Goal: Task Accomplishment & Management: Manage account settings

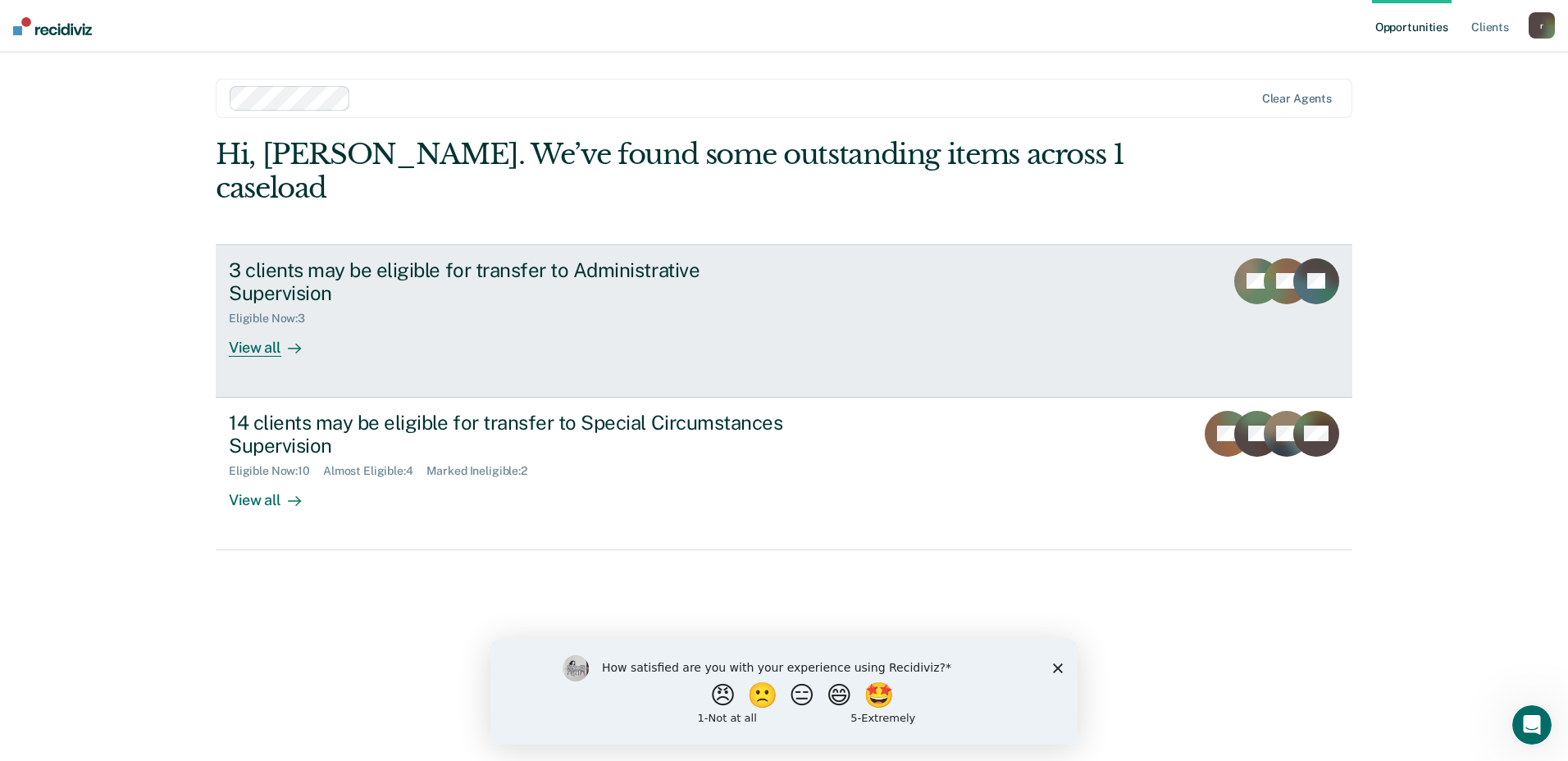
click at [266, 326] on div "View all" at bounding box center [275, 342] width 92 height 32
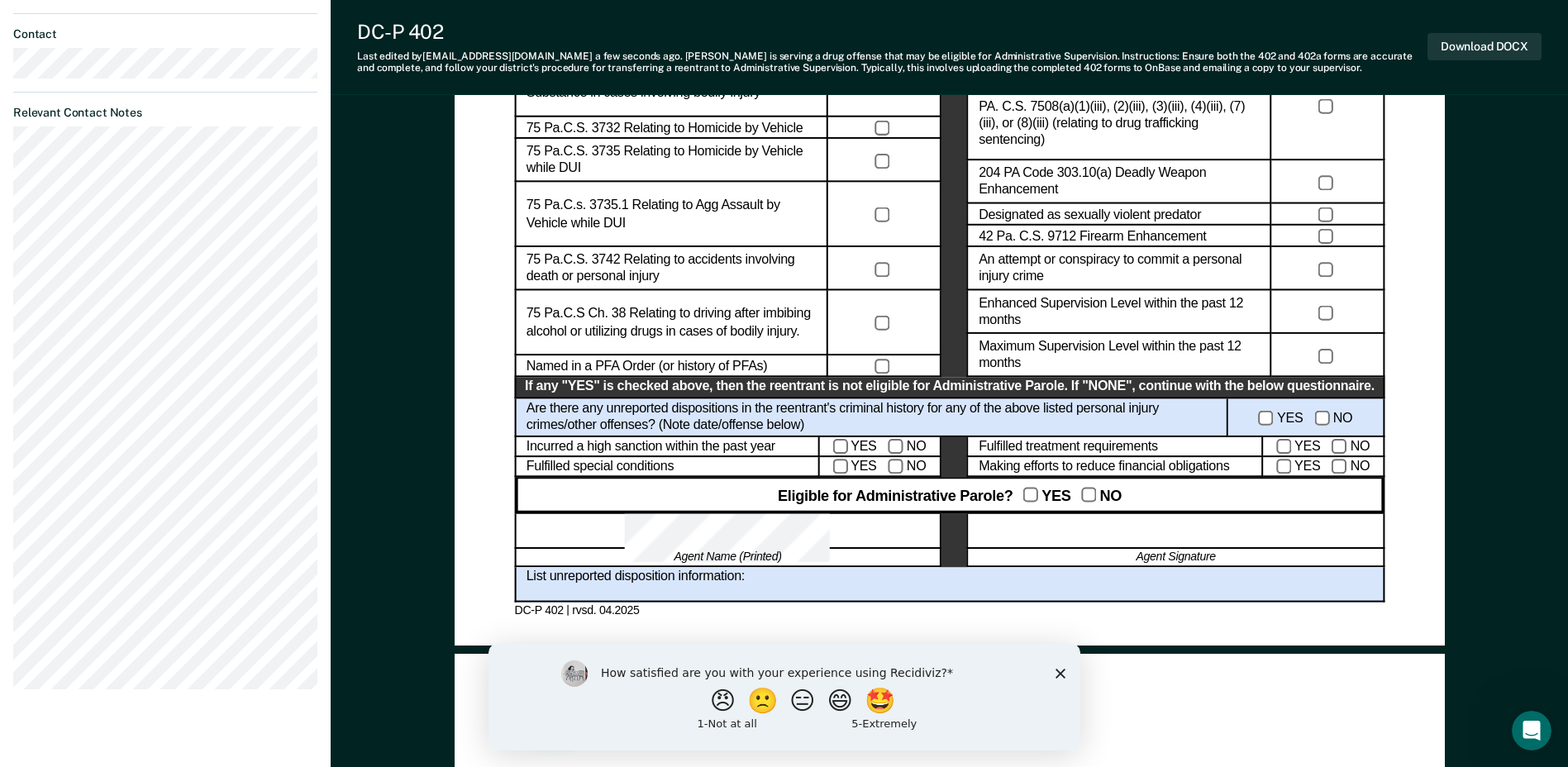
scroll to position [827, 0]
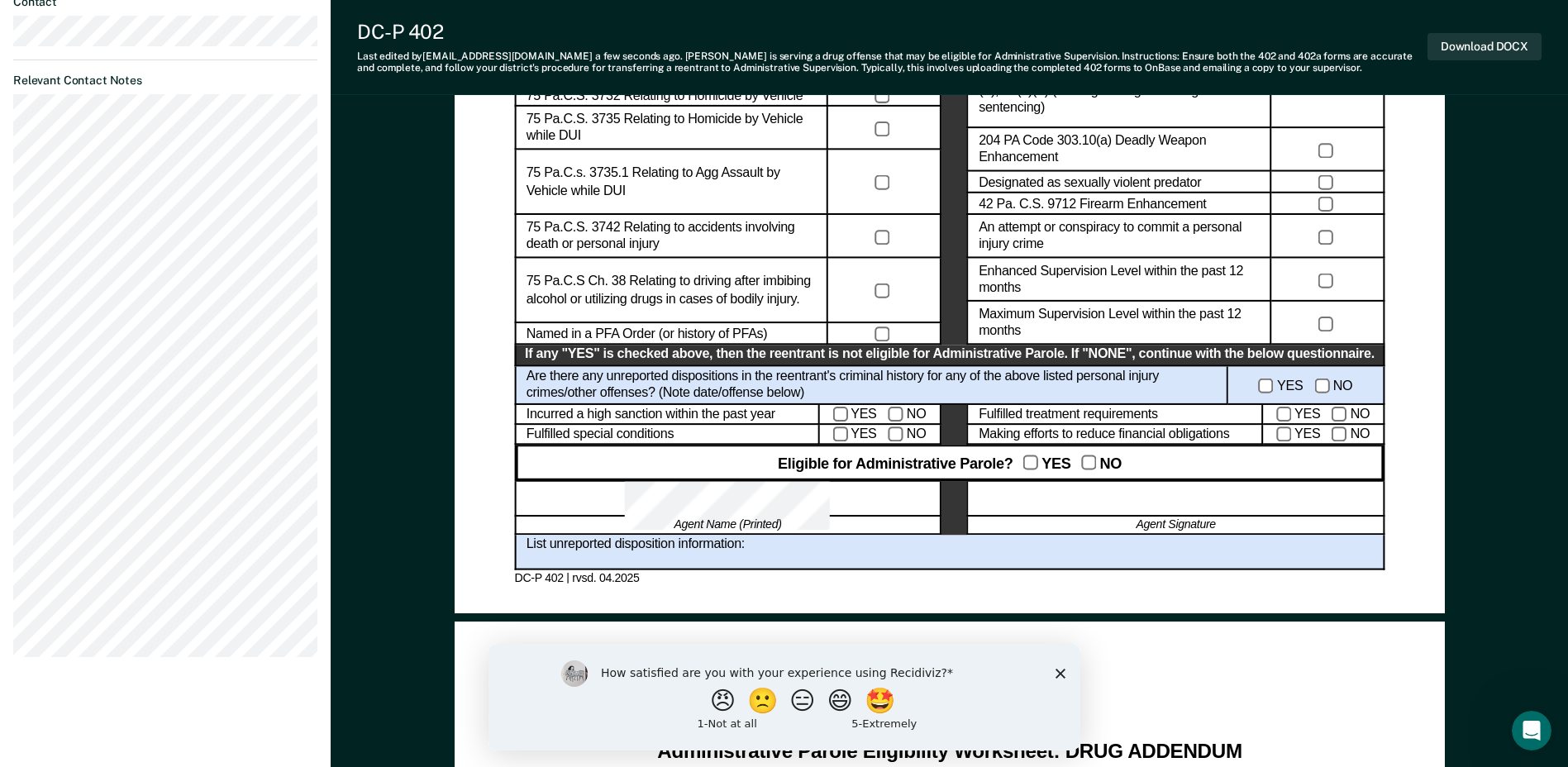
click at [1142, 506] on div at bounding box center [1176, 499] width 417 height 36
click at [1145, 499] on div at bounding box center [1176, 499] width 417 height 36
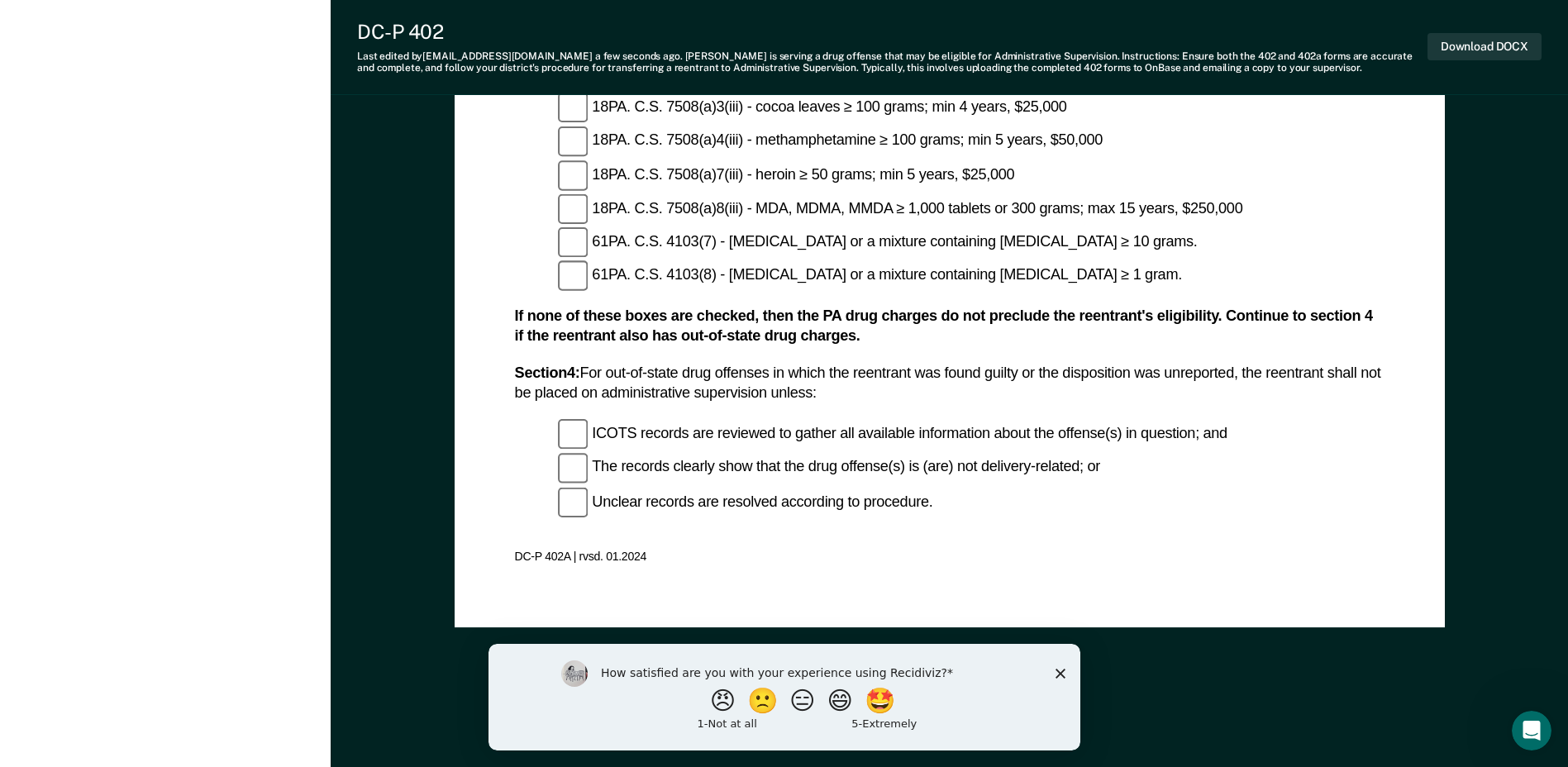
scroll to position [2111, 0]
click at [1060, 672] on polygon "Close survey" at bounding box center [1059, 672] width 10 height 10
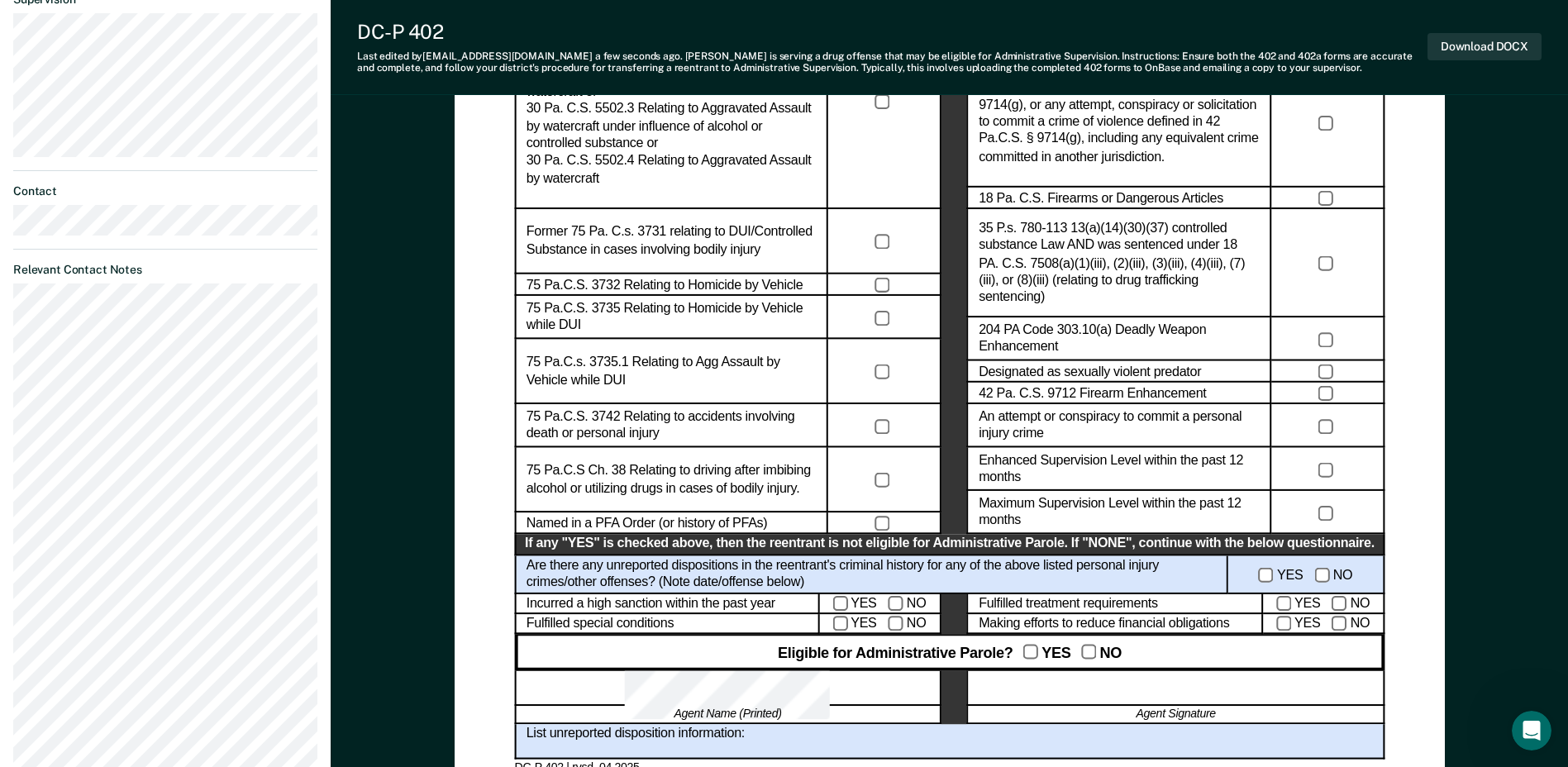
scroll to position [661, 0]
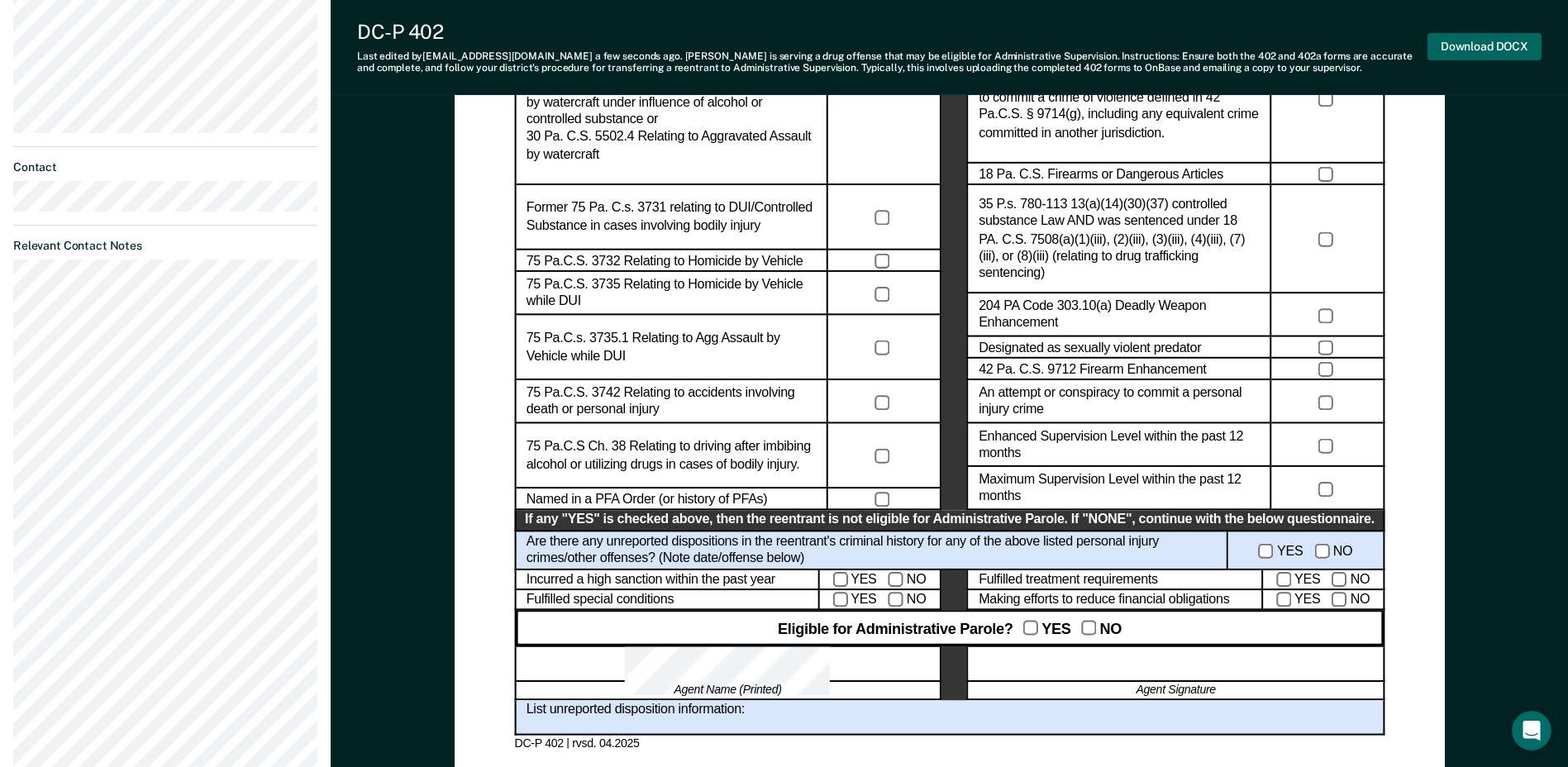
click at [1490, 44] on button "Download DOCX" at bounding box center [1484, 46] width 114 height 28
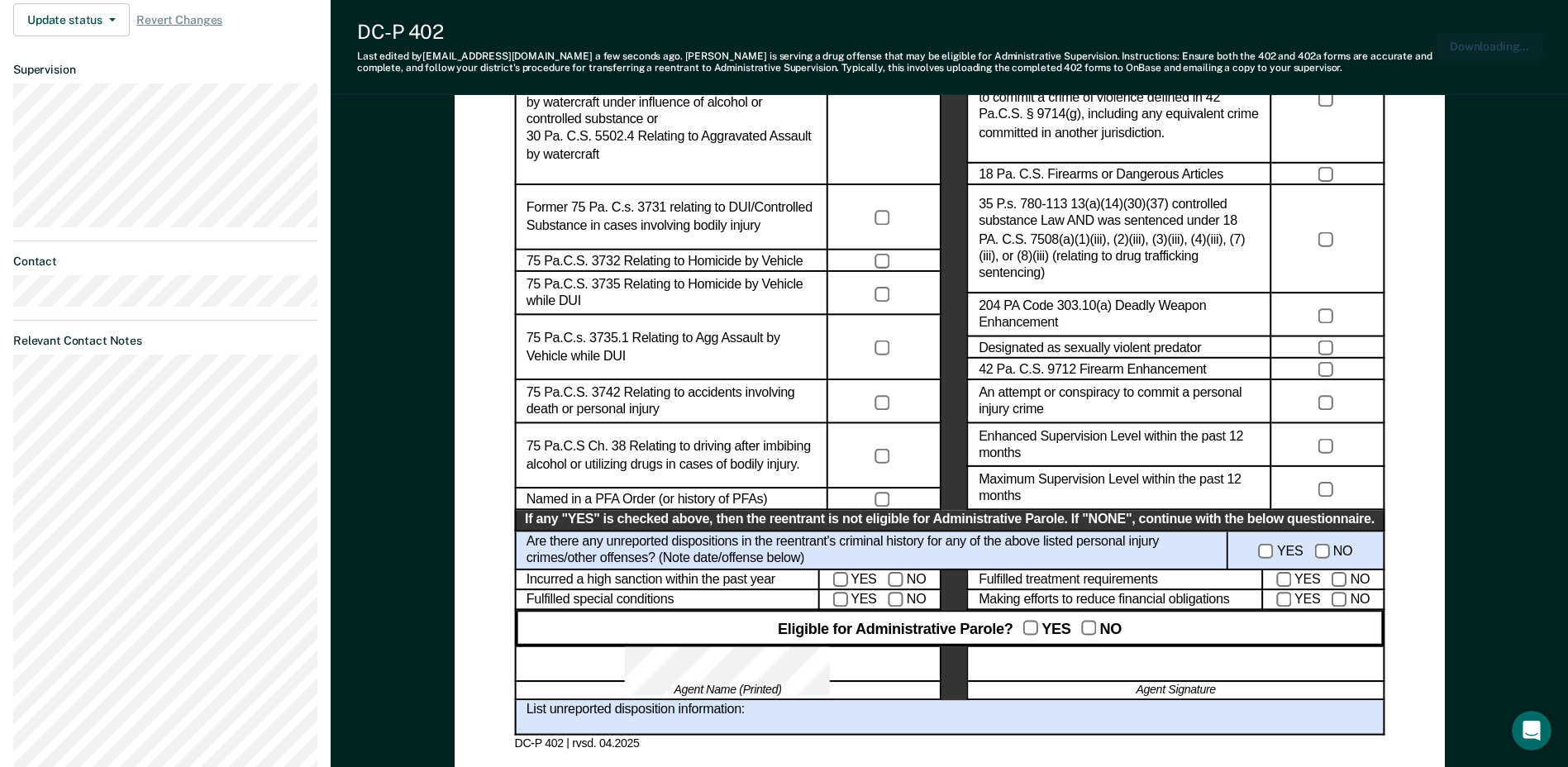
scroll to position [756, 0]
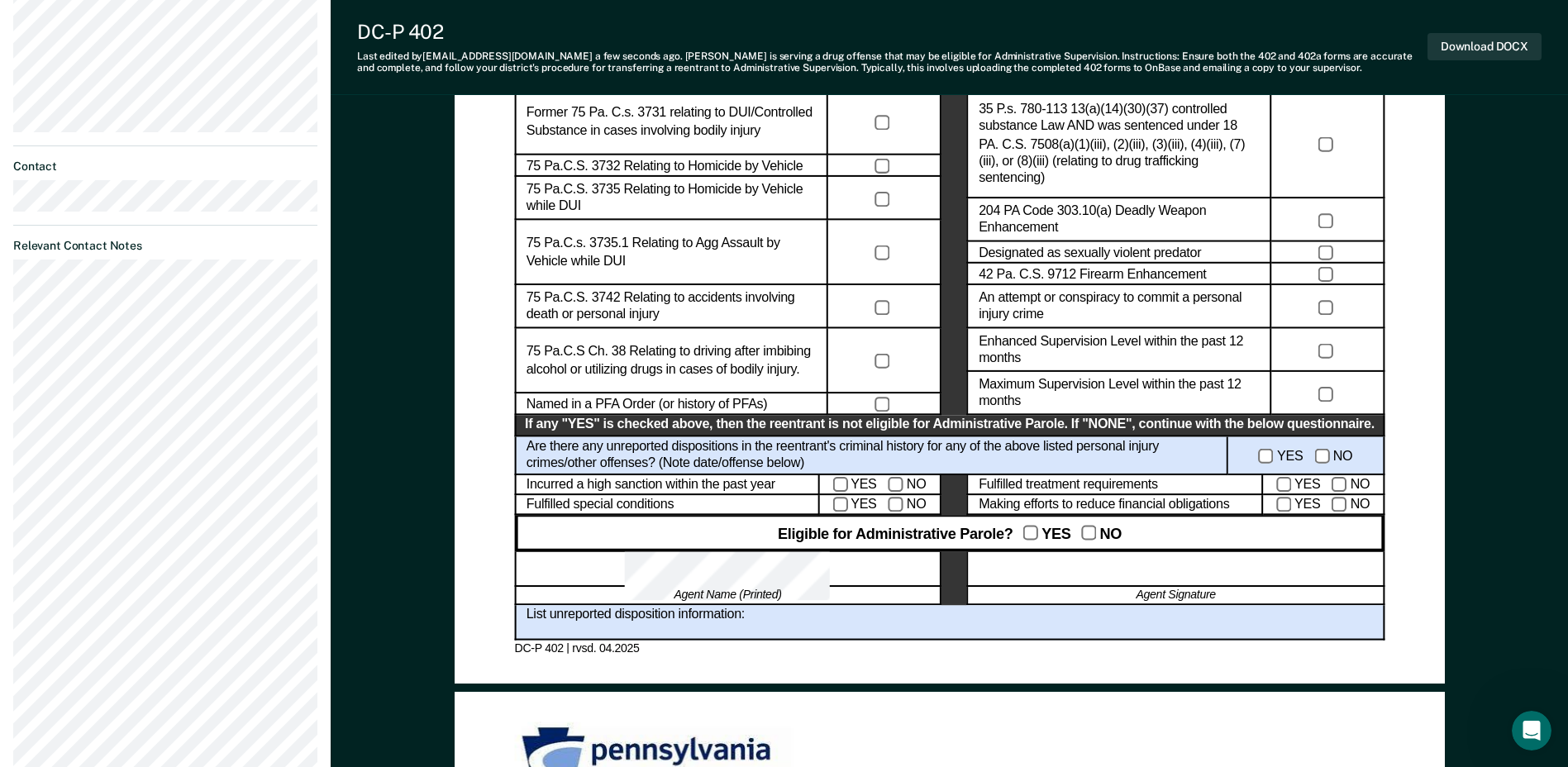
click at [1522, 129] on div "Administrative Parole Eligibility Reentrant Name (Last, First) Parole No.: Date…" at bounding box center [949, 740] width 1237 height 2764
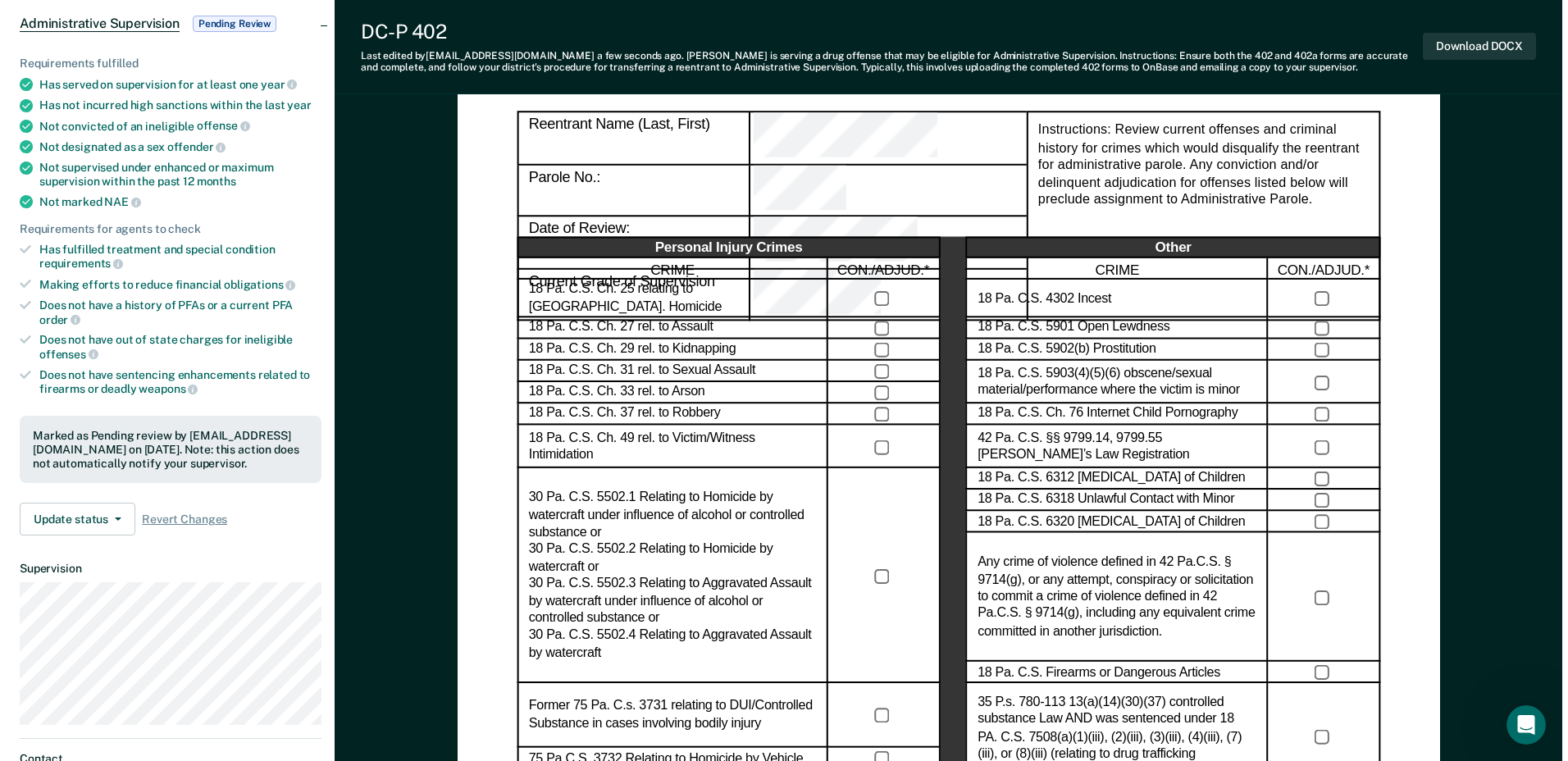
scroll to position [0, 0]
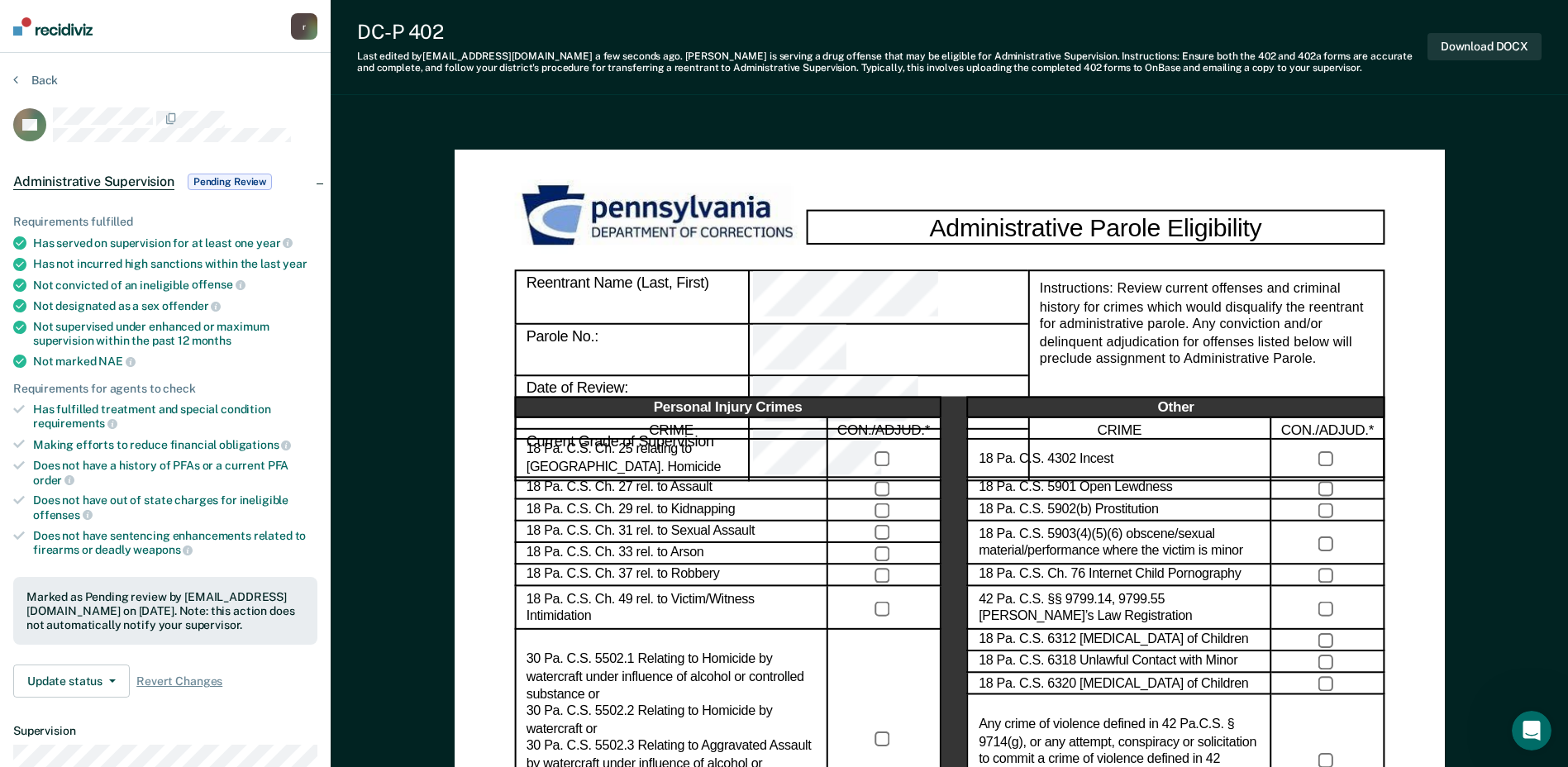
click at [63, 26] on img at bounding box center [53, 26] width 79 height 18
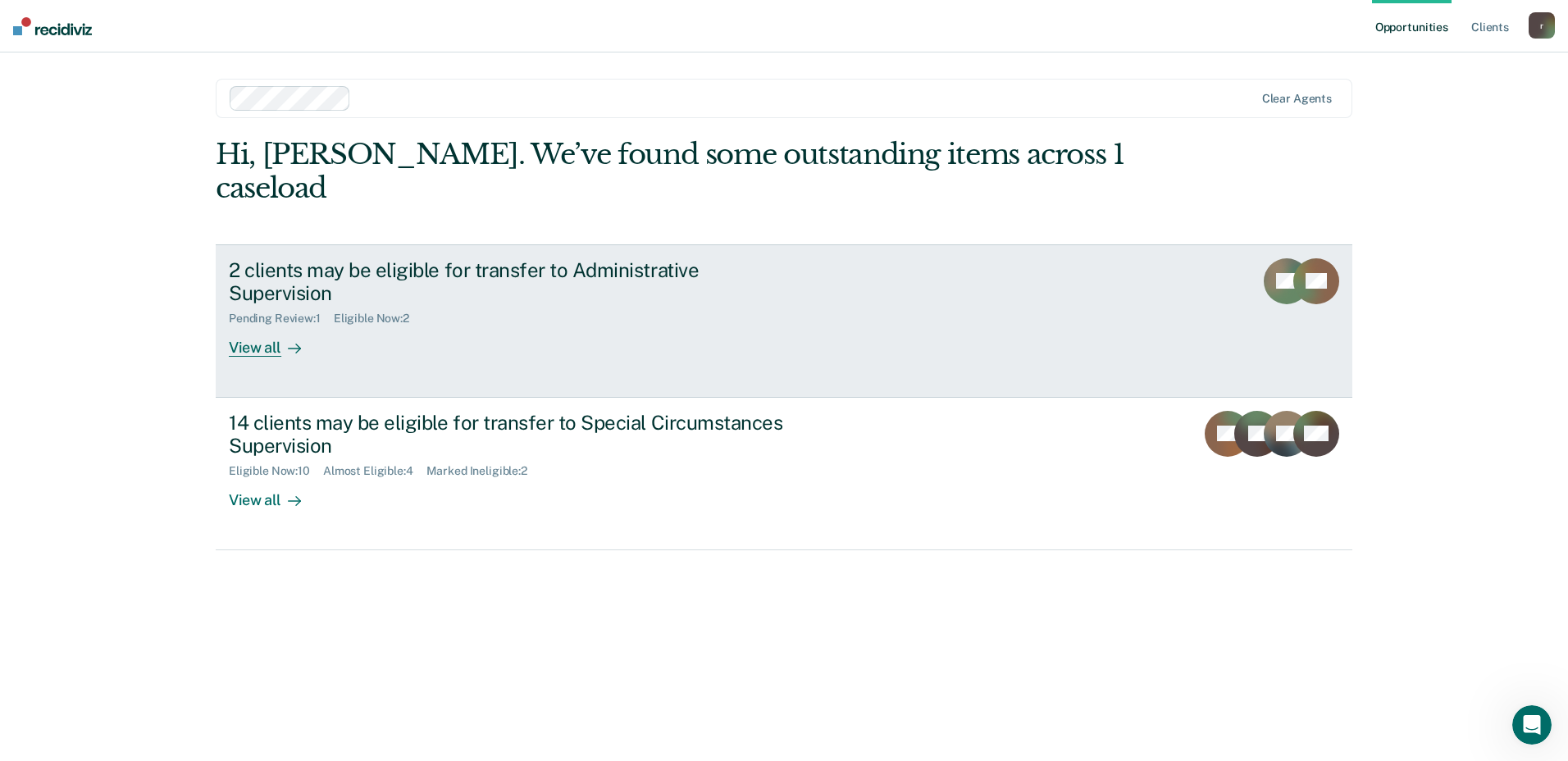
click at [256, 326] on div "View all" at bounding box center [275, 342] width 92 height 32
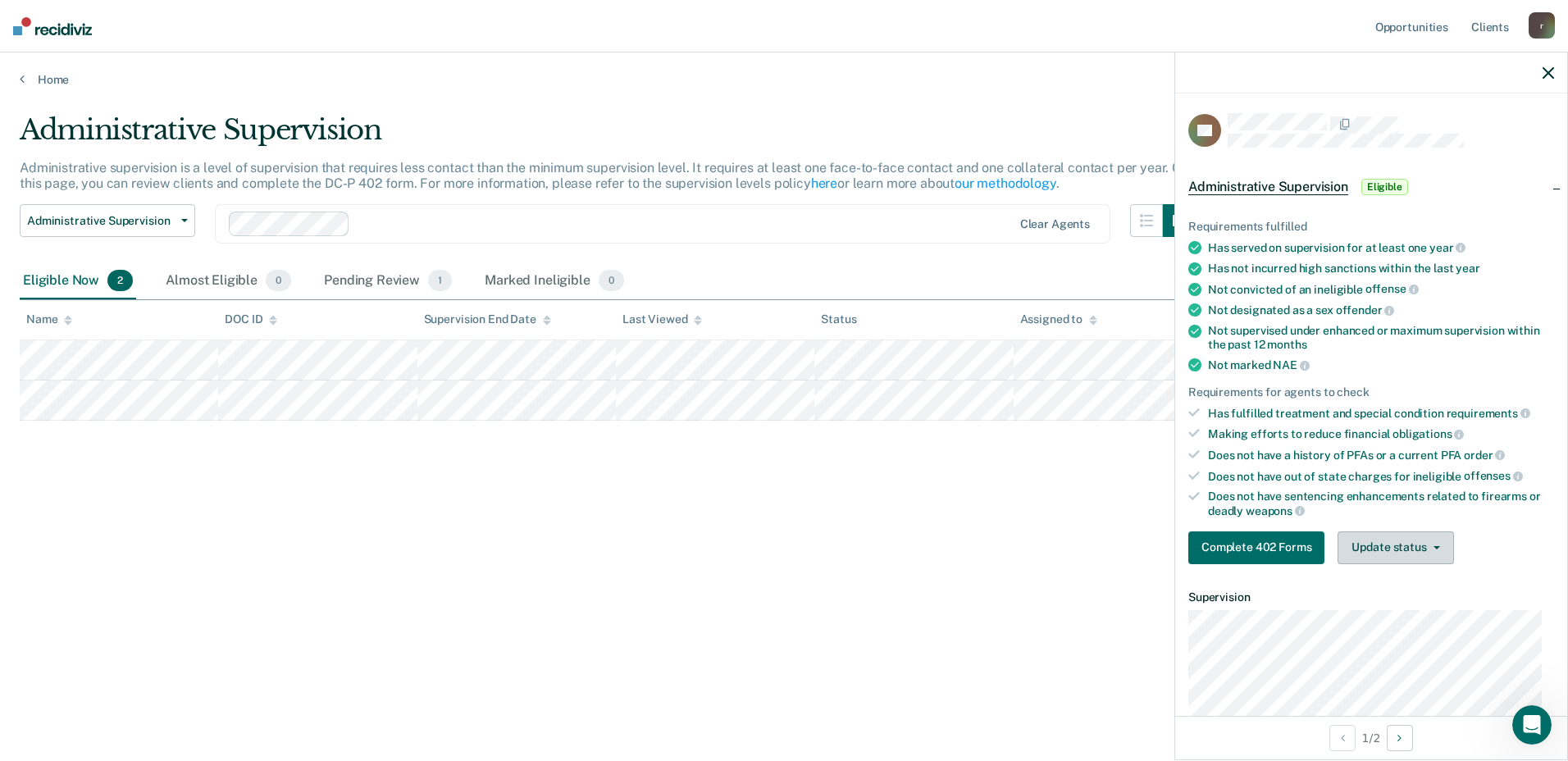
click at [1408, 542] on button "Update status" at bounding box center [1395, 547] width 116 height 33
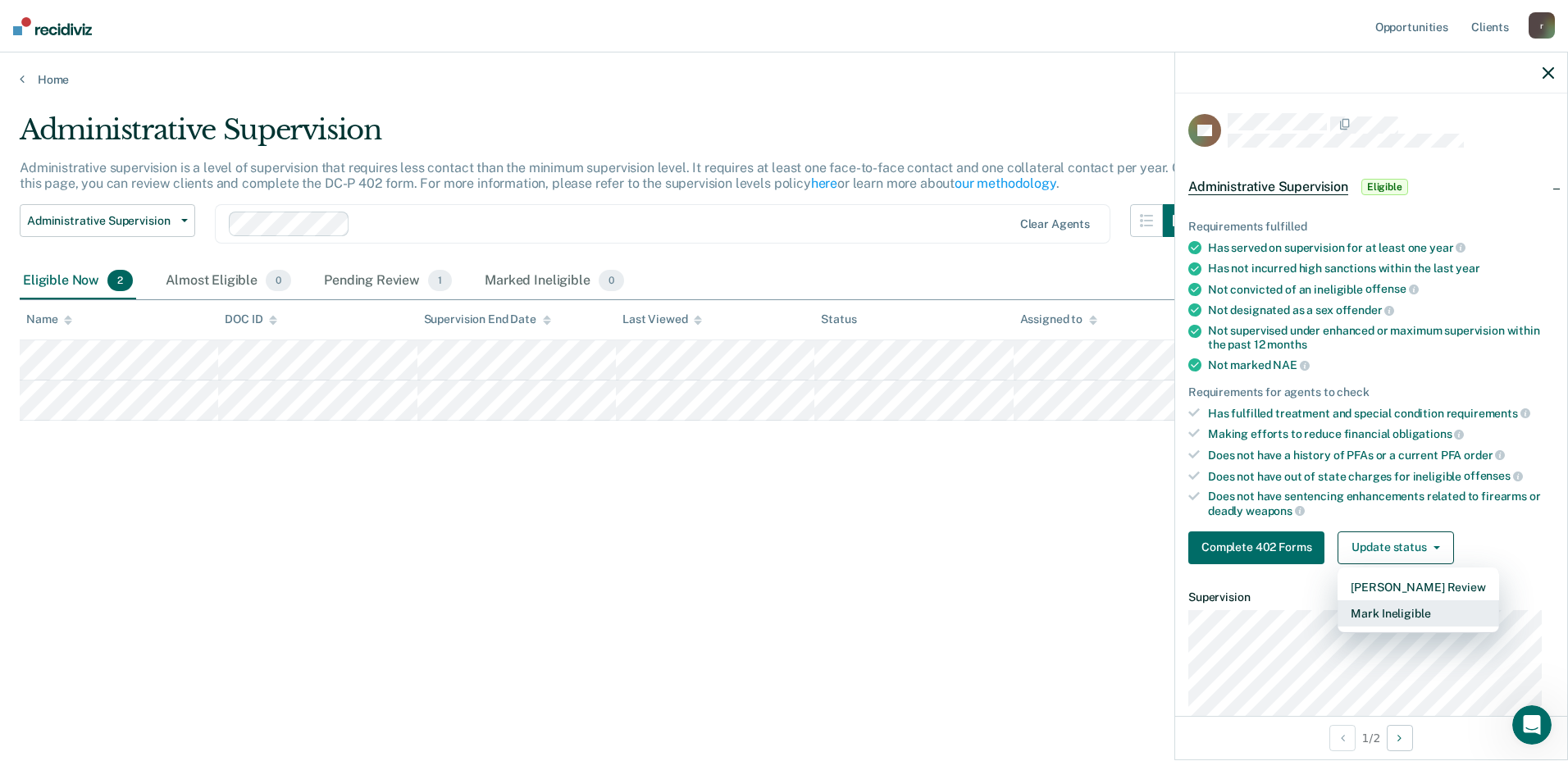
click at [1397, 611] on button "Mark Ineligible" at bounding box center [1418, 613] width 161 height 27
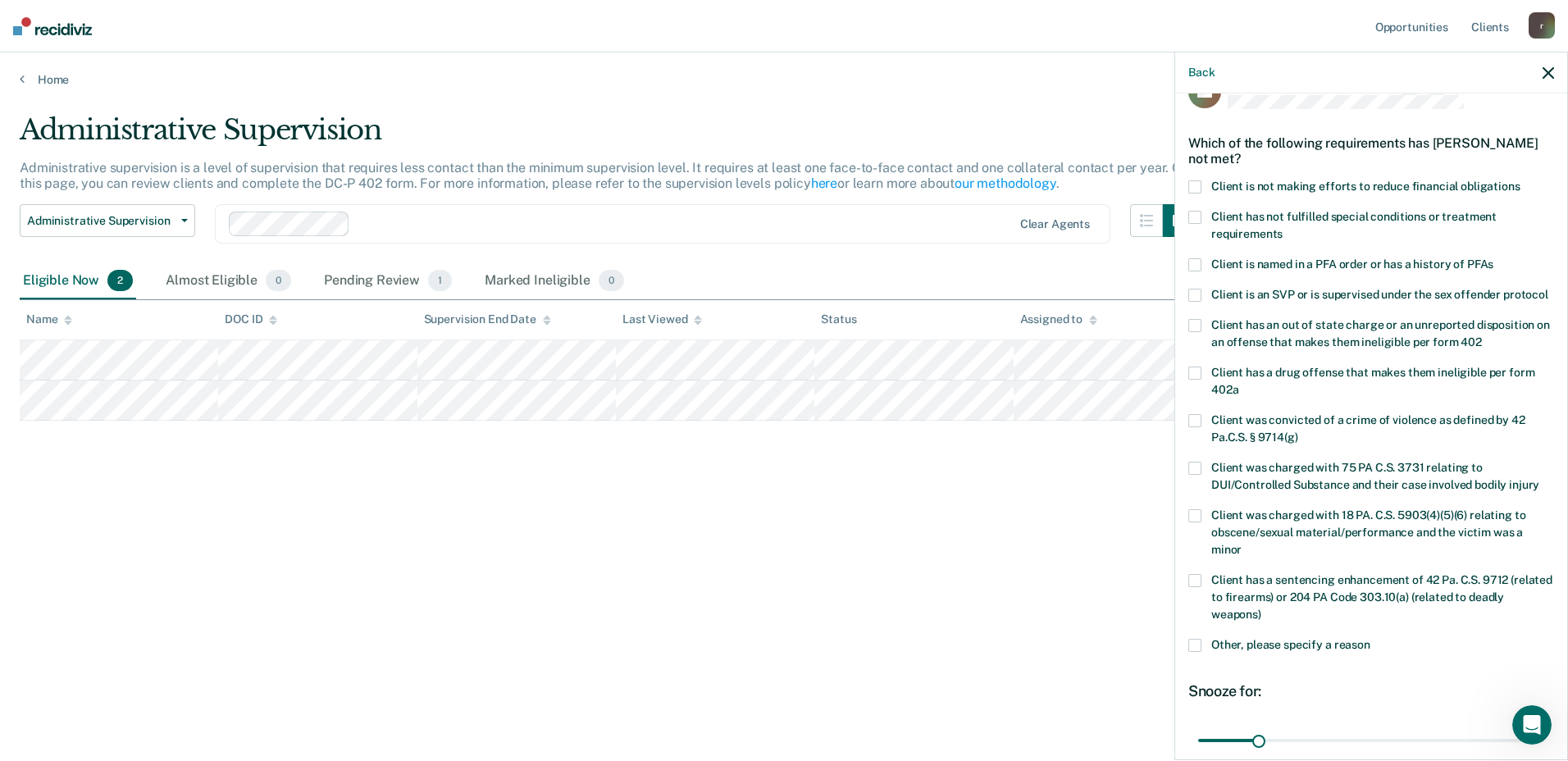
scroll to position [82, 0]
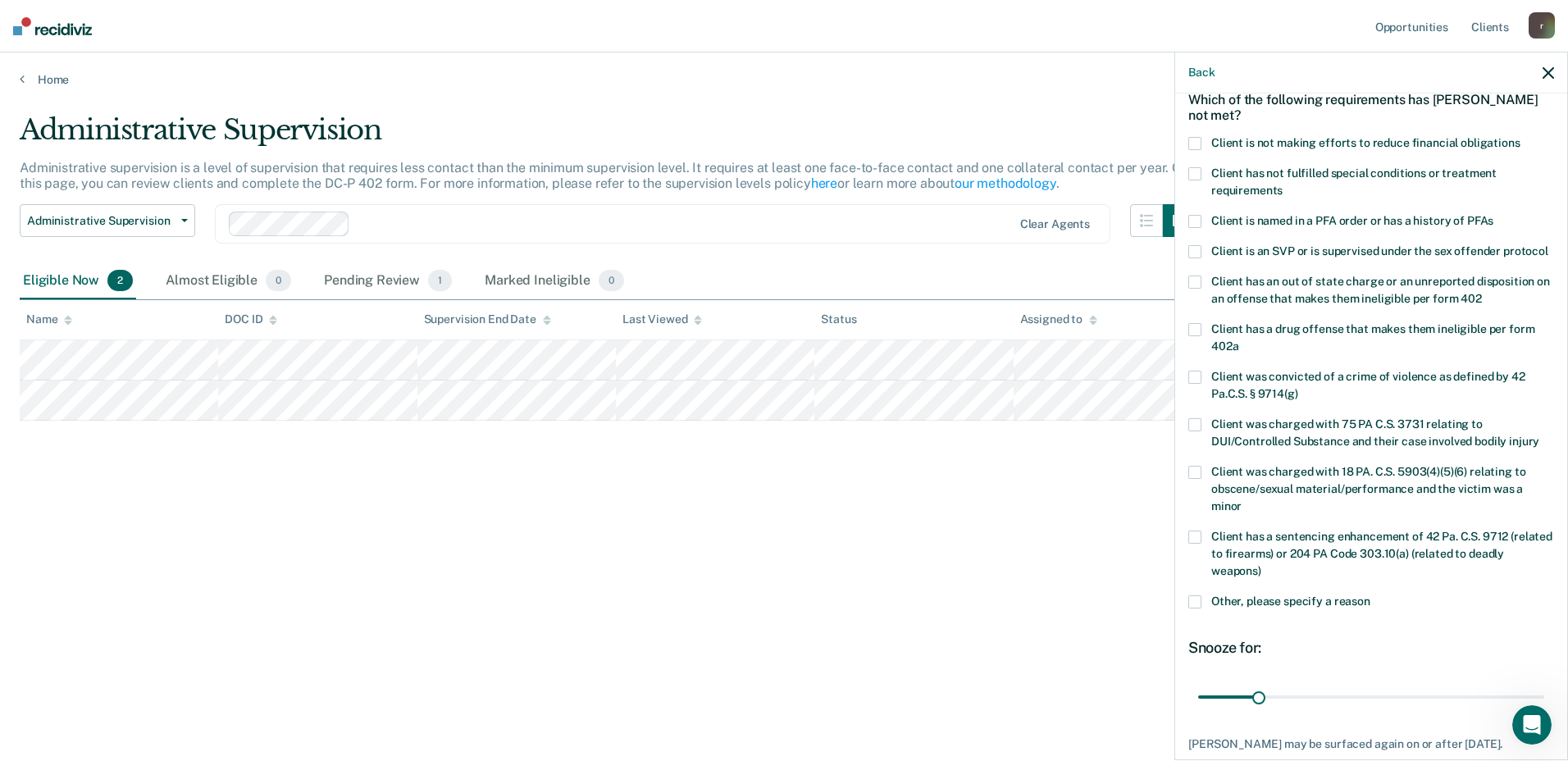
click at [1193, 336] on span at bounding box center [1195, 329] width 13 height 13
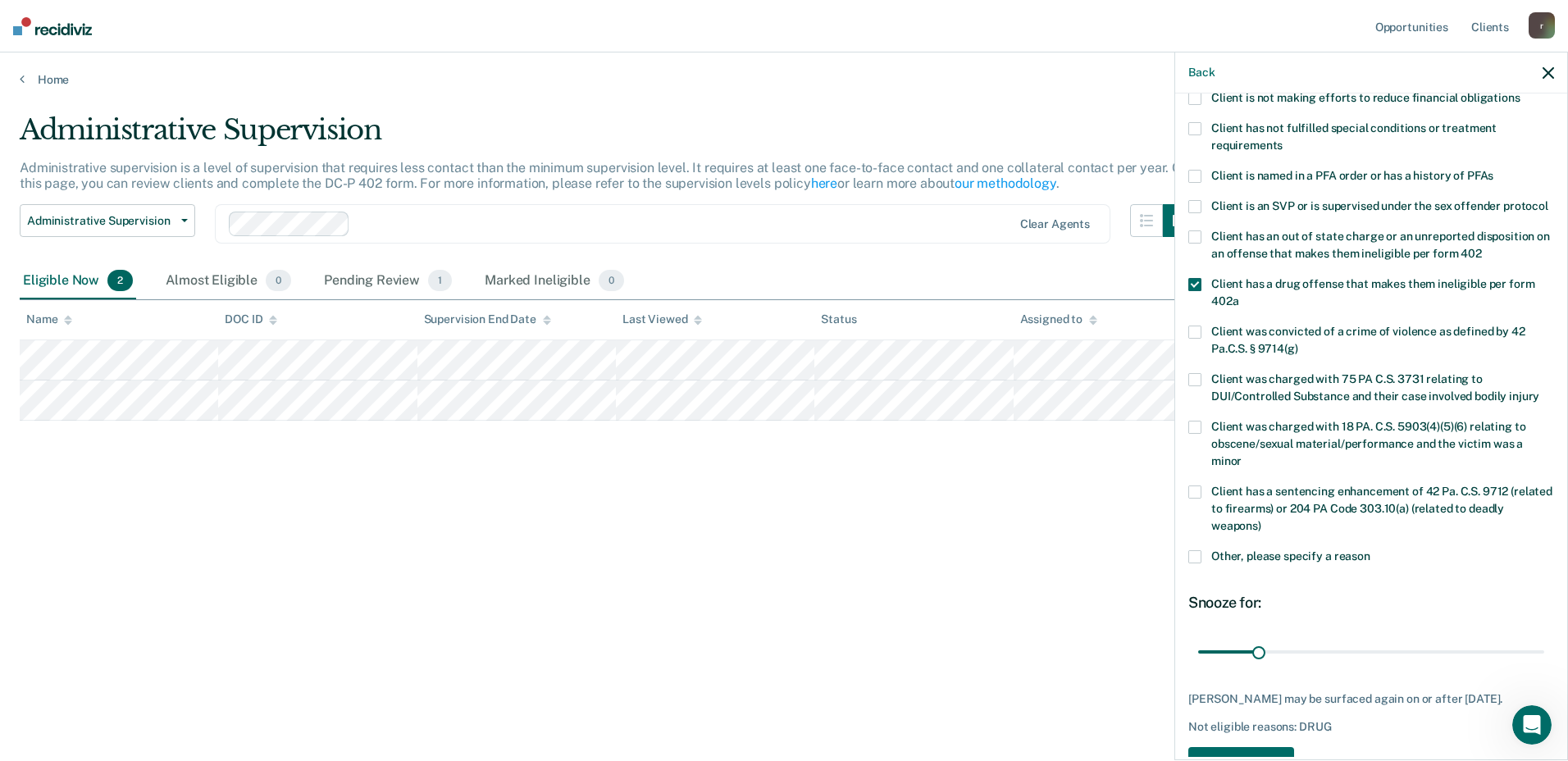
scroll to position [209, 0]
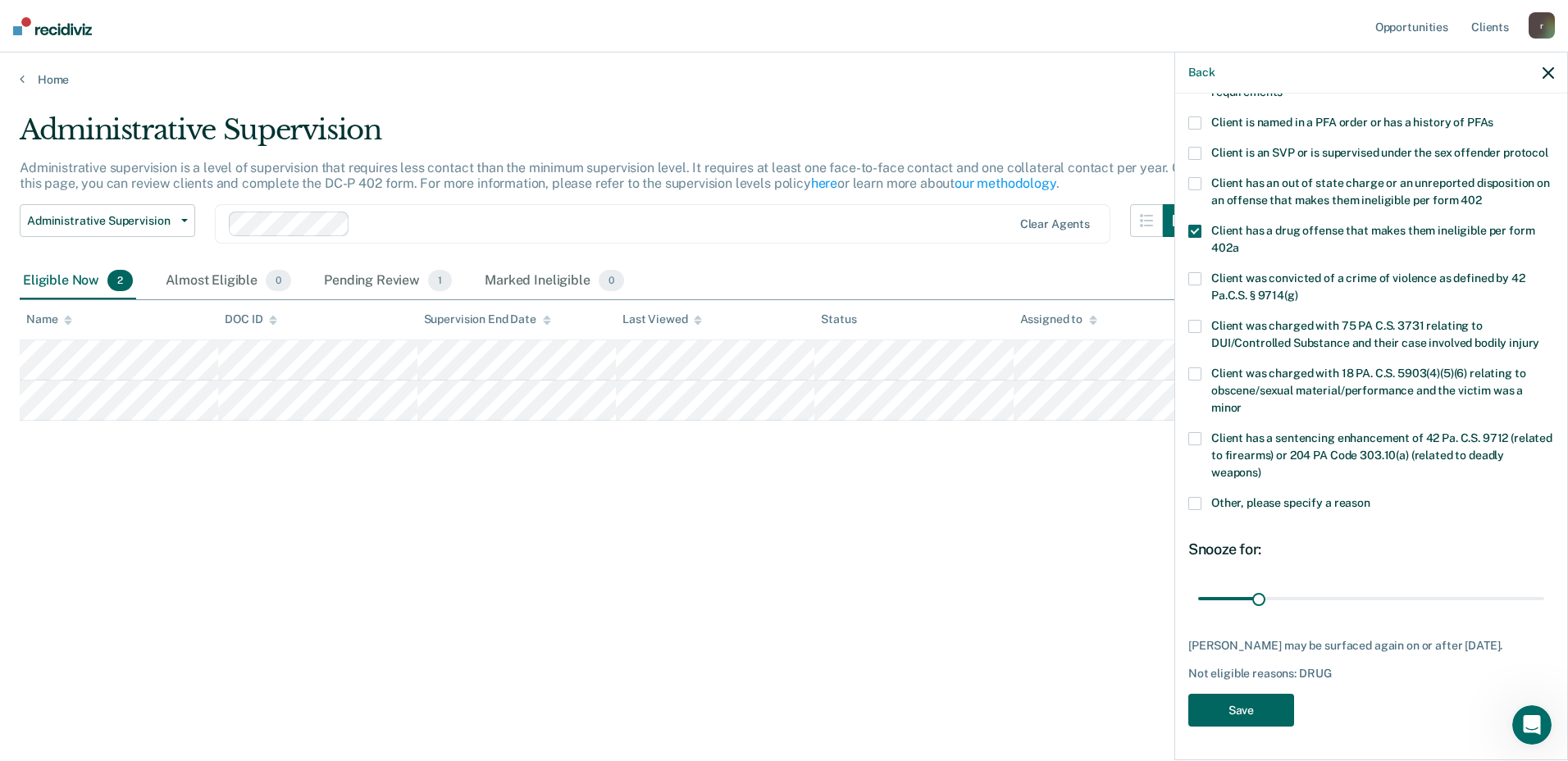
click at [1242, 707] on button "Save" at bounding box center [1241, 711] width 106 height 34
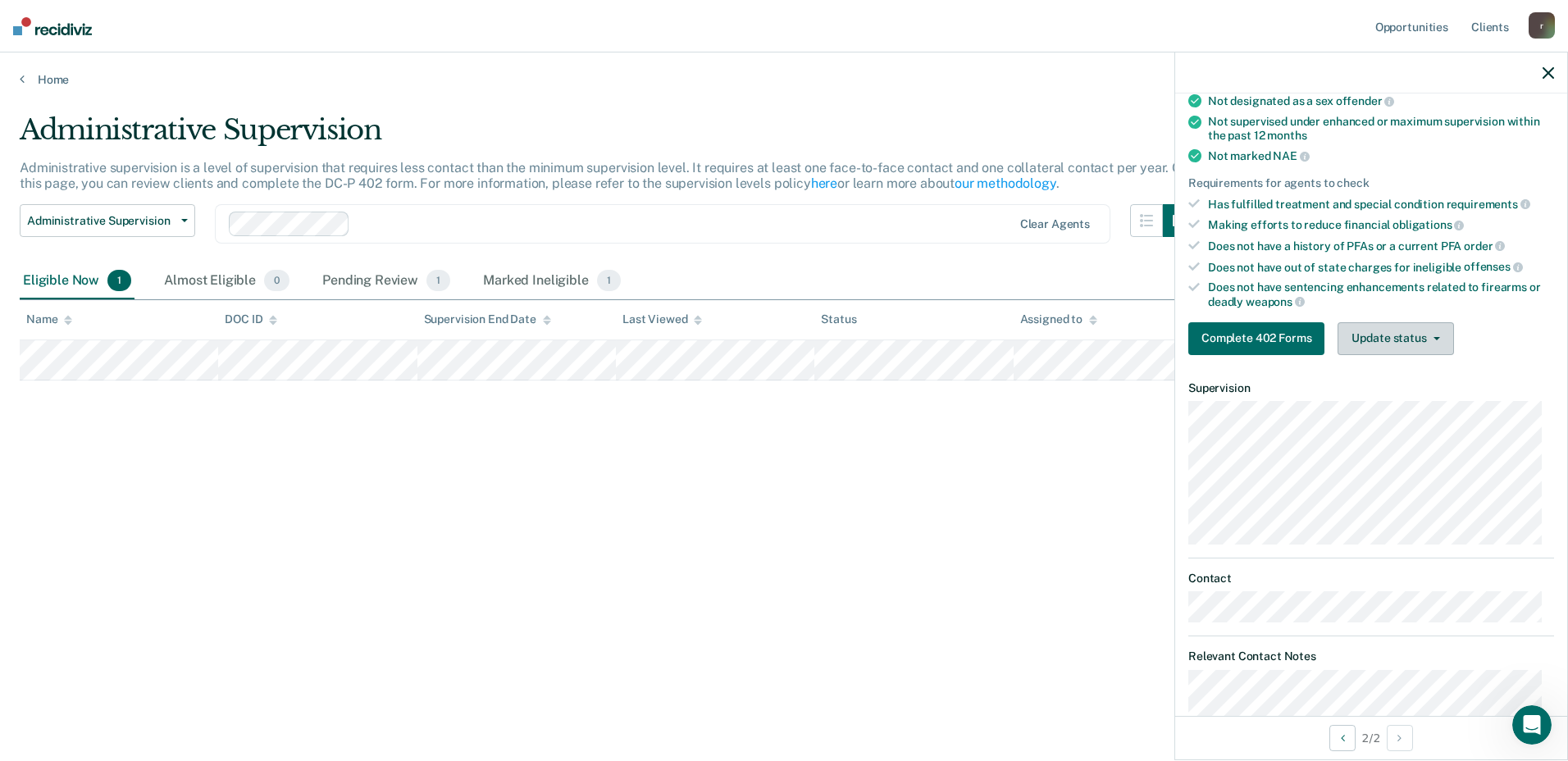
click at [1402, 327] on button "Update status" at bounding box center [1395, 338] width 116 height 33
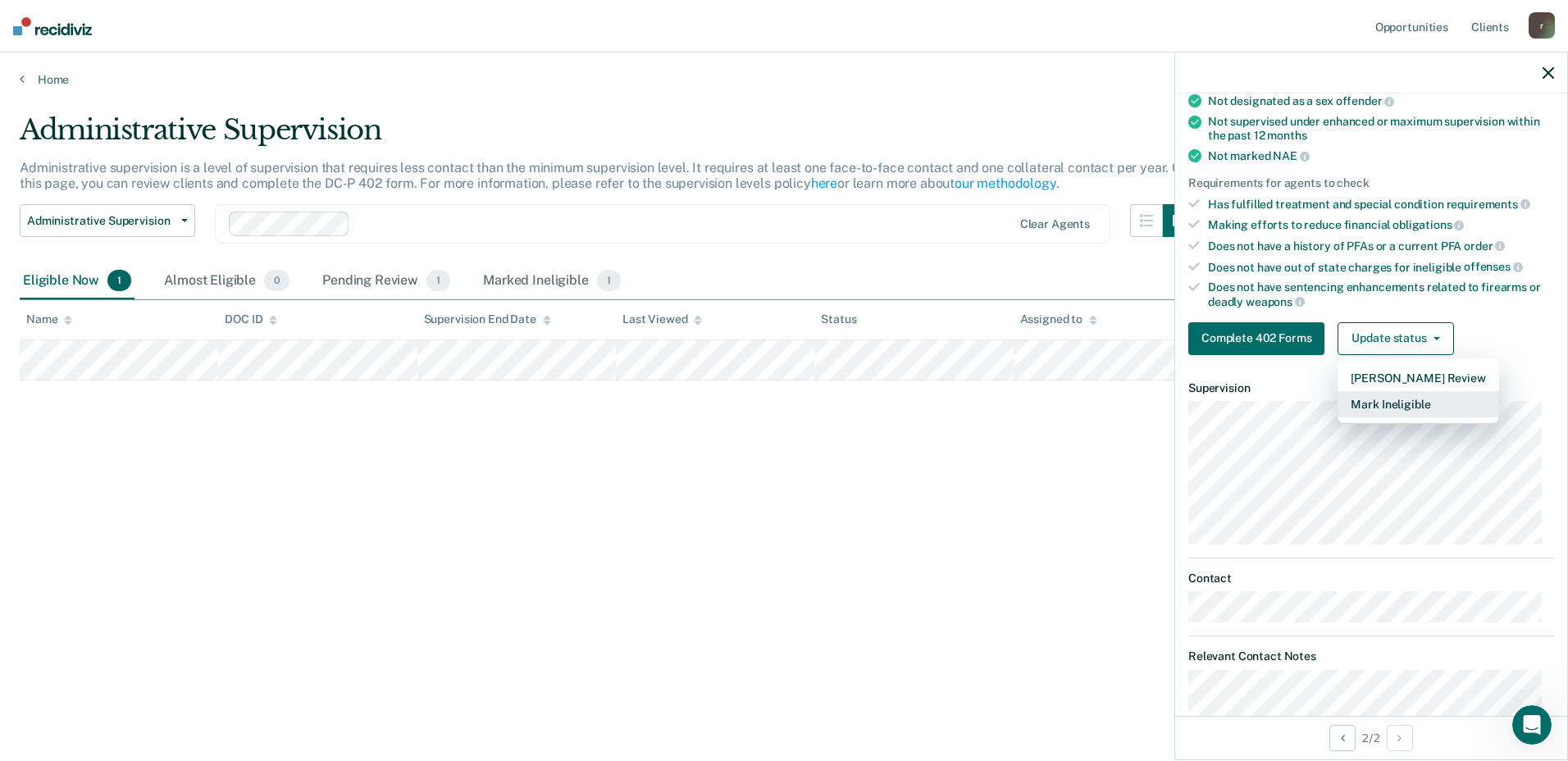
click at [1370, 403] on button "Mark Ineligible" at bounding box center [1418, 404] width 161 height 27
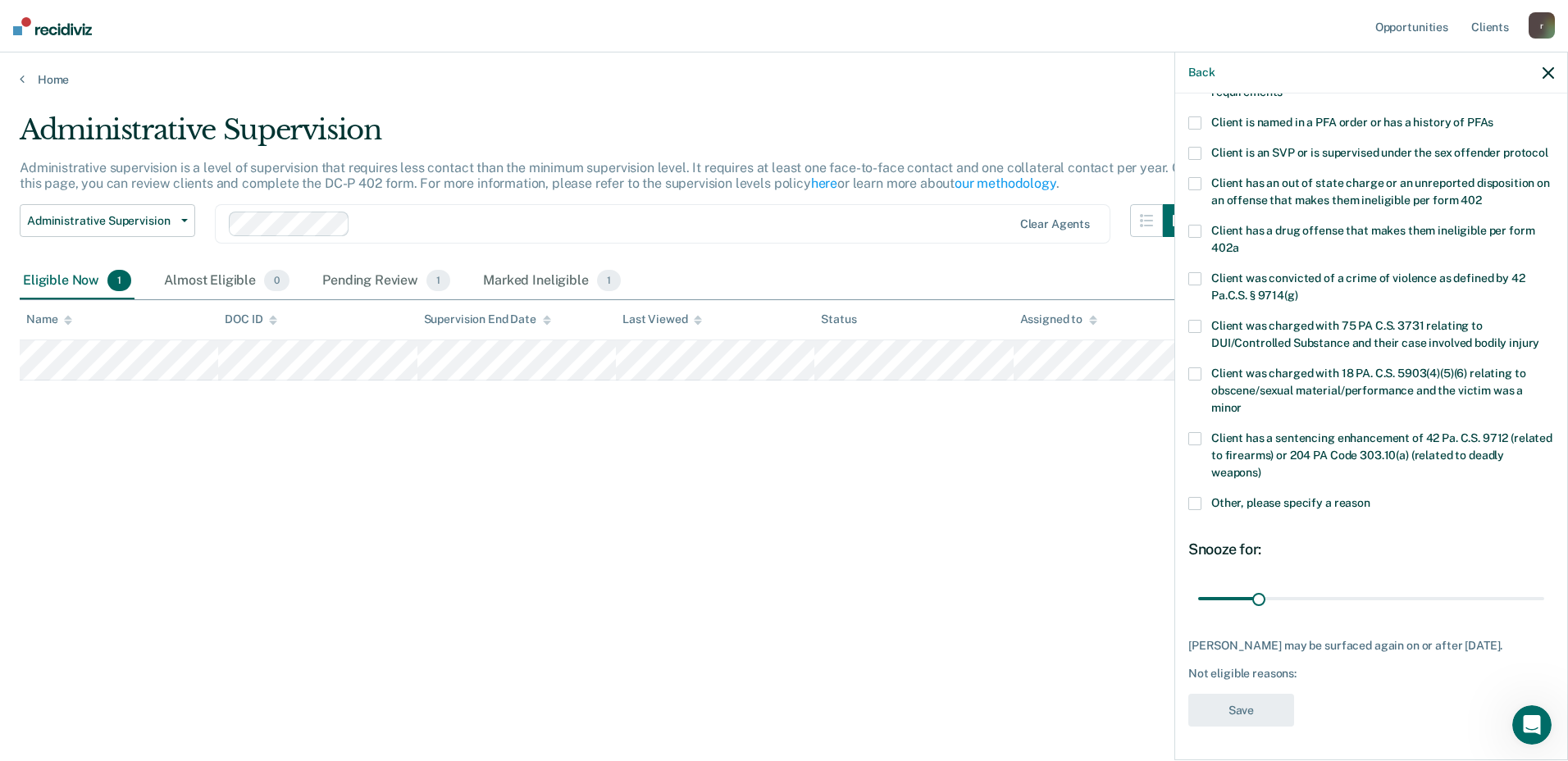
click at [1191, 209] on div "Client has an out of state charge or an unreported disposition on an offense th…" at bounding box center [1371, 201] width 365 height 48
click at [1248, 708] on button "Save" at bounding box center [1241, 711] width 106 height 34
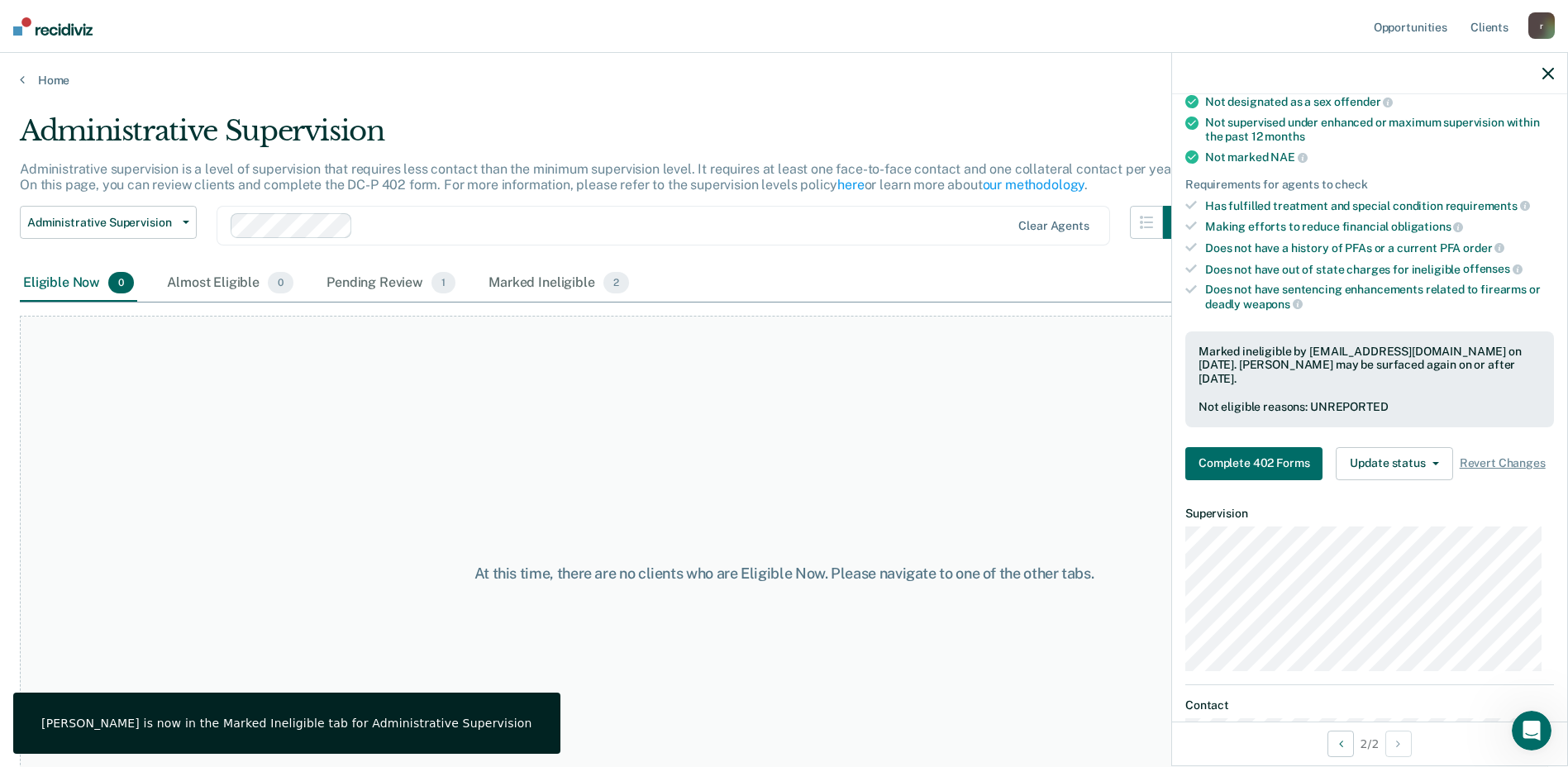
click at [62, 26] on img at bounding box center [53, 26] width 79 height 18
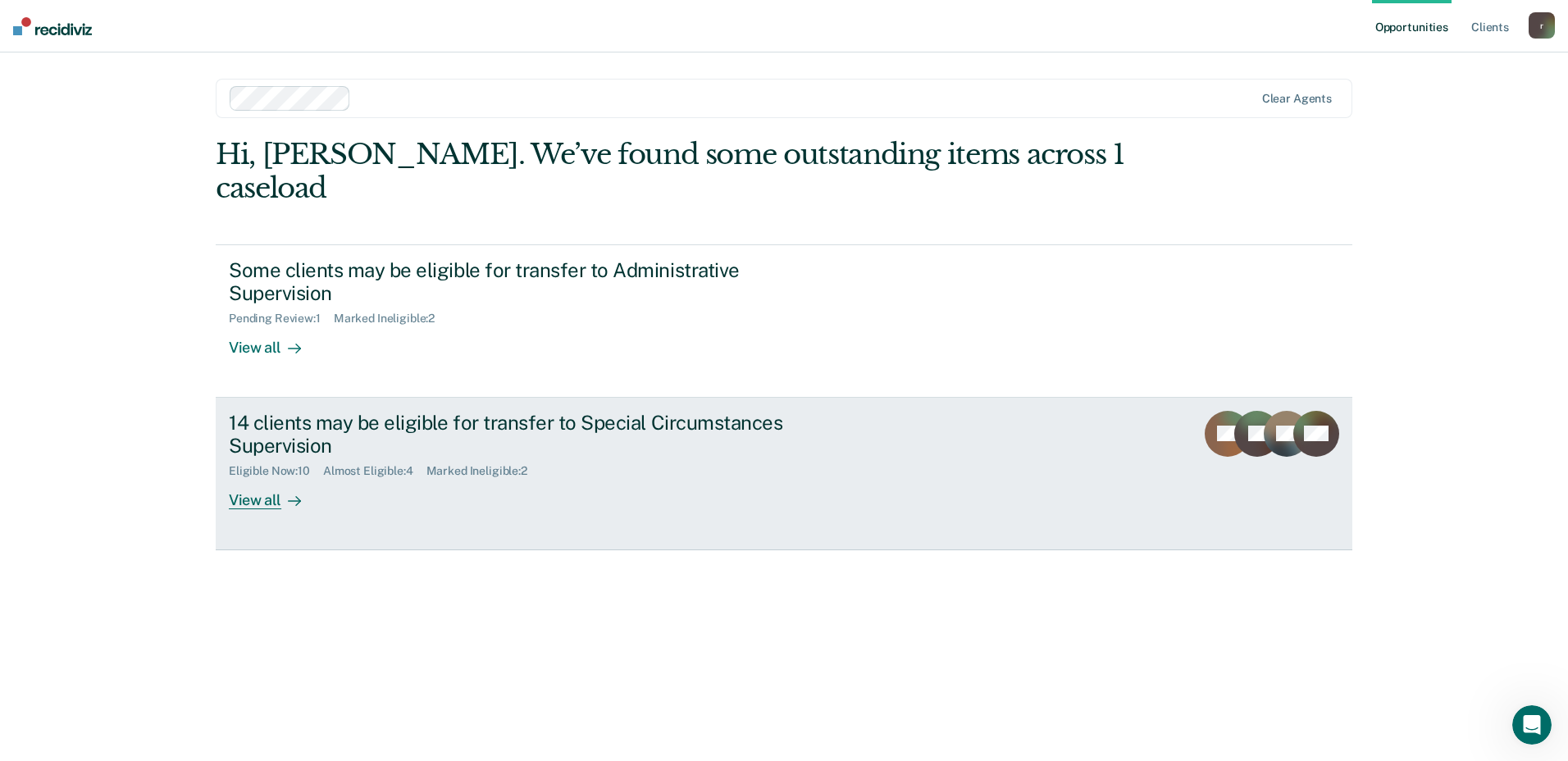
click at [558, 411] on div "14 clients may be eligible for transfer to Special Circumstances Supervision" at bounding box center [517, 434] width 575 height 48
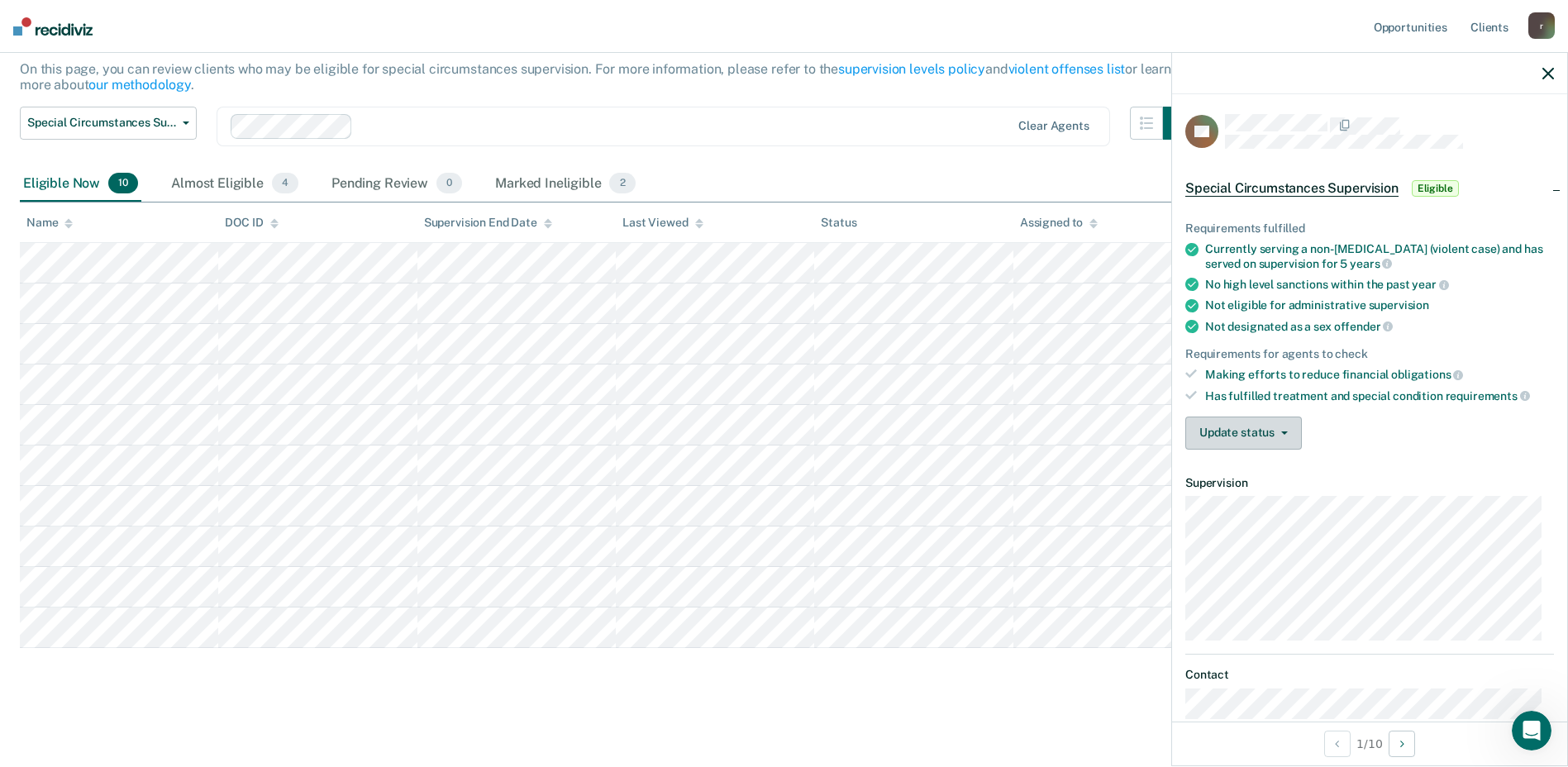
click at [1267, 432] on button "Update status" at bounding box center [1243, 433] width 117 height 33
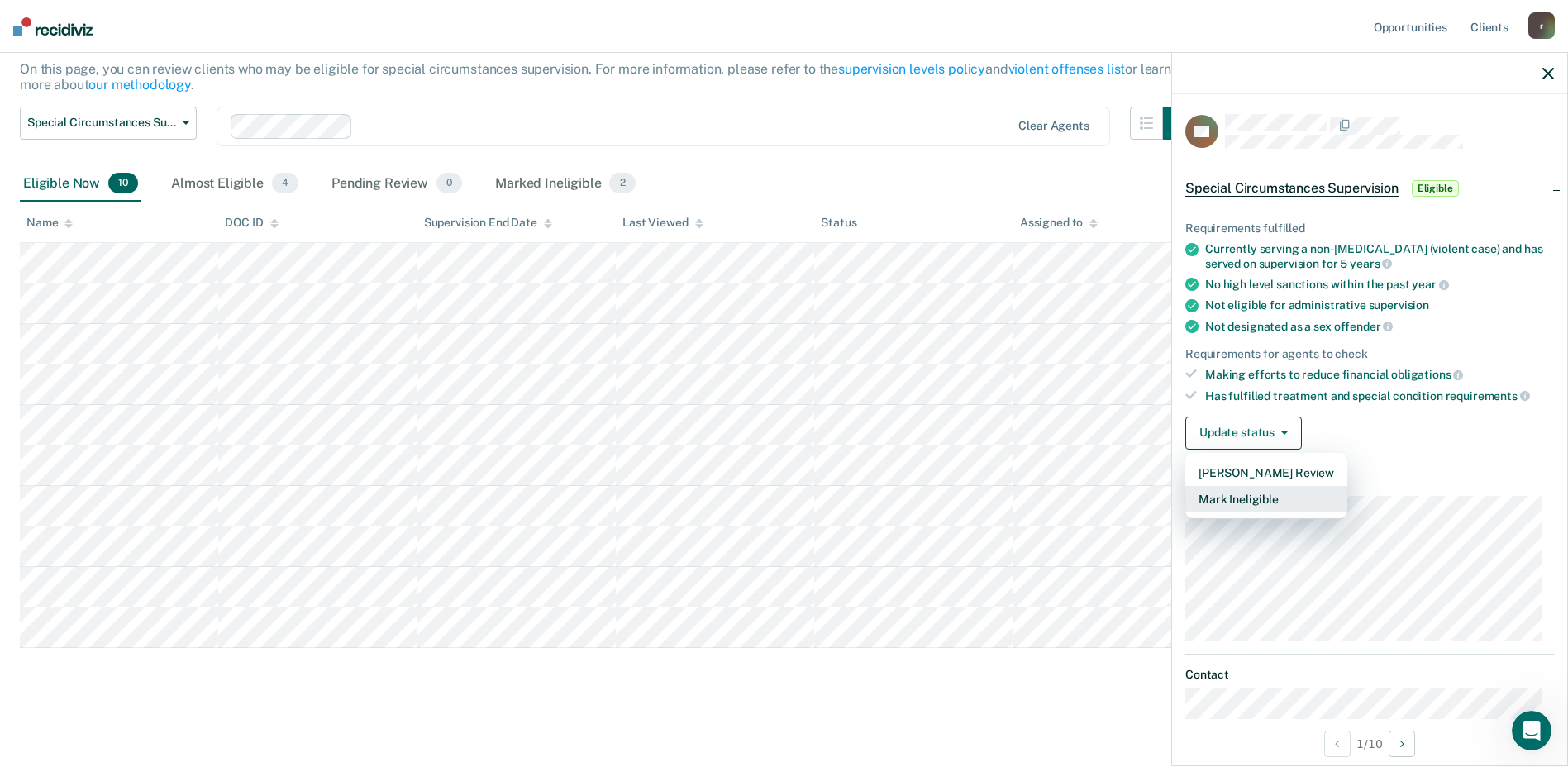
click at [1222, 498] on button "Mark Ineligible" at bounding box center [1267, 499] width 162 height 27
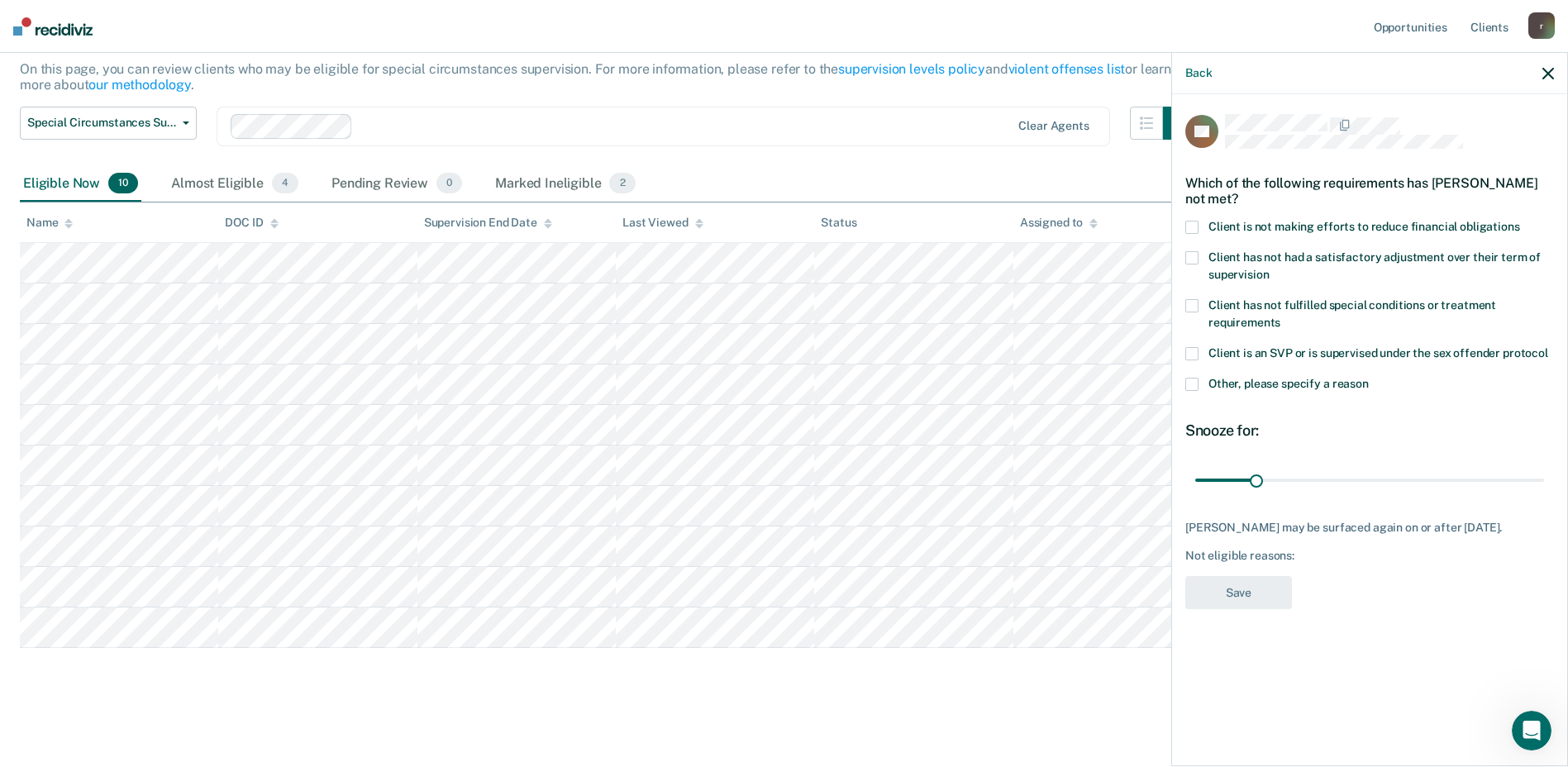
click at [1192, 224] on span at bounding box center [1192, 227] width 13 height 13
click at [1238, 598] on button "Save" at bounding box center [1239, 593] width 107 height 34
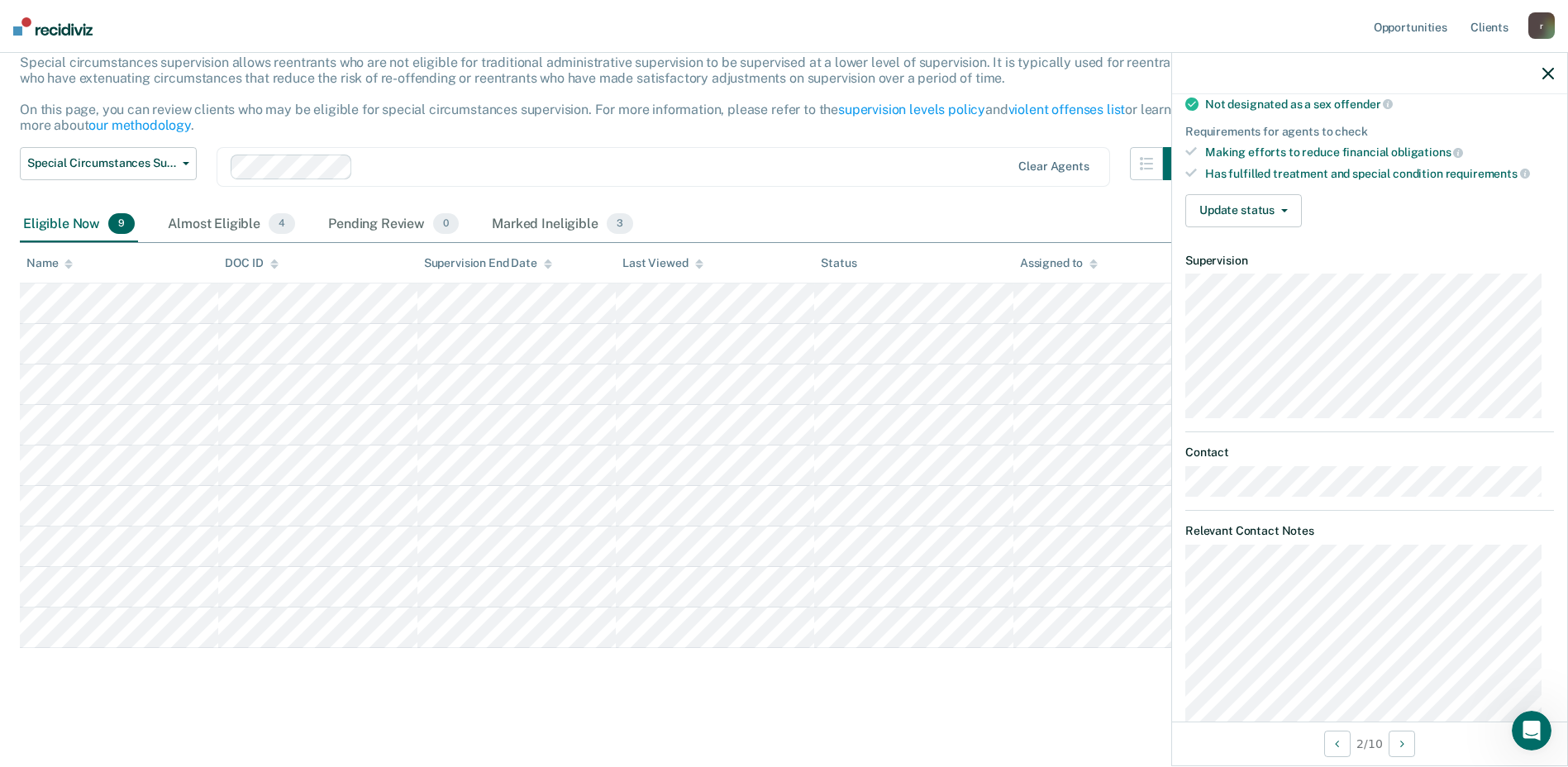
scroll to position [175, 0]
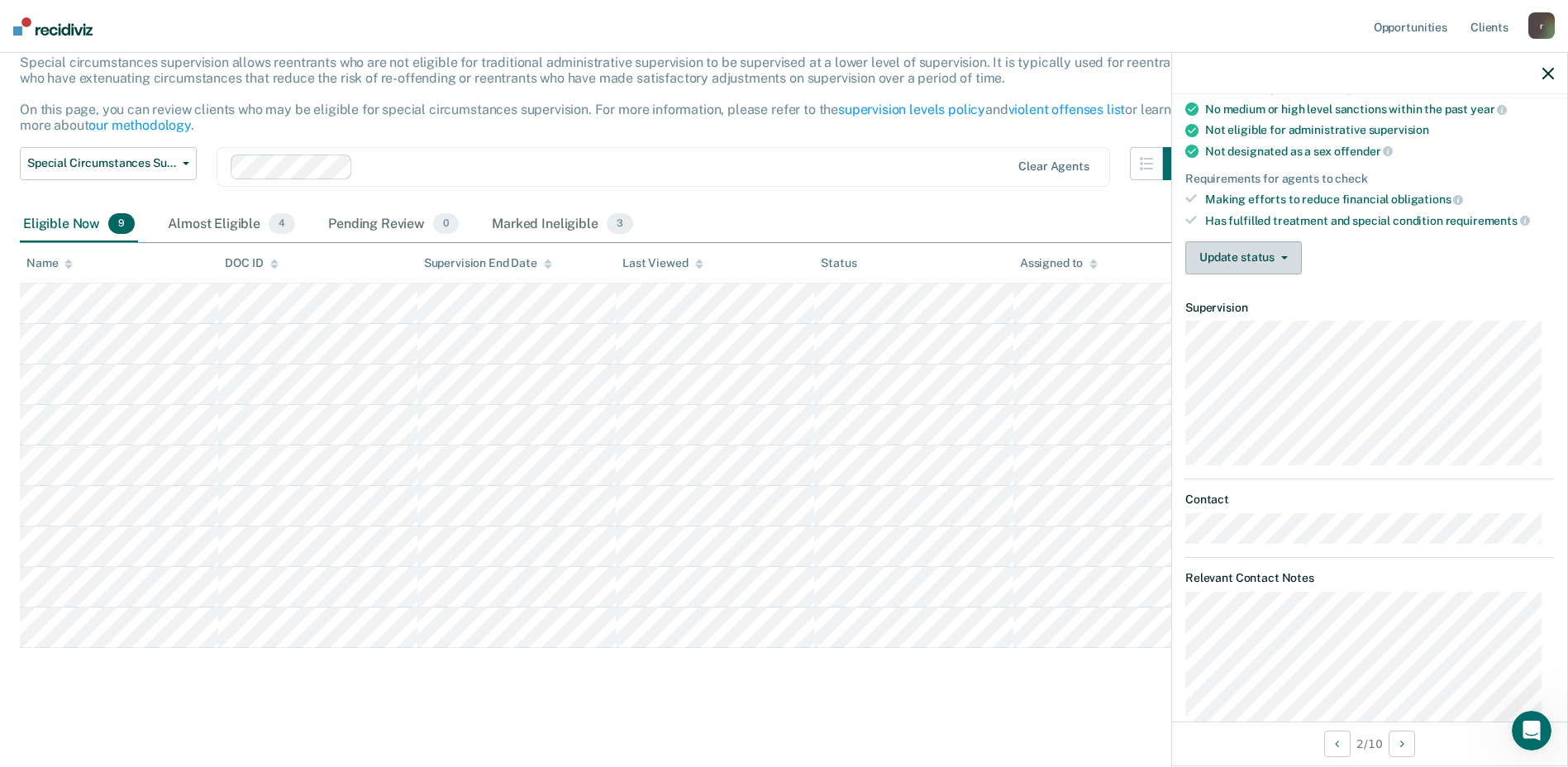
click at [1258, 245] on button "Update status" at bounding box center [1243, 258] width 117 height 33
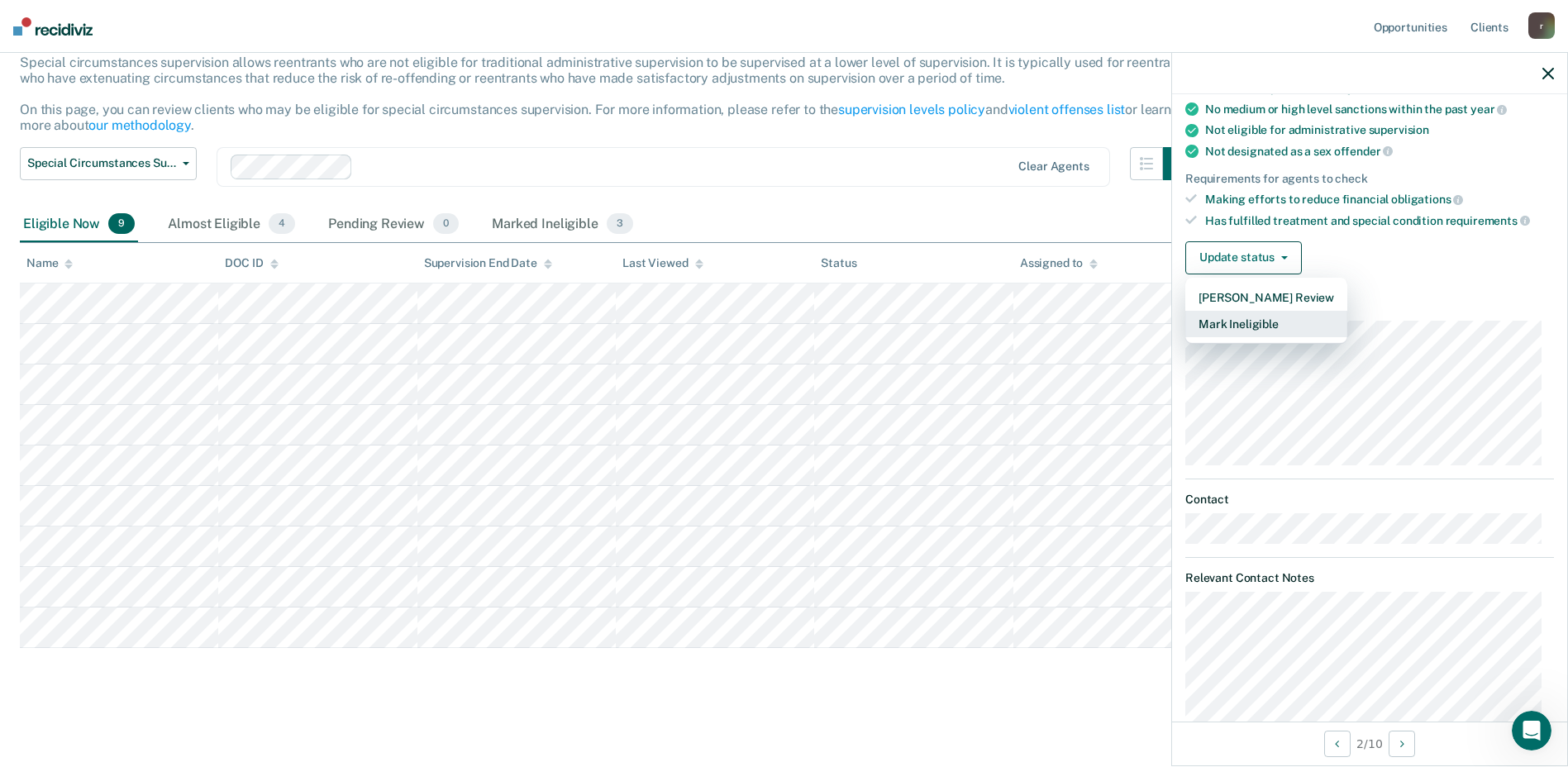
click at [1248, 318] on button "Mark Ineligible" at bounding box center [1267, 324] width 162 height 27
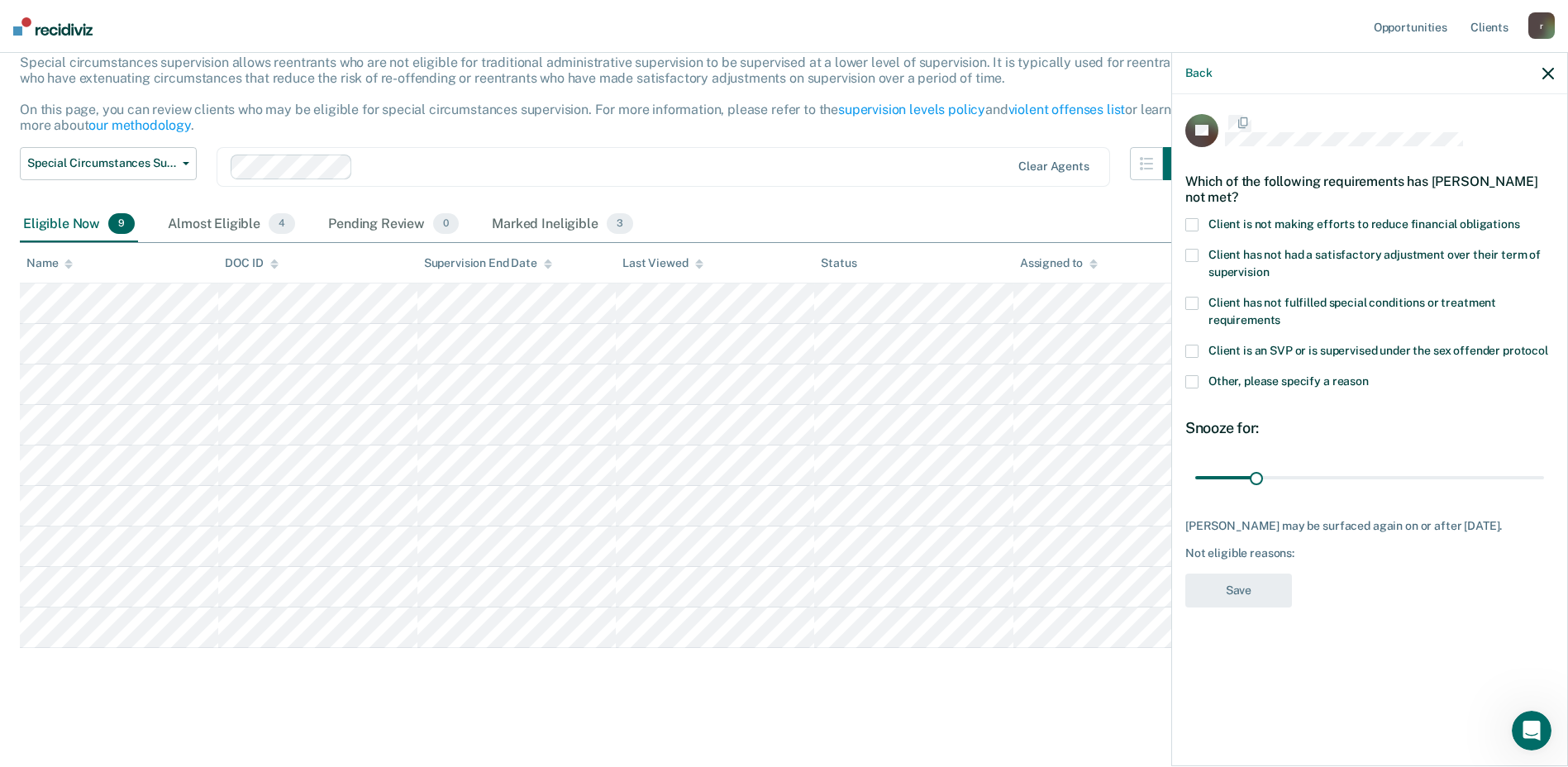
scroll to position [0, 0]
click at [1197, 220] on span at bounding box center [1192, 227] width 13 height 13
click at [1240, 577] on button "Save" at bounding box center [1239, 593] width 107 height 34
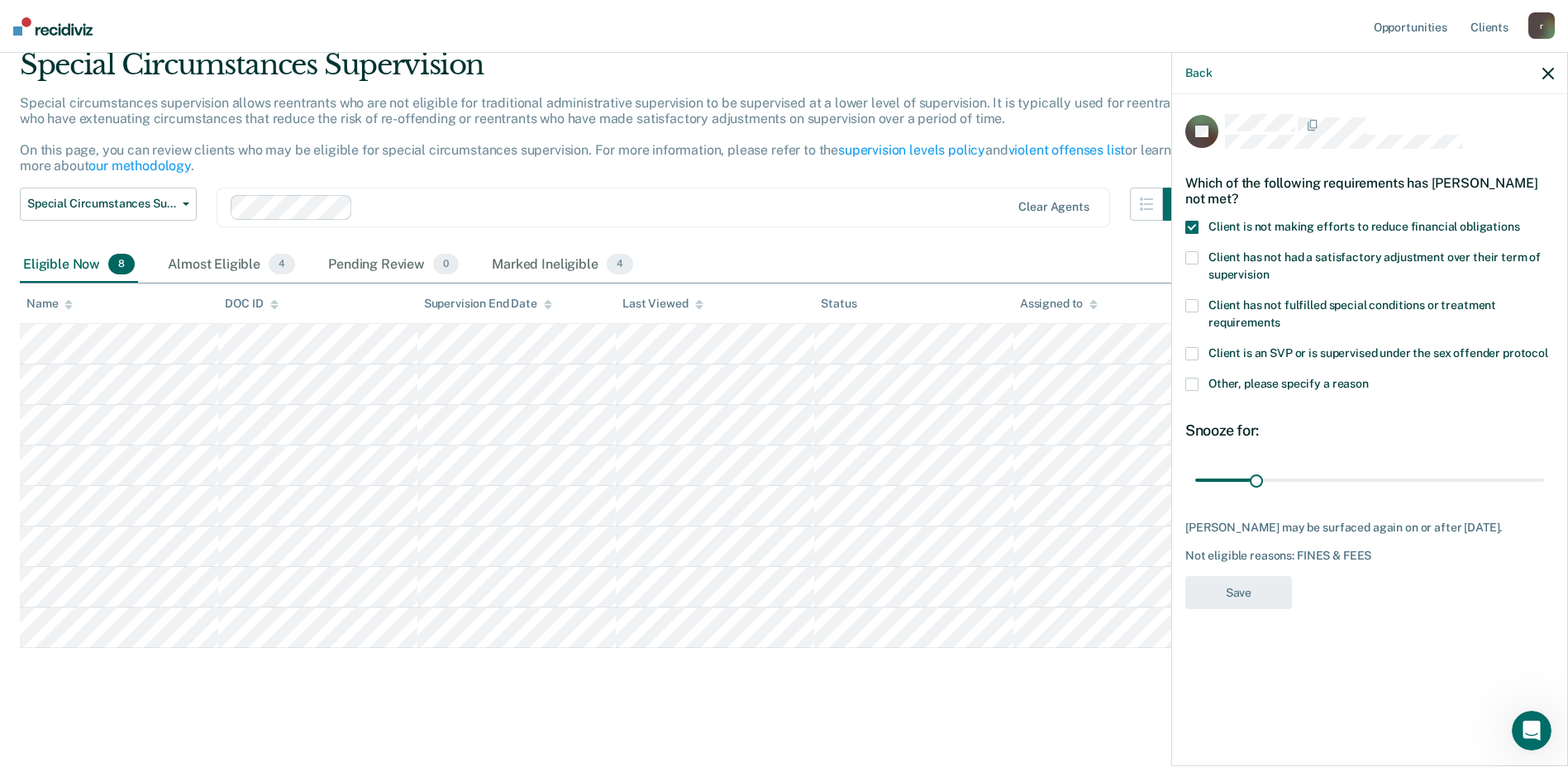
scroll to position [66, 0]
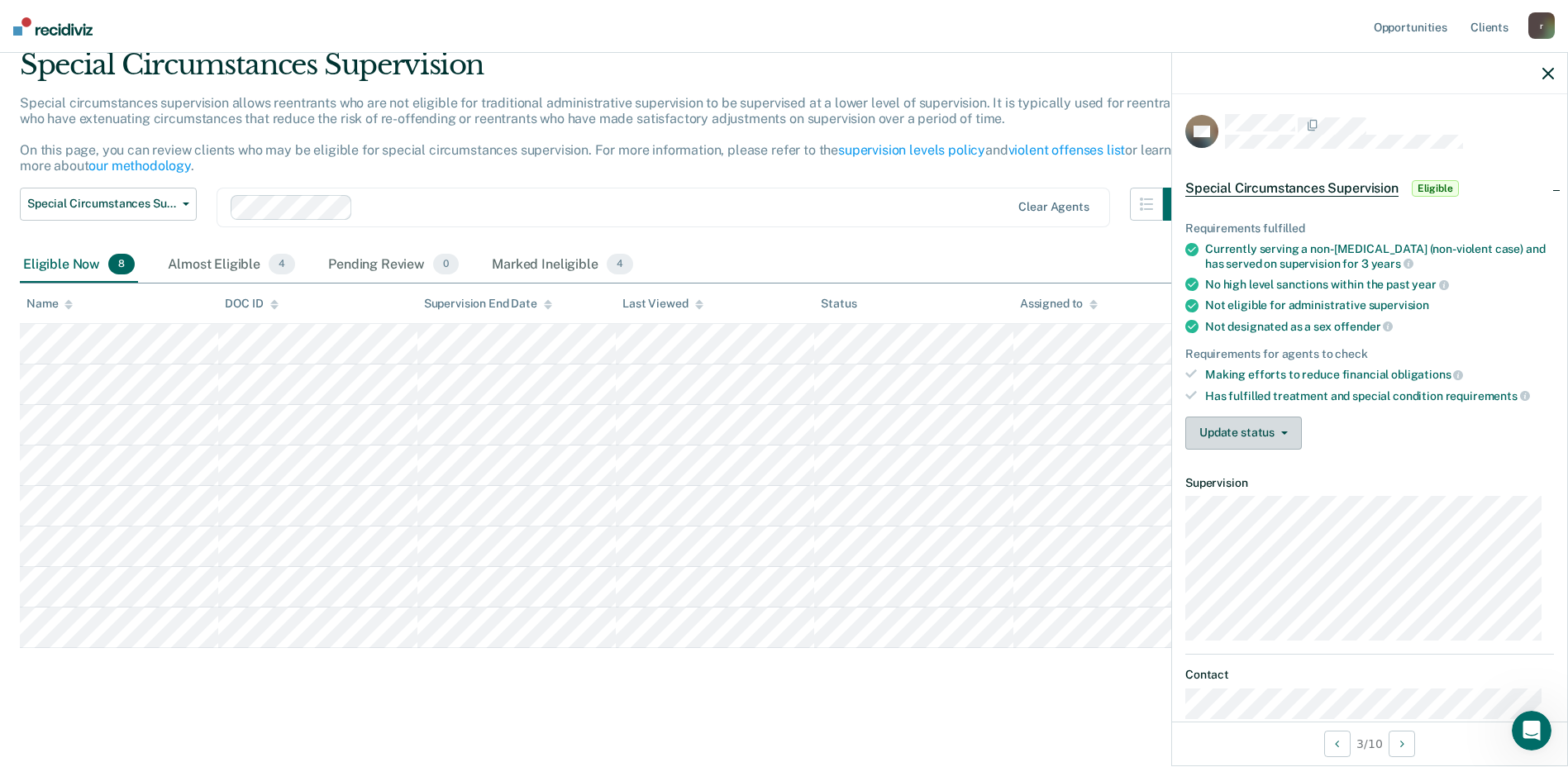
click at [1272, 425] on button "Update status" at bounding box center [1243, 433] width 117 height 33
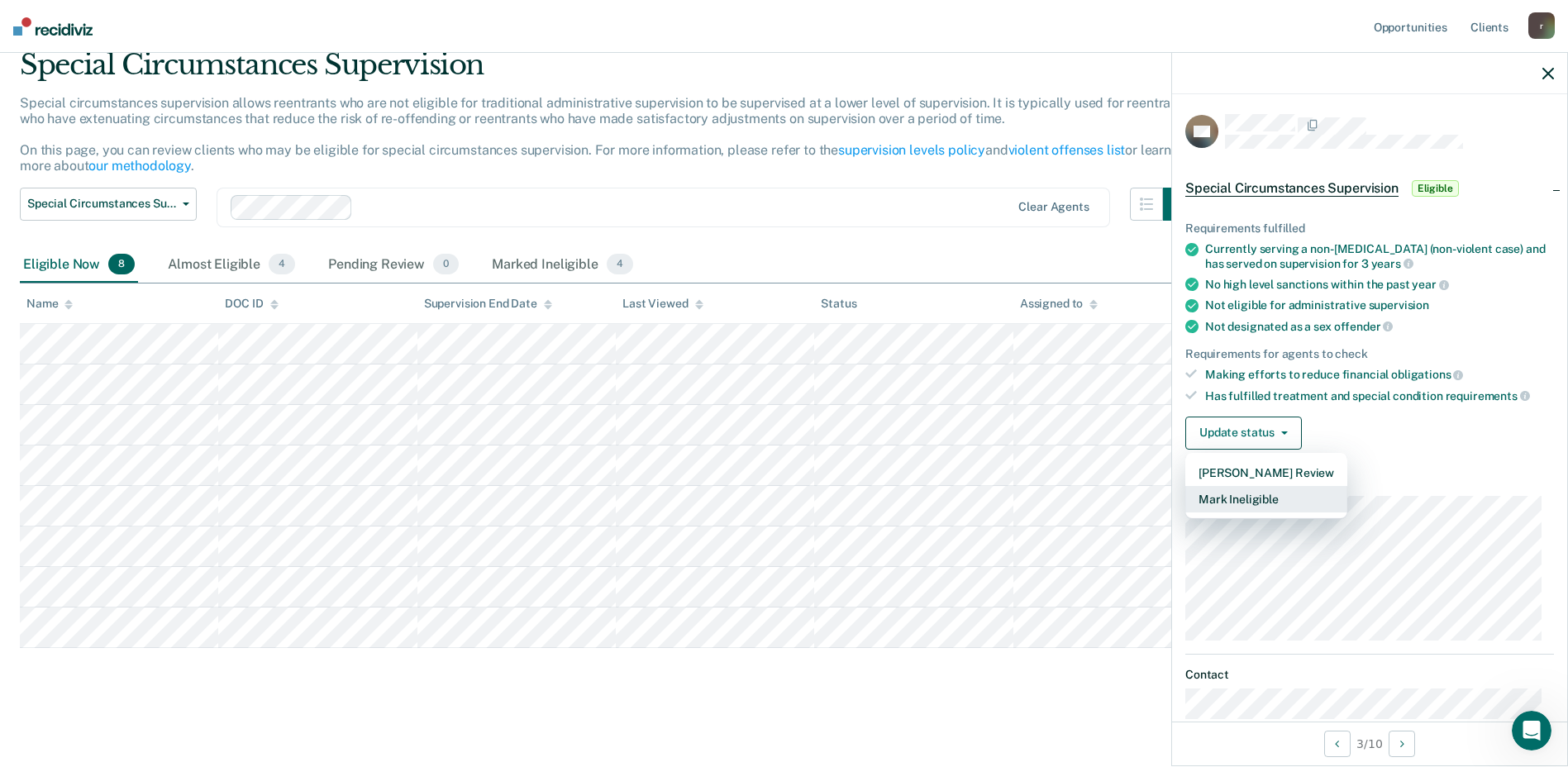
click at [1228, 498] on button "Mark Ineligible" at bounding box center [1267, 499] width 162 height 27
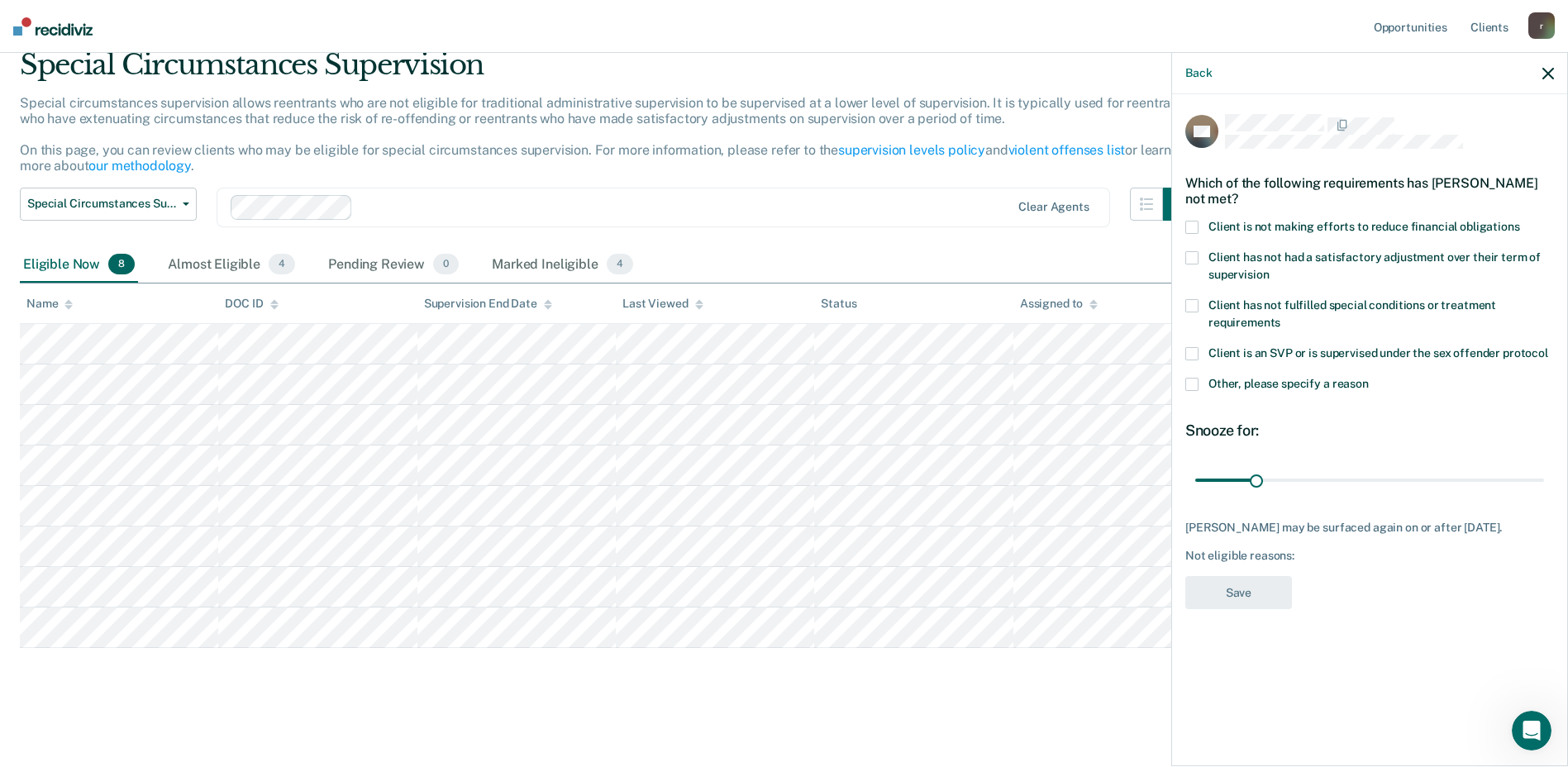
click at [1197, 225] on span at bounding box center [1192, 227] width 13 height 13
click at [1225, 599] on button "Save" at bounding box center [1239, 593] width 107 height 34
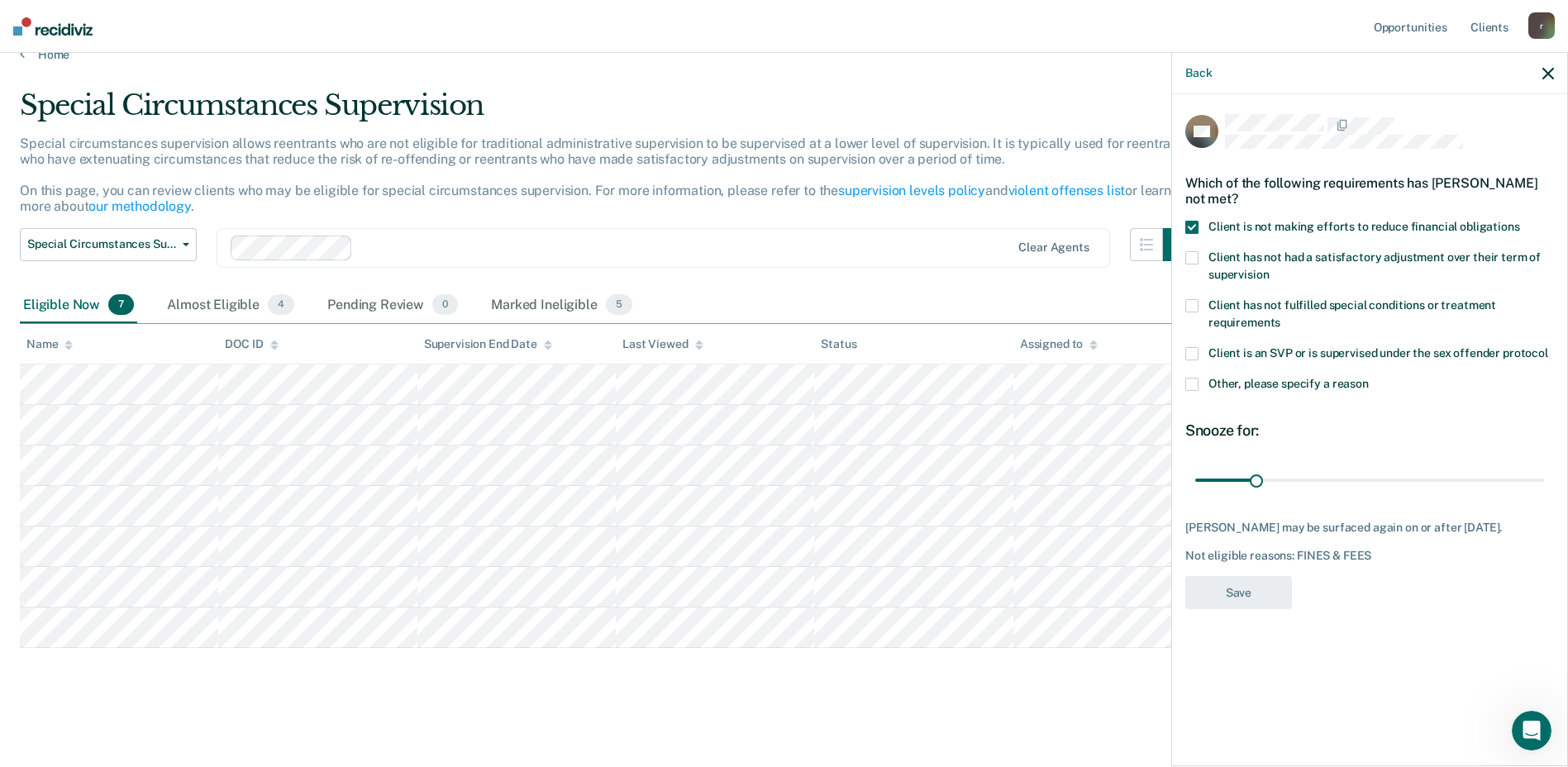
scroll to position [26, 0]
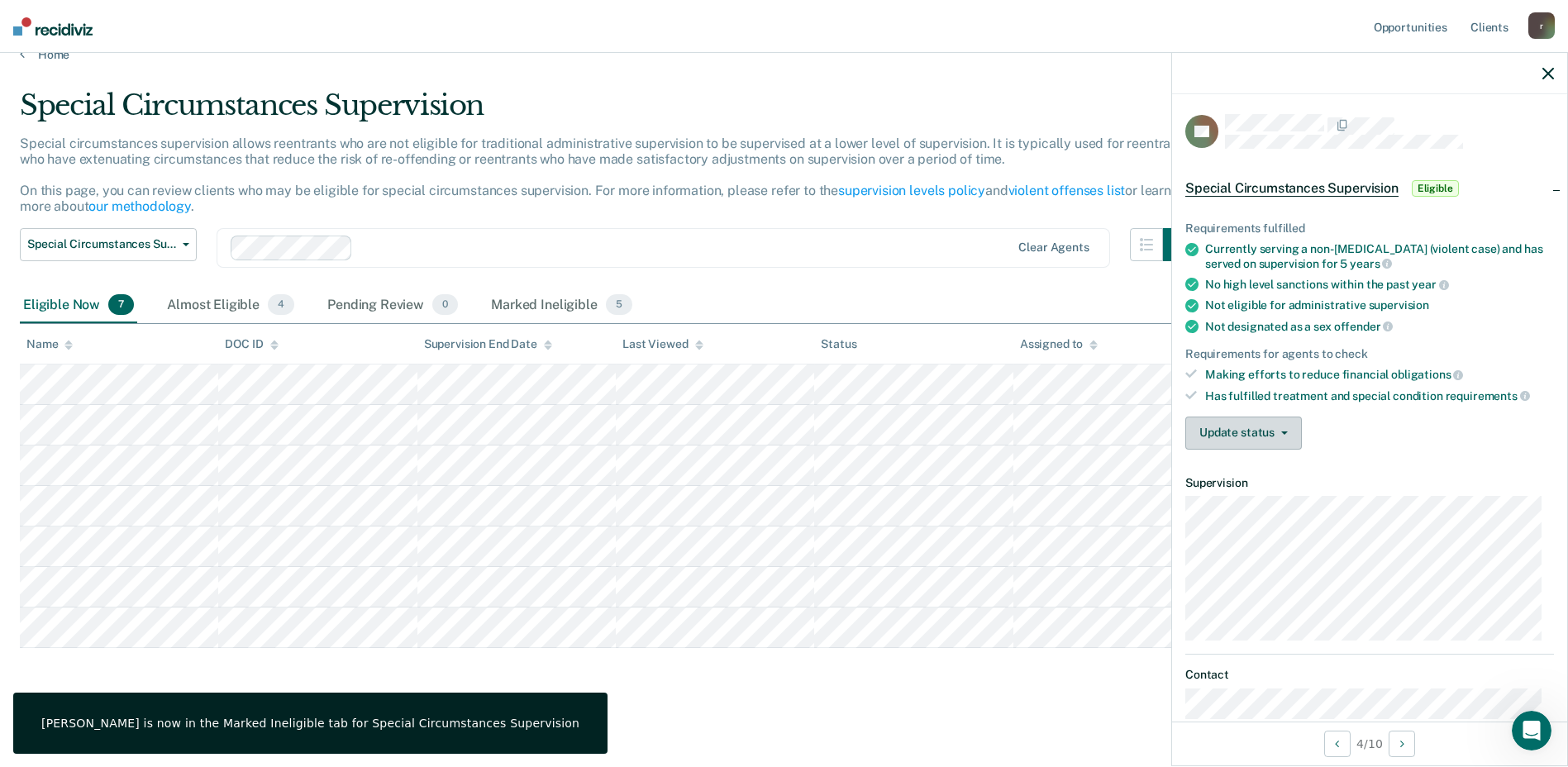
click at [1291, 427] on button "Update status" at bounding box center [1243, 433] width 117 height 33
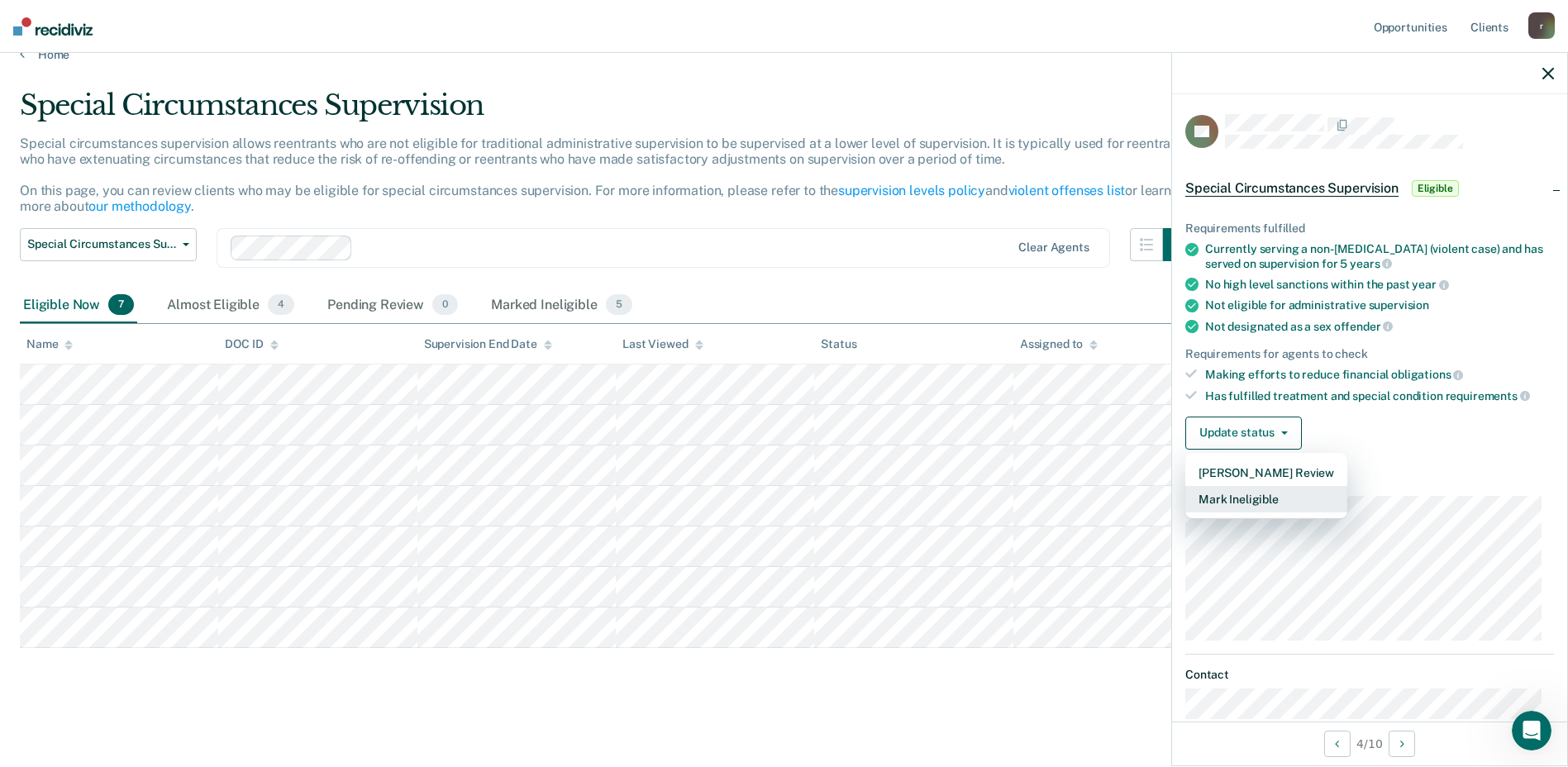
click at [1250, 499] on button "Mark Ineligible" at bounding box center [1267, 499] width 162 height 27
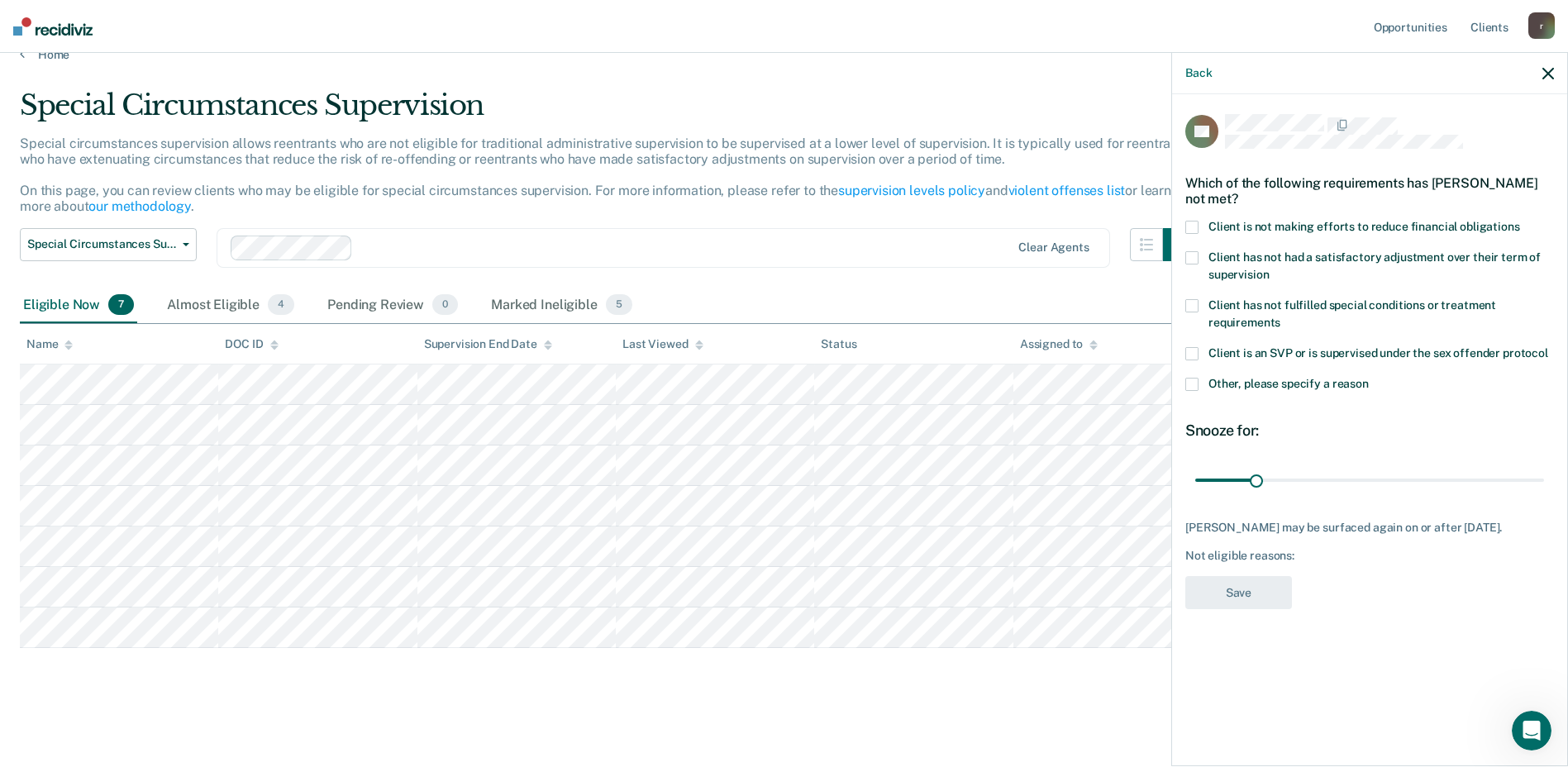
click at [1193, 220] on span at bounding box center [1192, 227] width 13 height 13
click at [1229, 603] on button "Save" at bounding box center [1239, 593] width 107 height 34
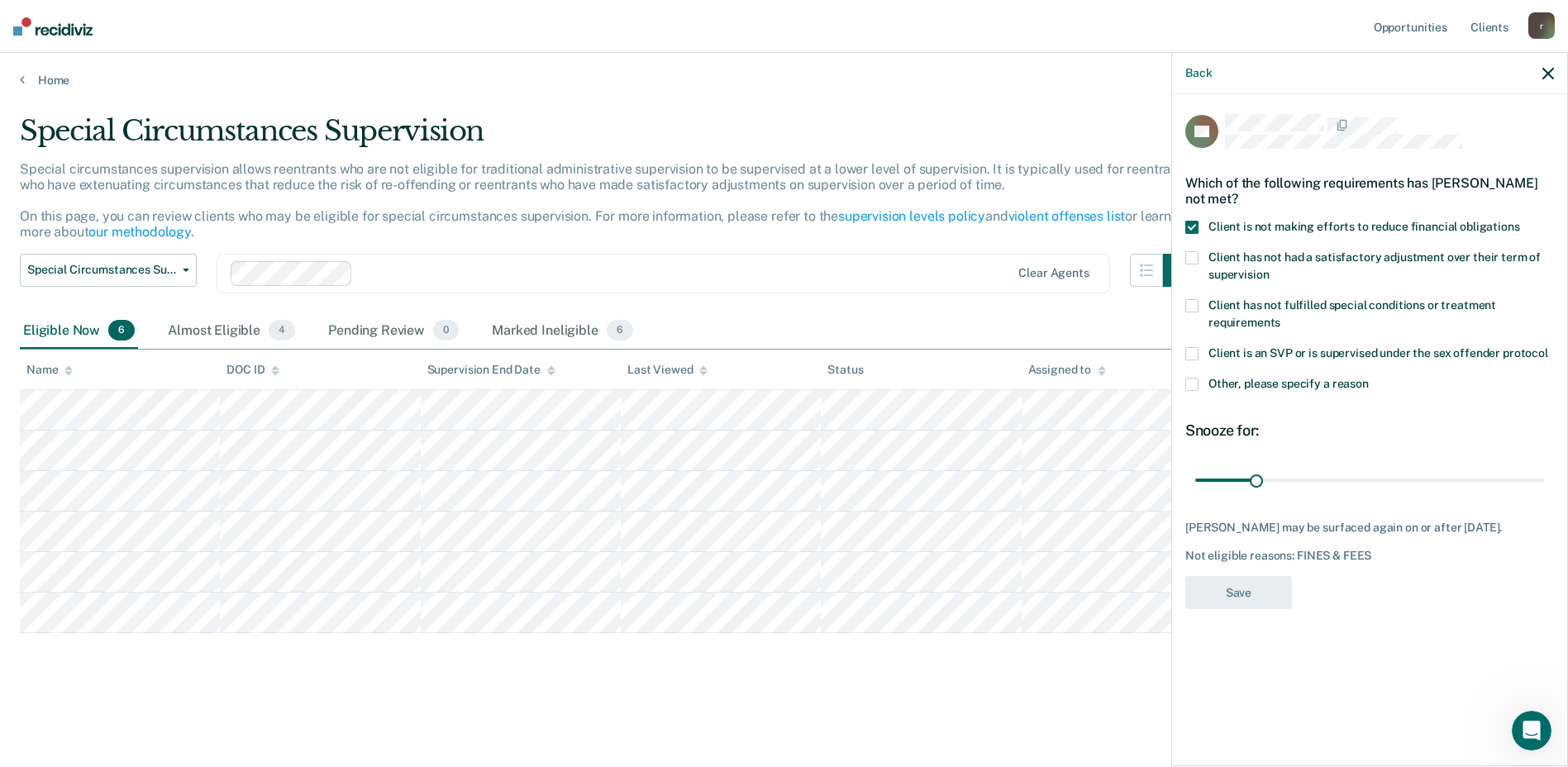
scroll to position [0, 0]
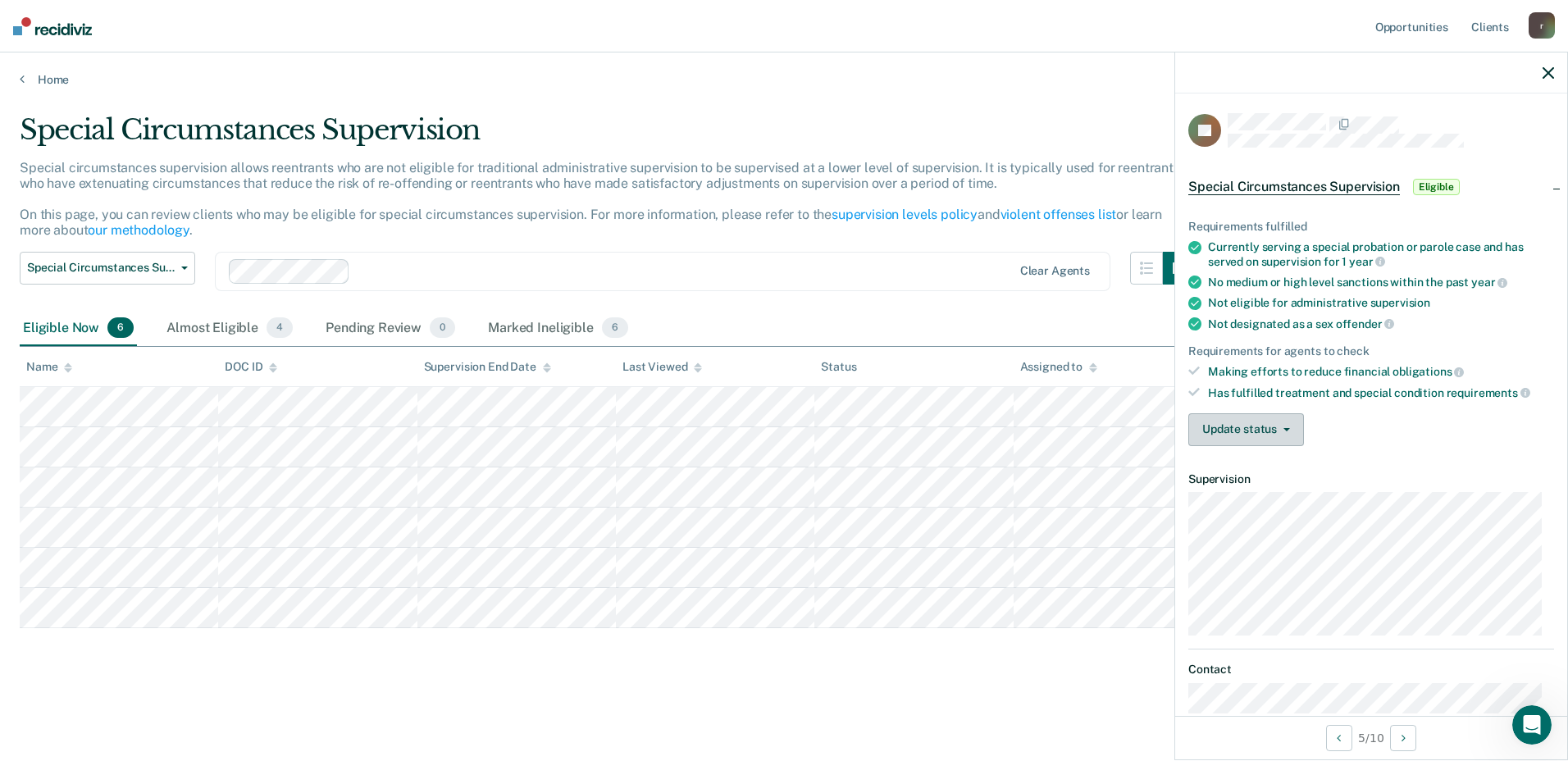
click at [1272, 433] on button "Update status" at bounding box center [1246, 429] width 116 height 33
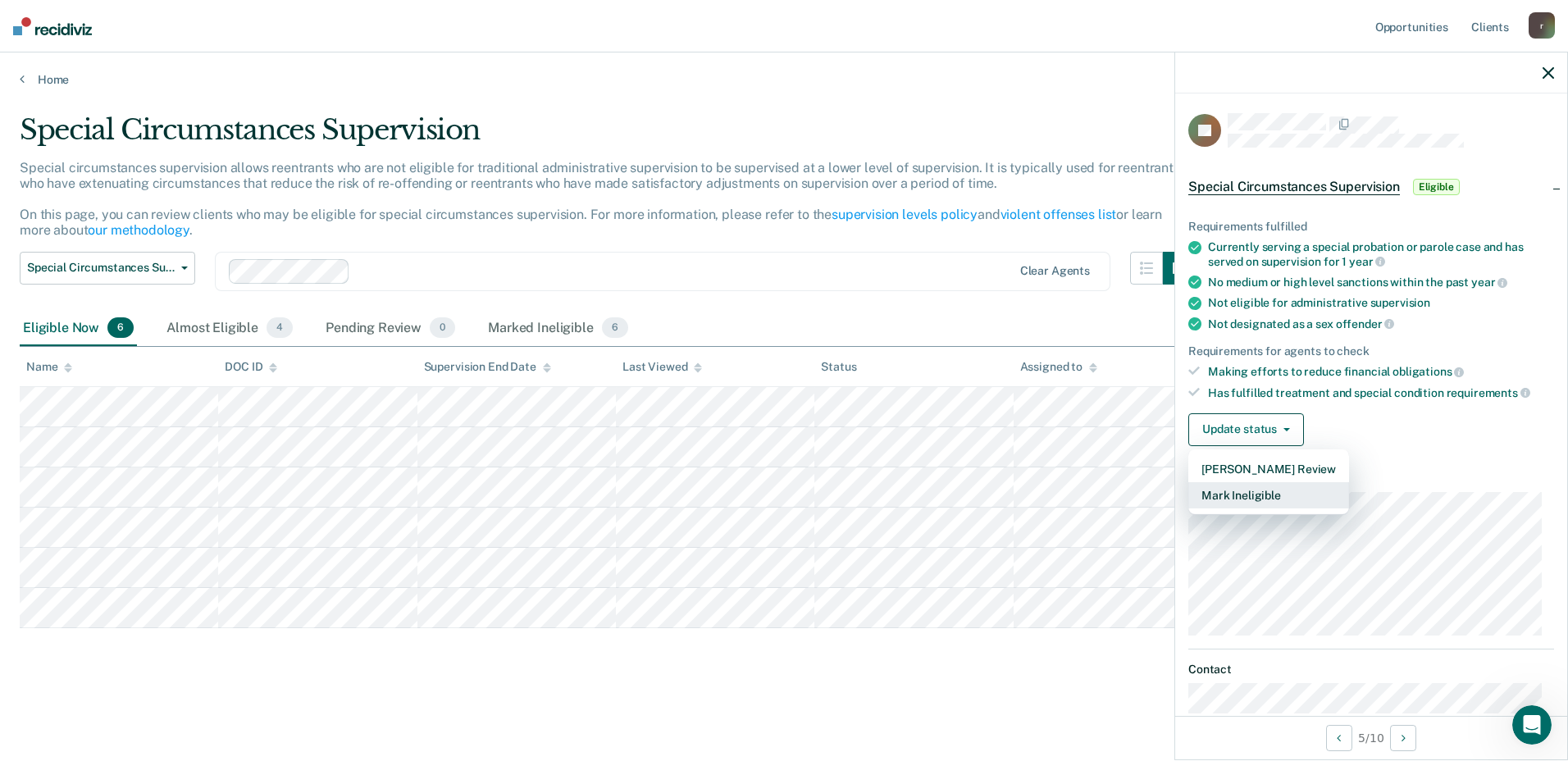
click at [1241, 488] on button "Mark Ineligible" at bounding box center [1269, 496] width 161 height 27
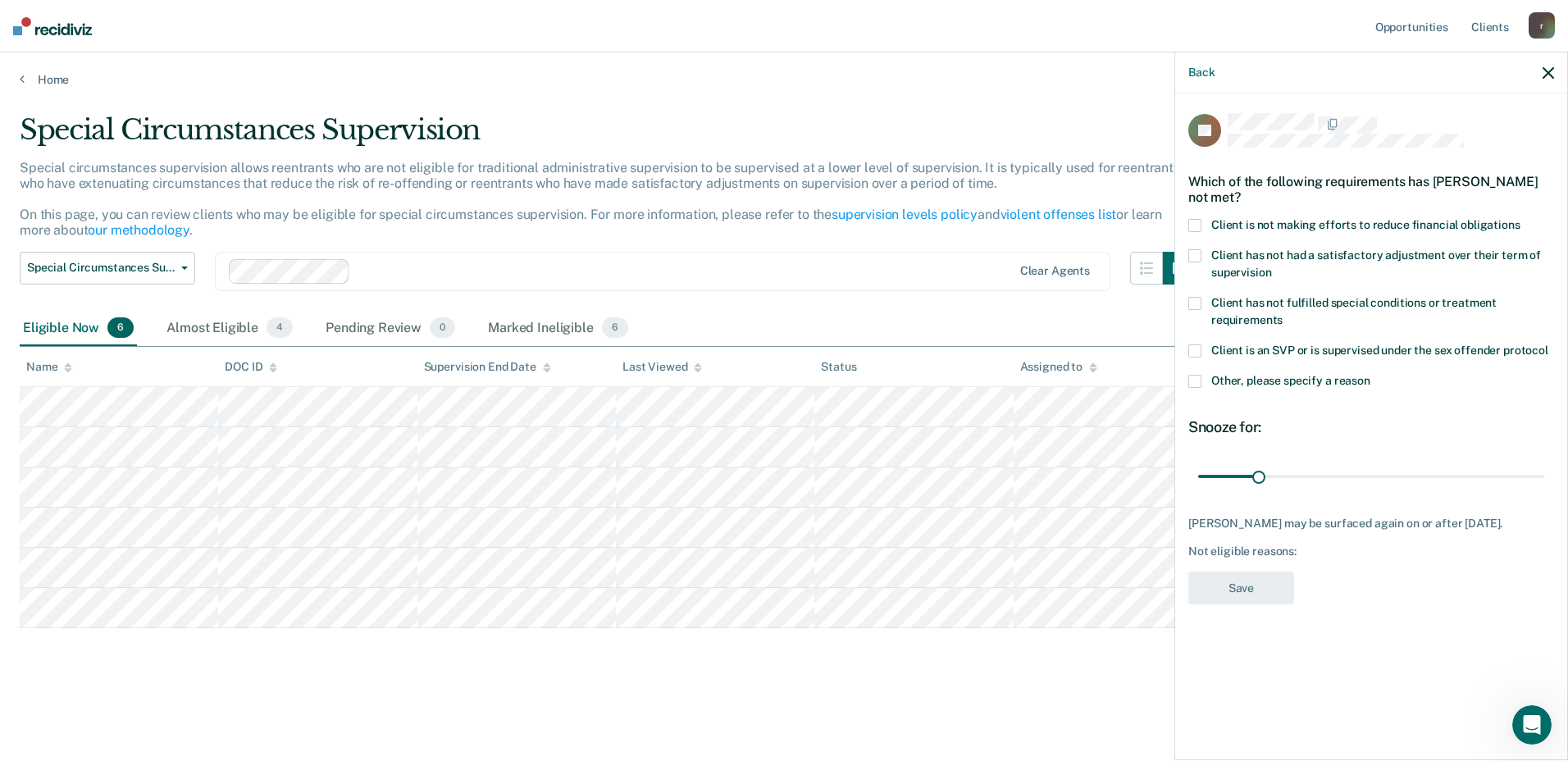
click at [1195, 214] on div "Which of the following requirements has [PERSON_NAME] not met?" at bounding box center [1371, 189] width 365 height 58
click at [1203, 230] on label "Client is not making efforts to reduce financial obligations" at bounding box center [1371, 227] width 365 height 17
click at [1244, 586] on button "Save" at bounding box center [1241, 588] width 106 height 34
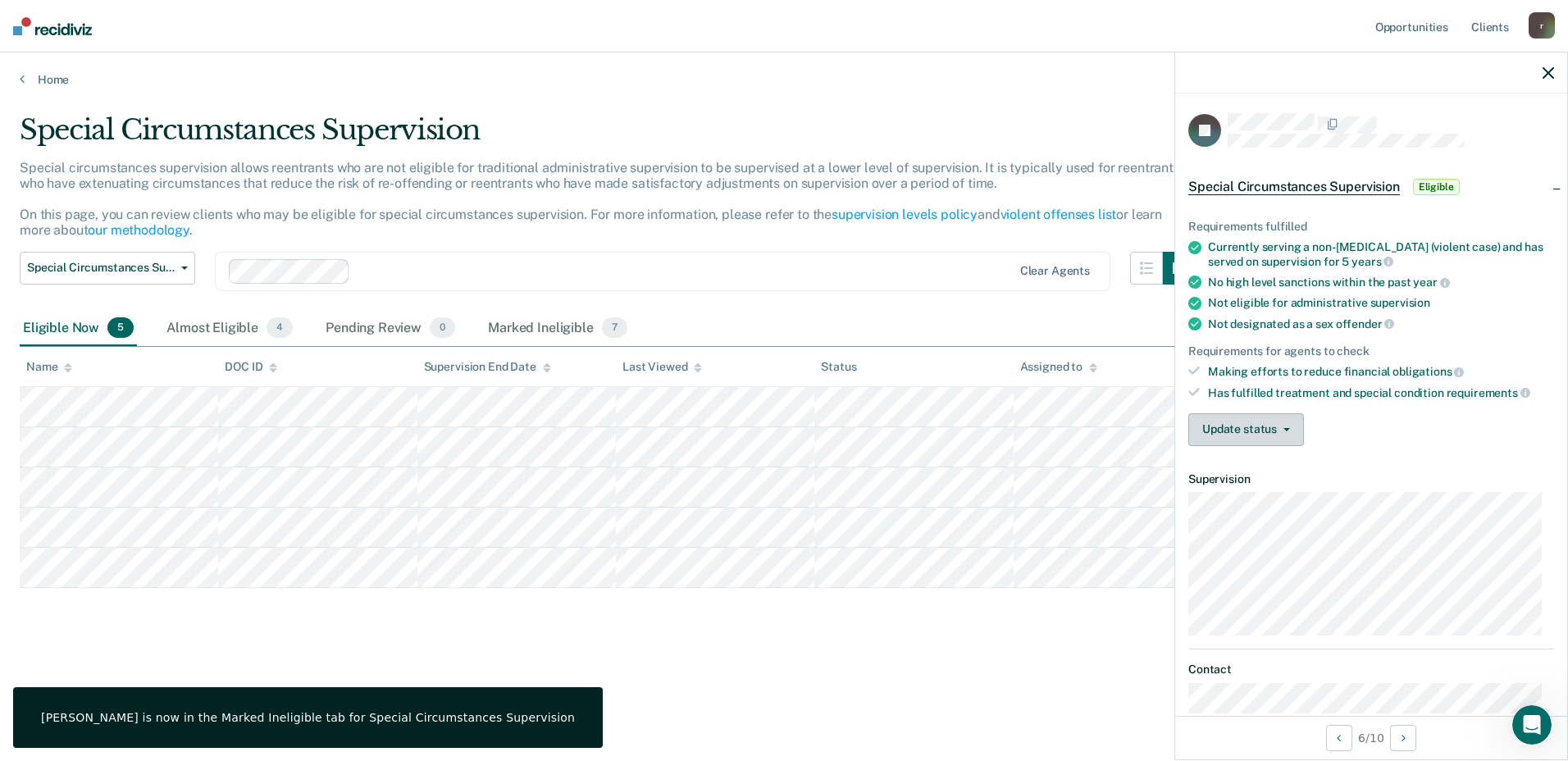
click at [1226, 419] on button "Update status" at bounding box center [1246, 429] width 116 height 33
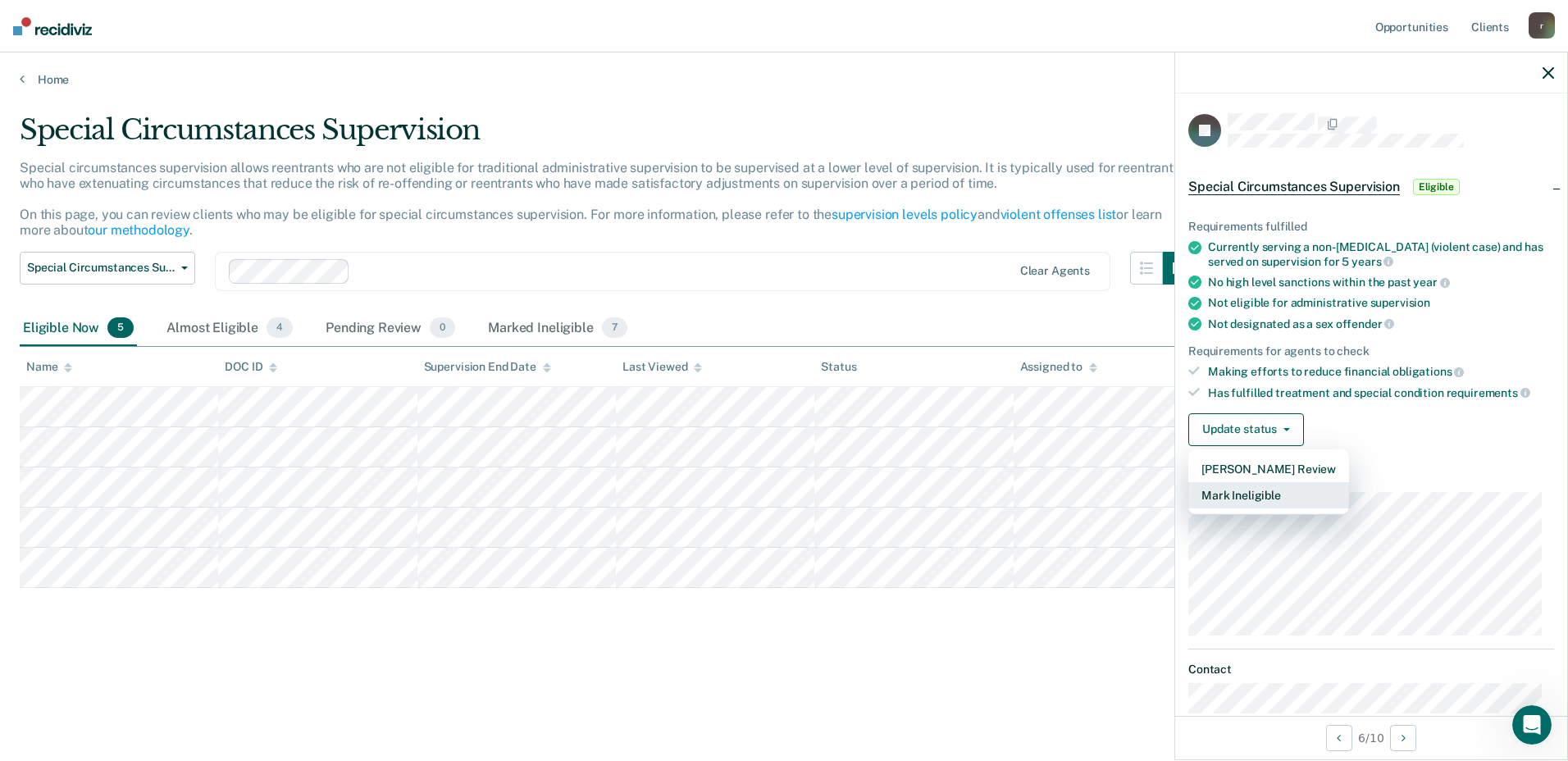
click at [1209, 496] on button "Mark Ineligible" at bounding box center [1269, 496] width 161 height 27
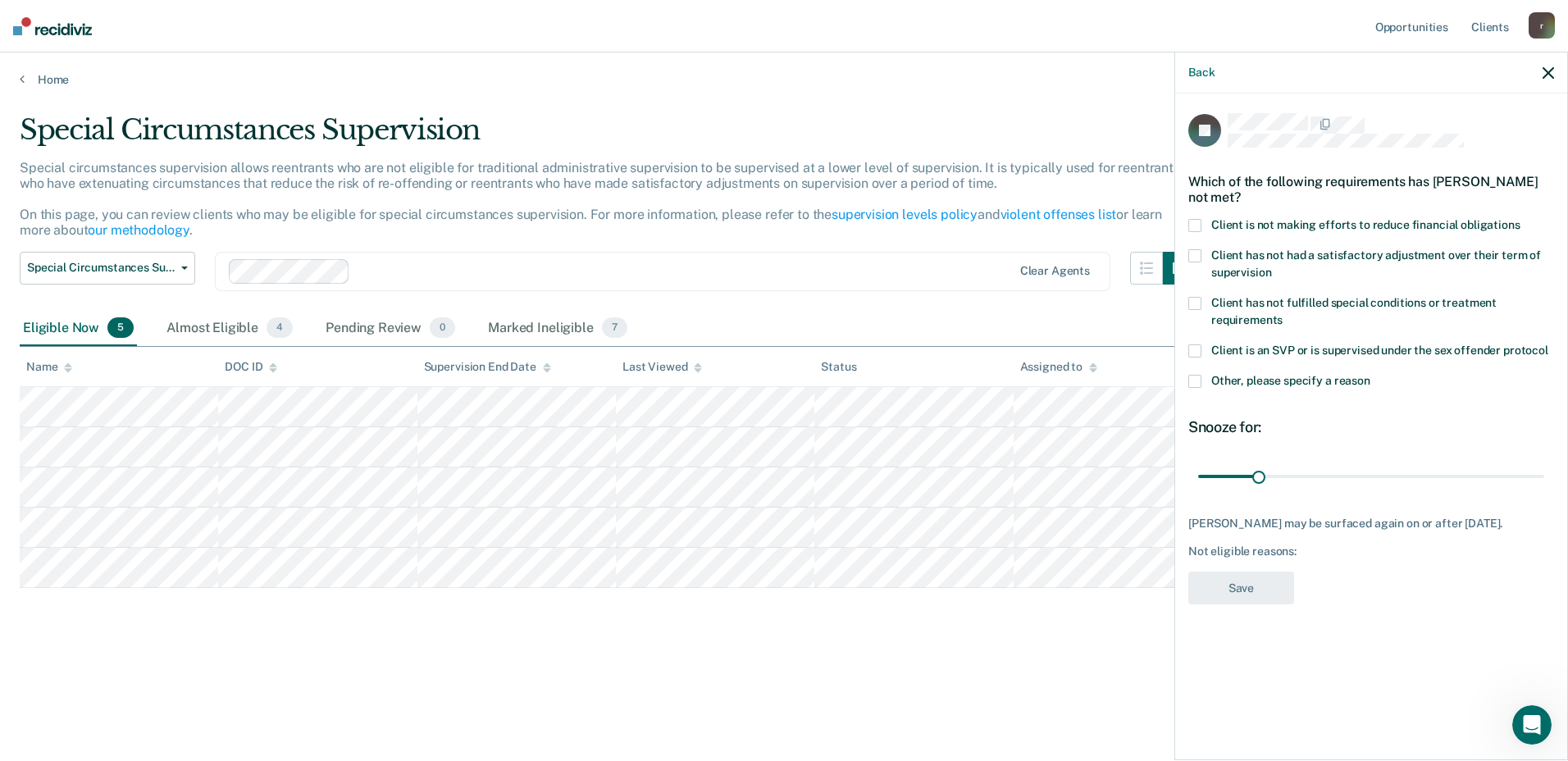
click at [1195, 224] on span at bounding box center [1195, 225] width 13 height 13
click at [1211, 579] on button "Save" at bounding box center [1241, 588] width 106 height 34
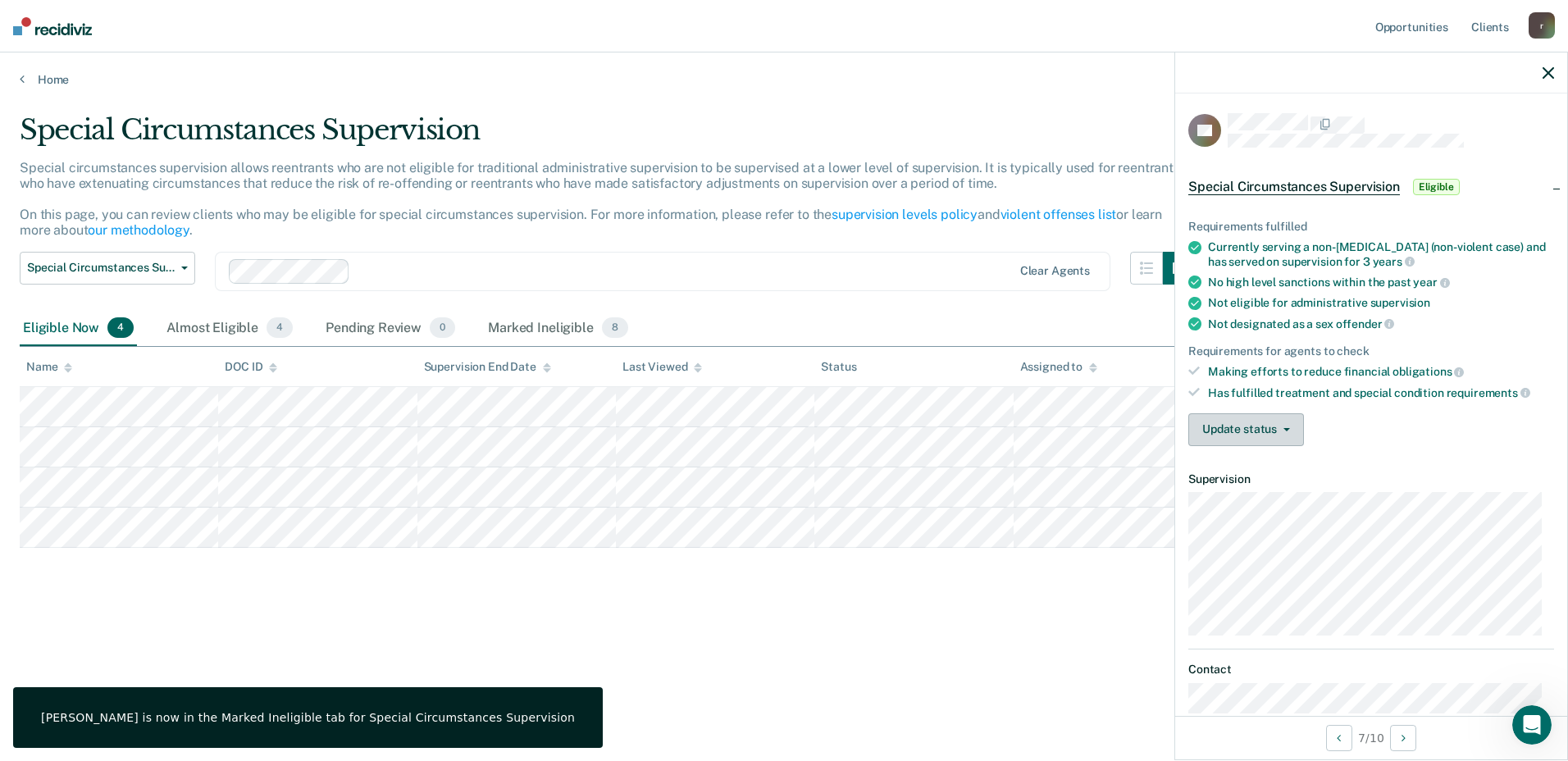
click at [1235, 428] on button "Update status" at bounding box center [1246, 429] width 116 height 33
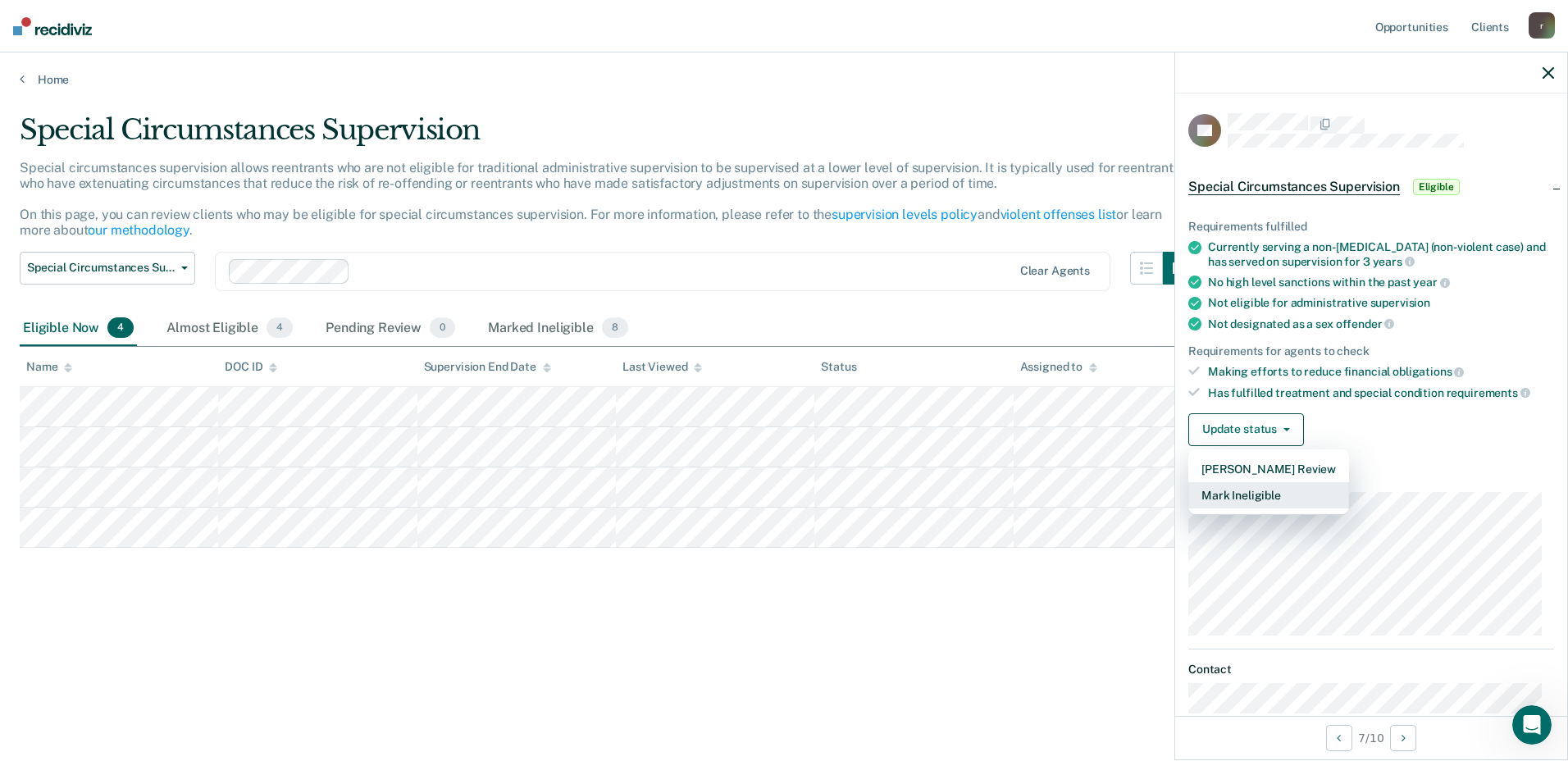
click at [1219, 494] on button "Mark Ineligible" at bounding box center [1269, 496] width 161 height 27
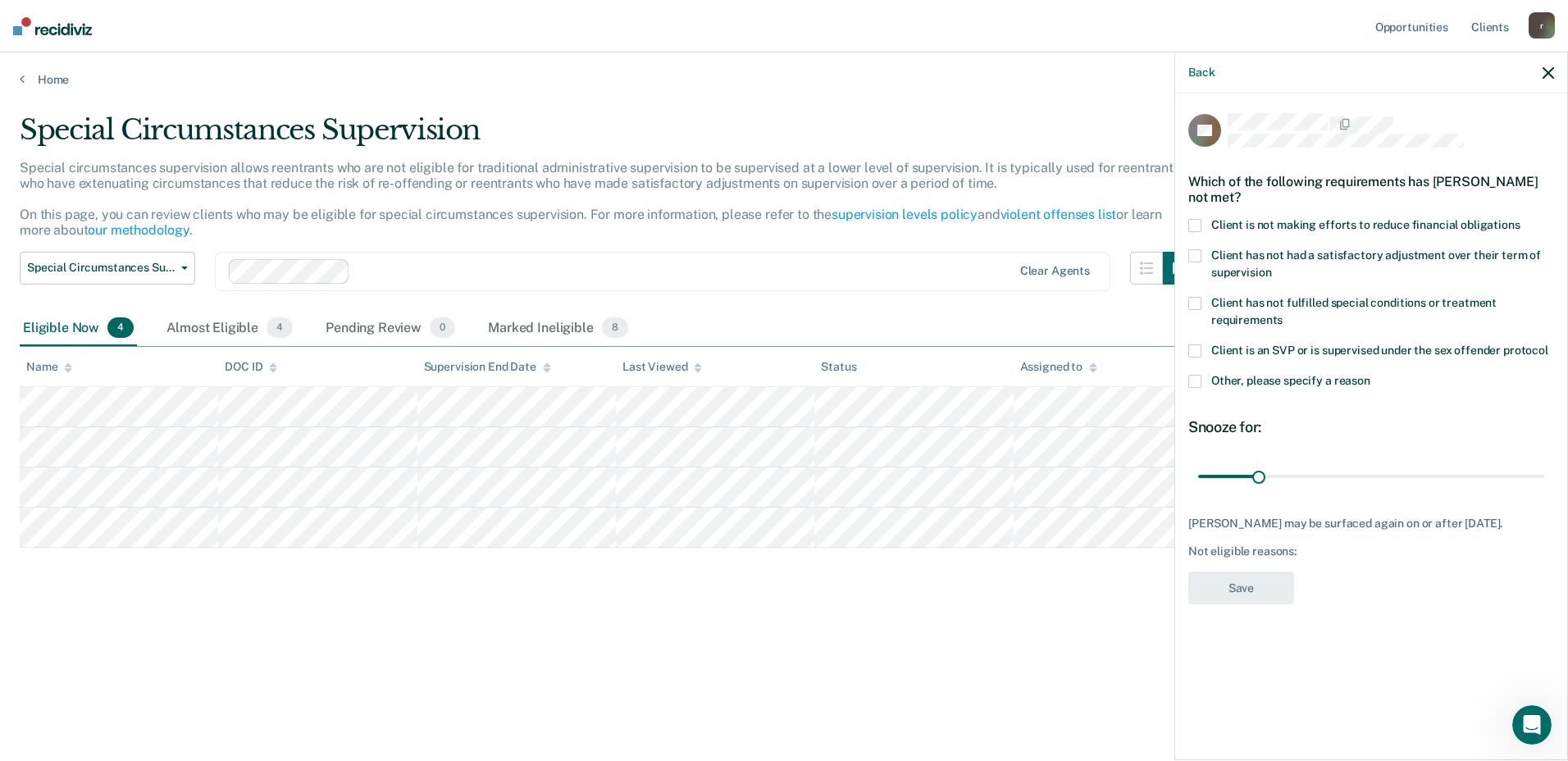
click at [1200, 223] on span at bounding box center [1195, 225] width 13 height 13
click at [1220, 591] on button "Save" at bounding box center [1241, 588] width 106 height 34
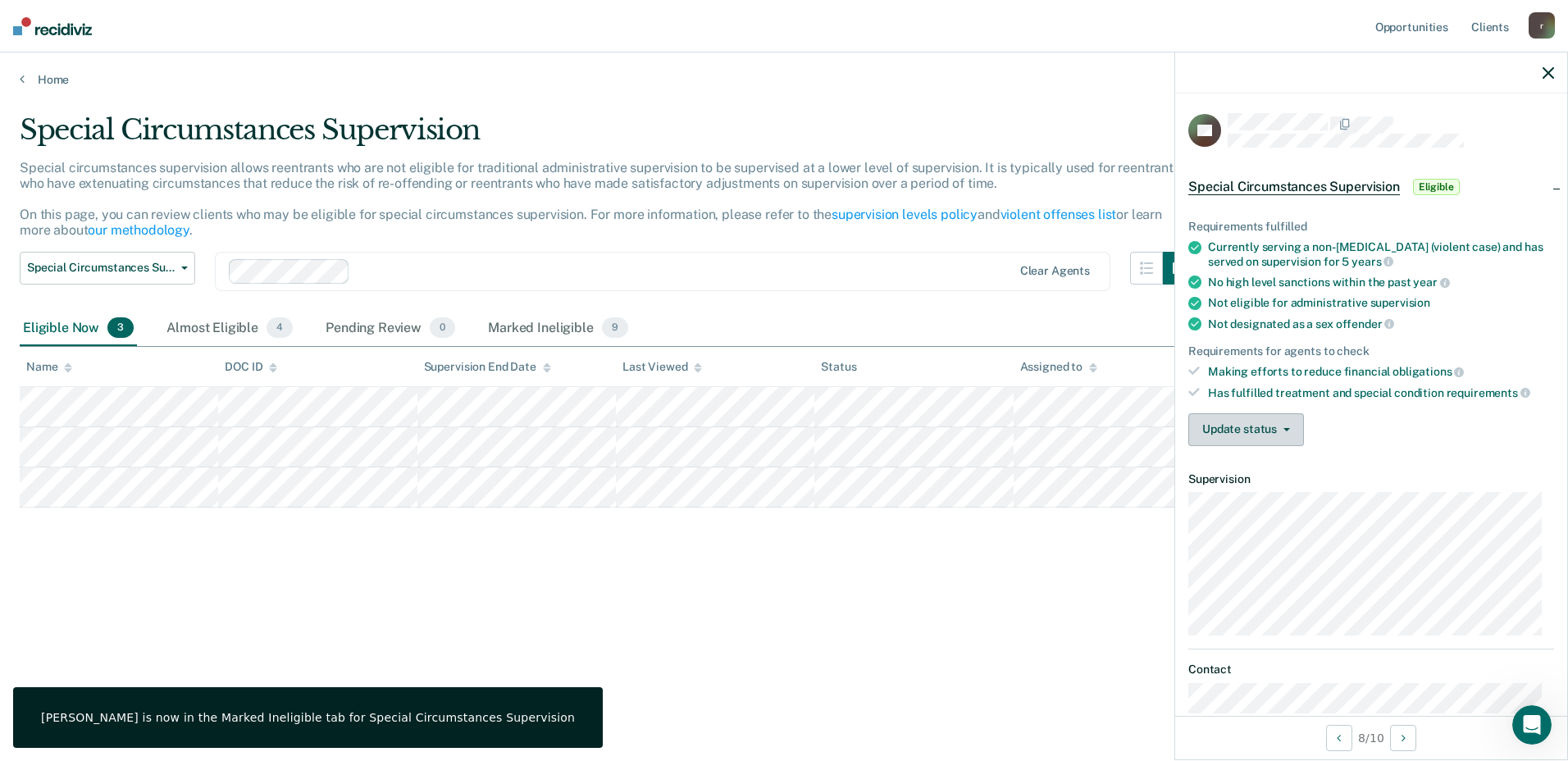
click at [1217, 431] on button "Update status" at bounding box center [1246, 429] width 116 height 33
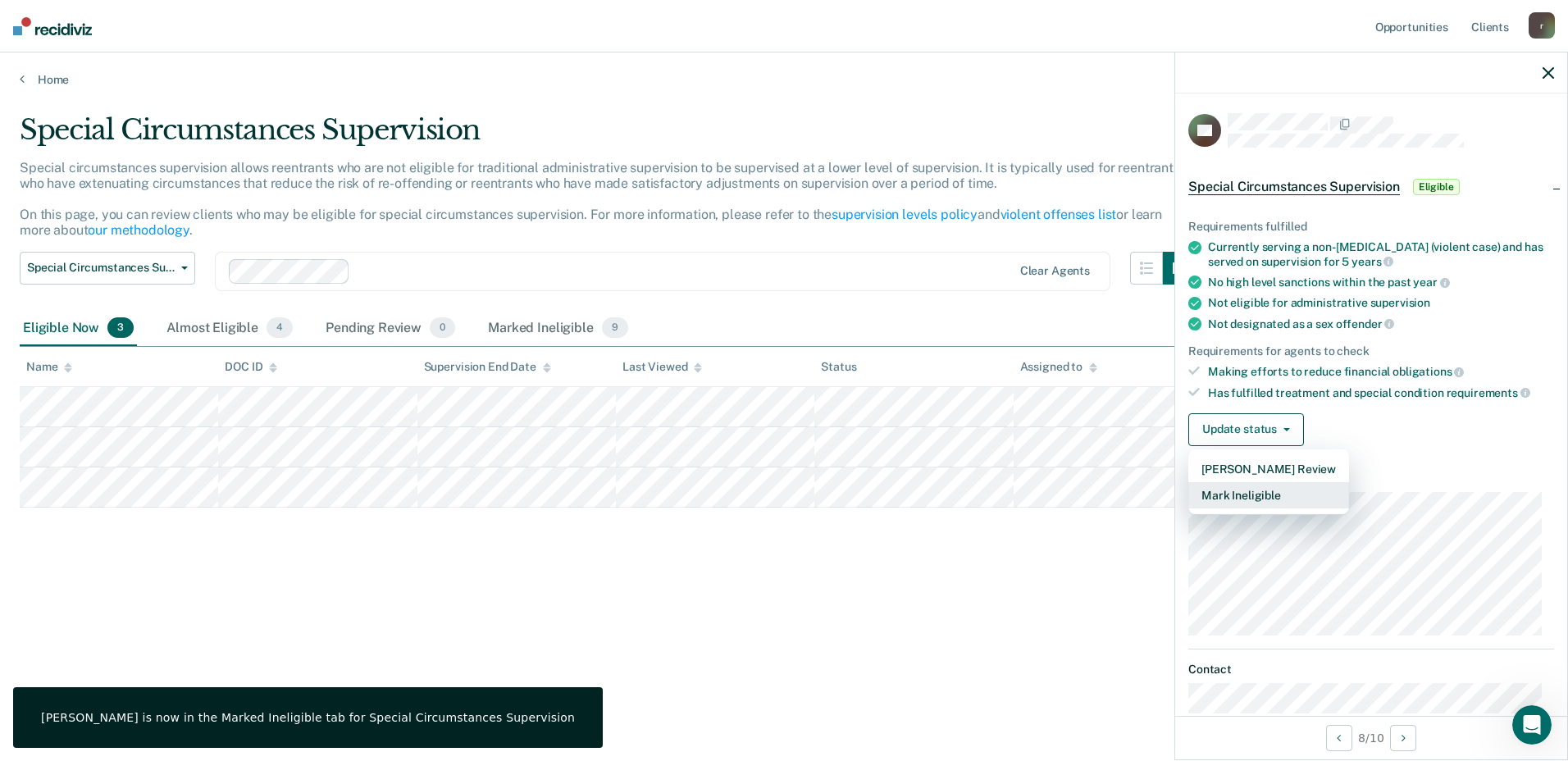
click at [1211, 496] on button "Mark Ineligible" at bounding box center [1269, 496] width 161 height 27
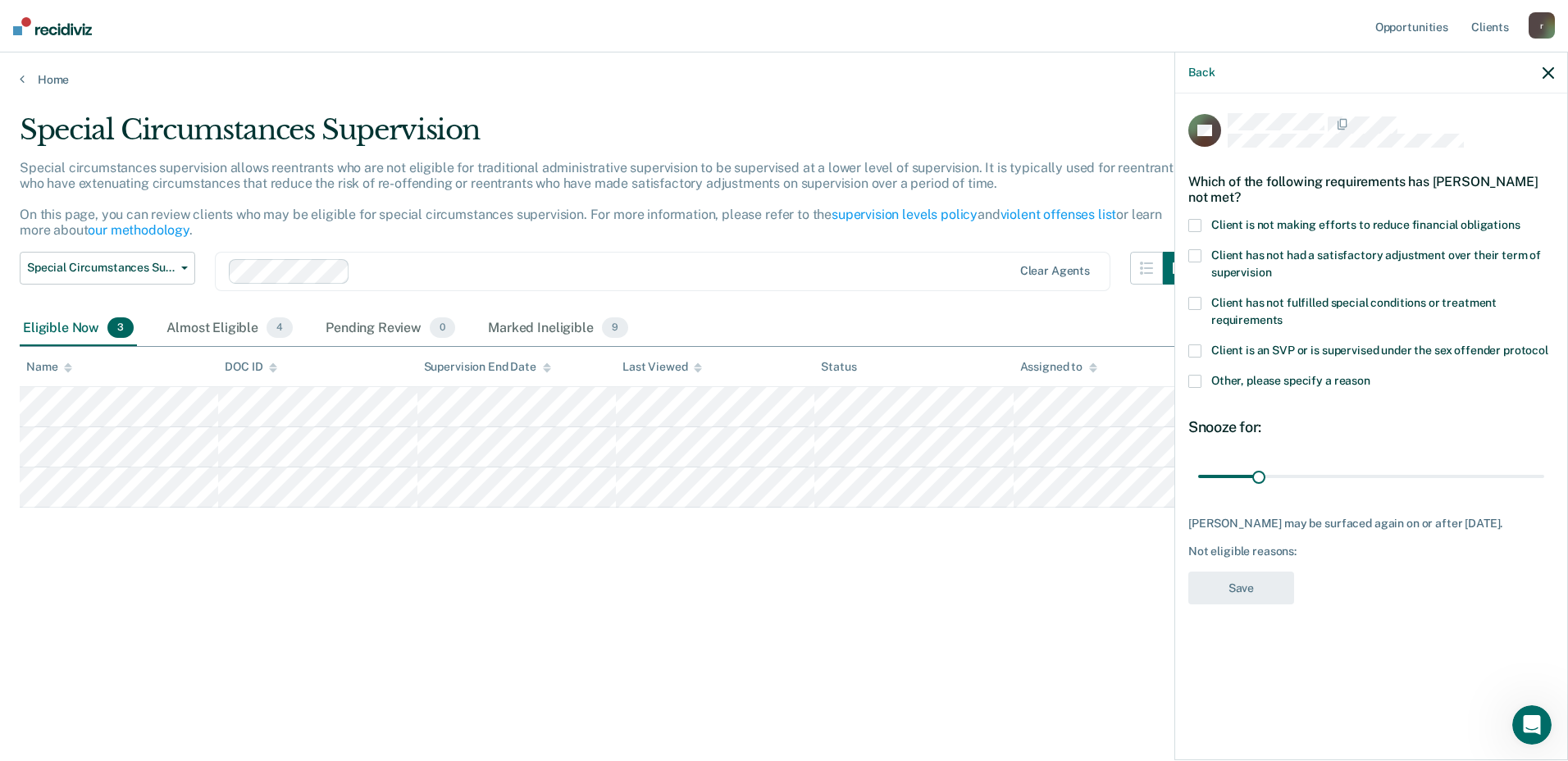
click at [1191, 221] on span at bounding box center [1195, 225] width 13 height 13
click at [1202, 594] on button "Save" at bounding box center [1241, 588] width 106 height 34
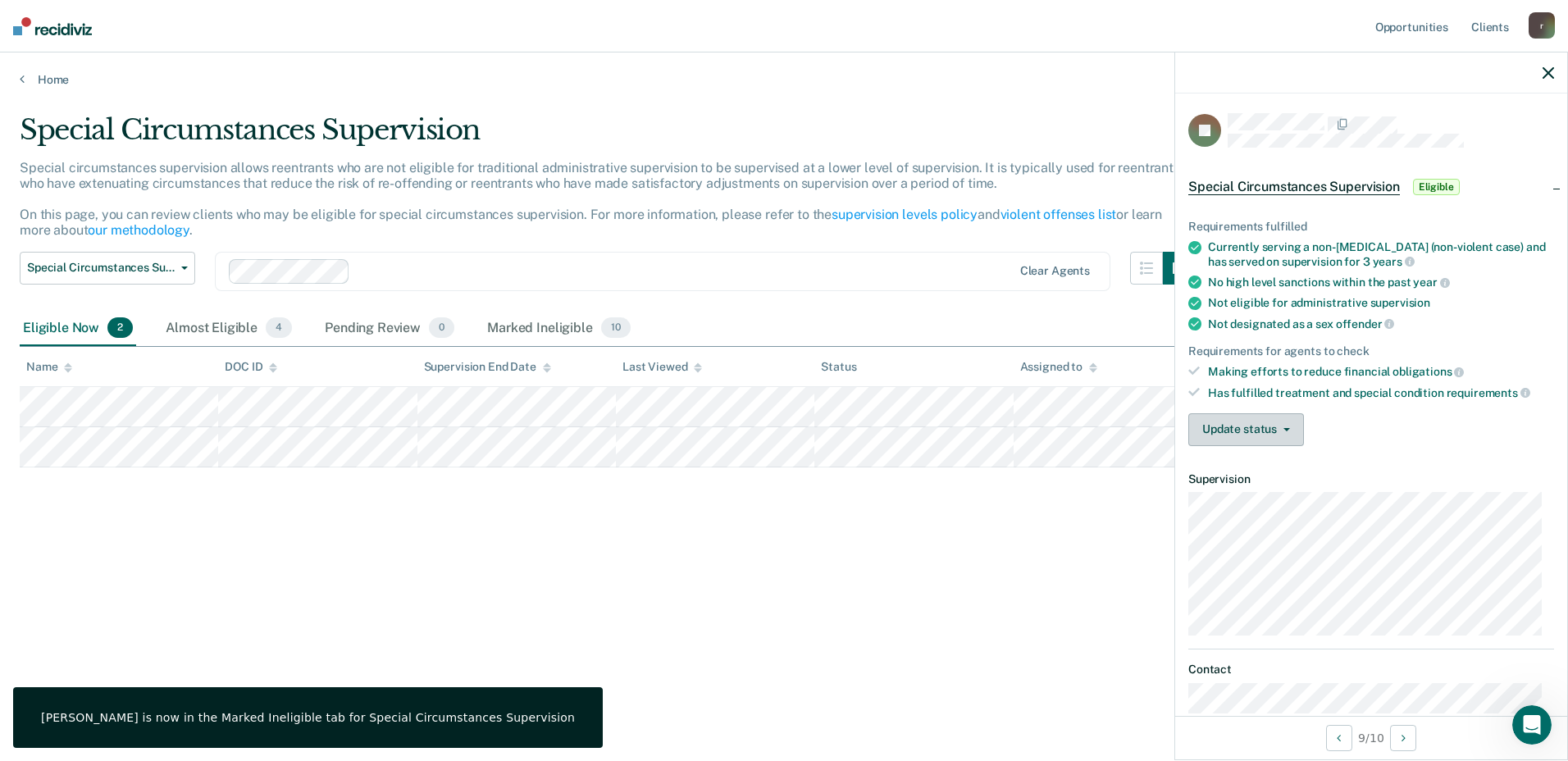
click at [1249, 429] on button "Update status" at bounding box center [1246, 429] width 116 height 33
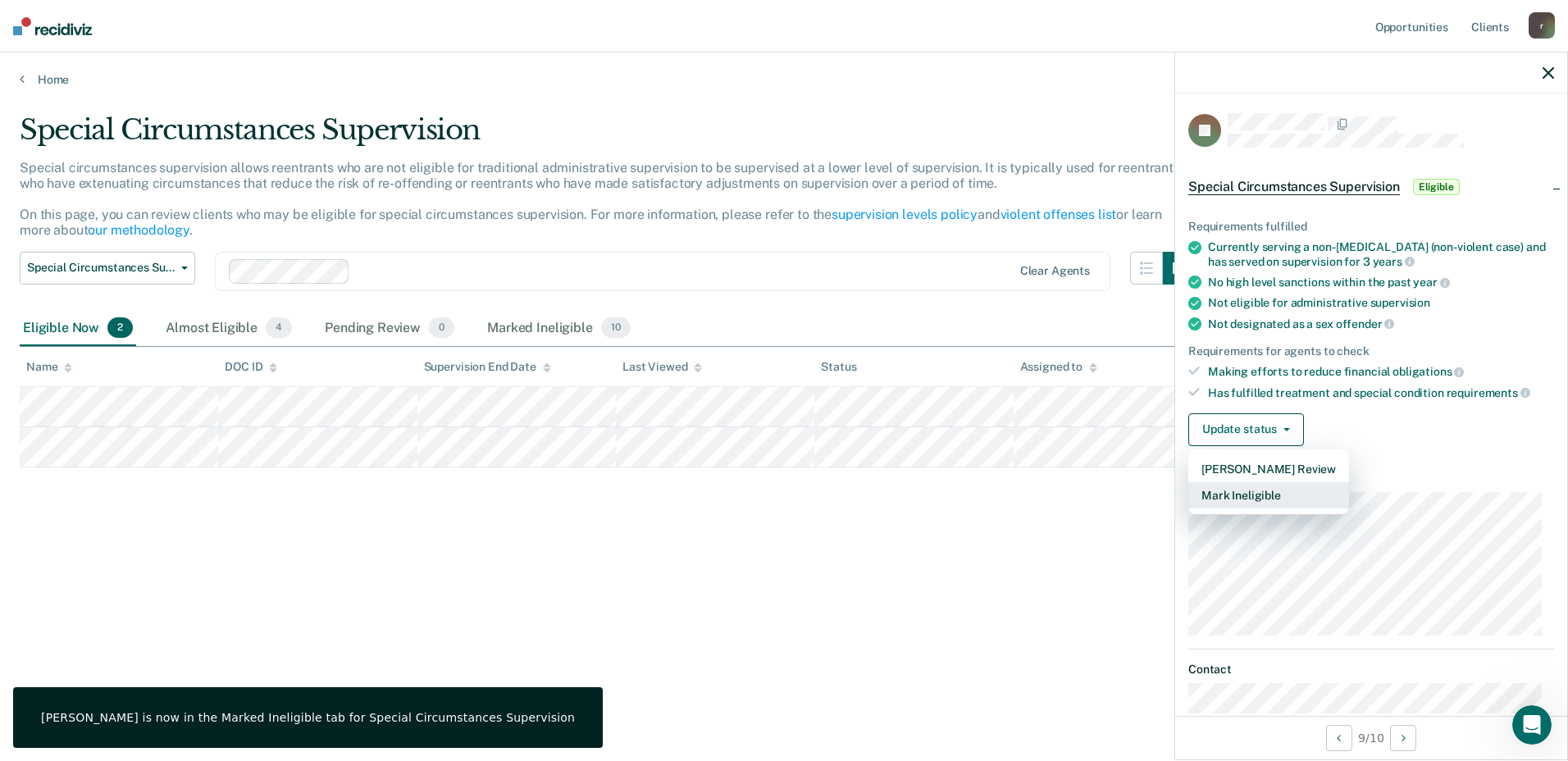
click at [1224, 494] on button "Mark Ineligible" at bounding box center [1269, 496] width 161 height 27
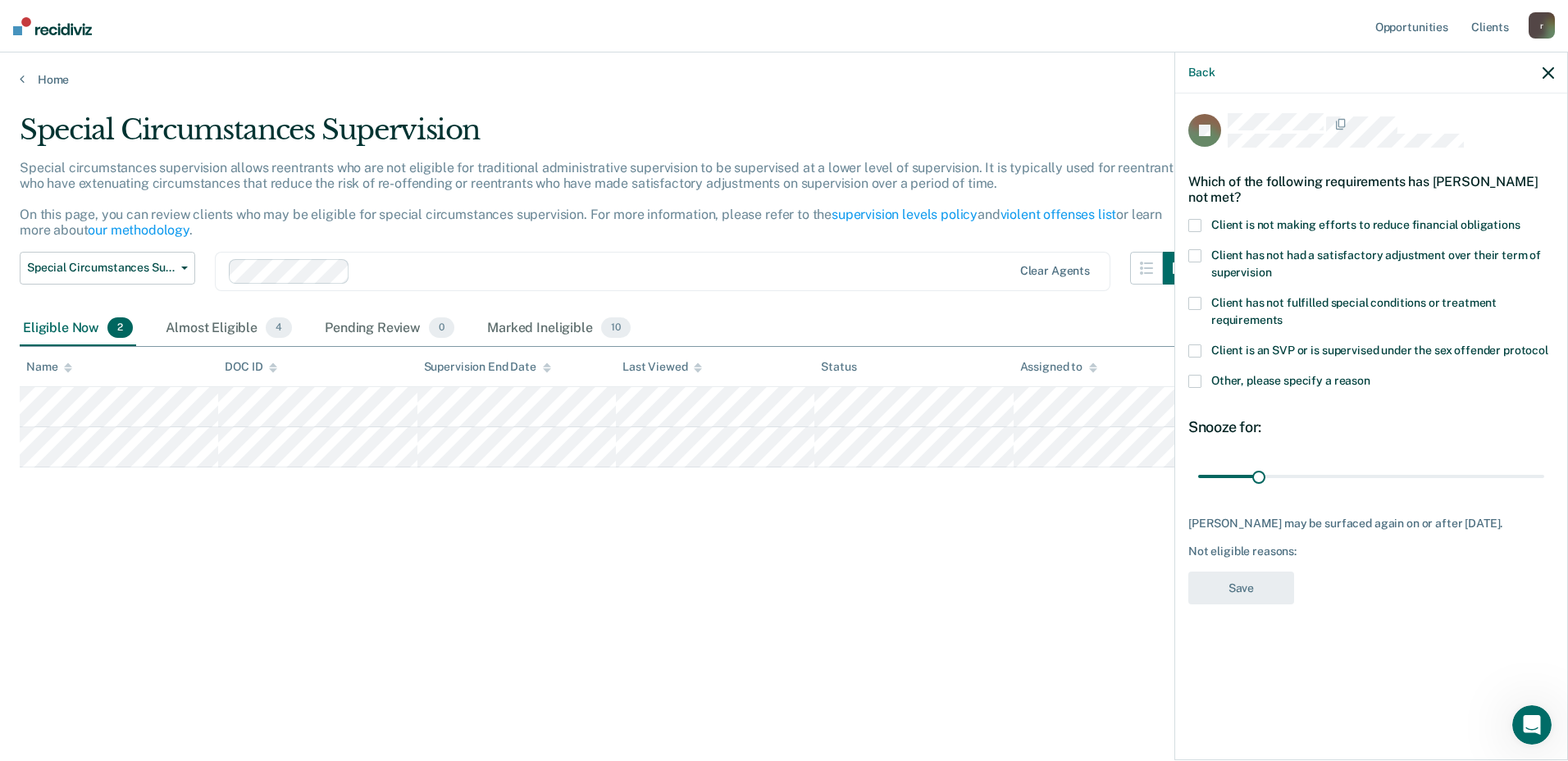
click at [1197, 219] on span at bounding box center [1195, 225] width 13 height 13
click at [1238, 598] on button "Save" at bounding box center [1241, 588] width 106 height 34
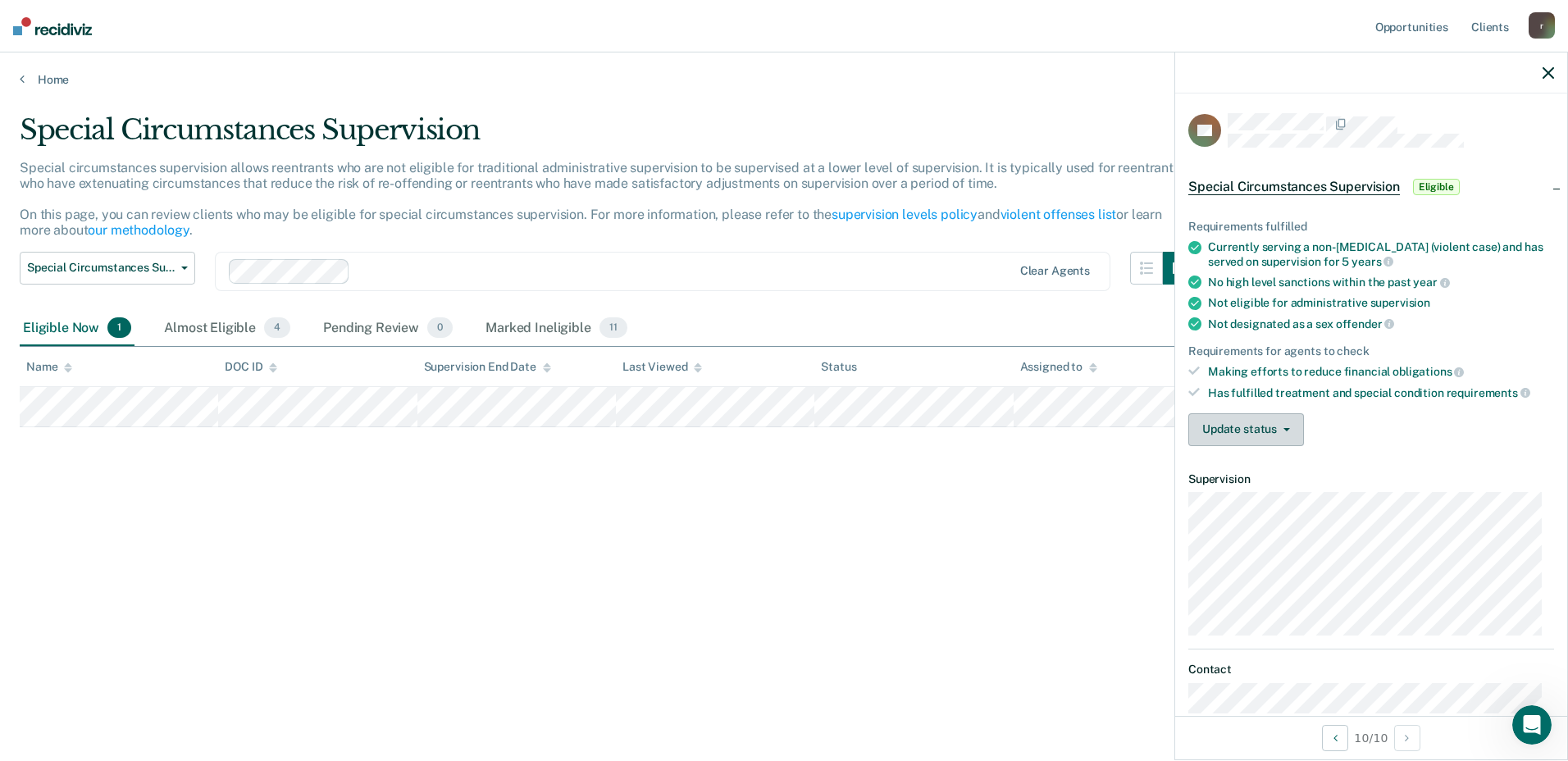
click at [1246, 416] on button "Update status" at bounding box center [1246, 429] width 116 height 33
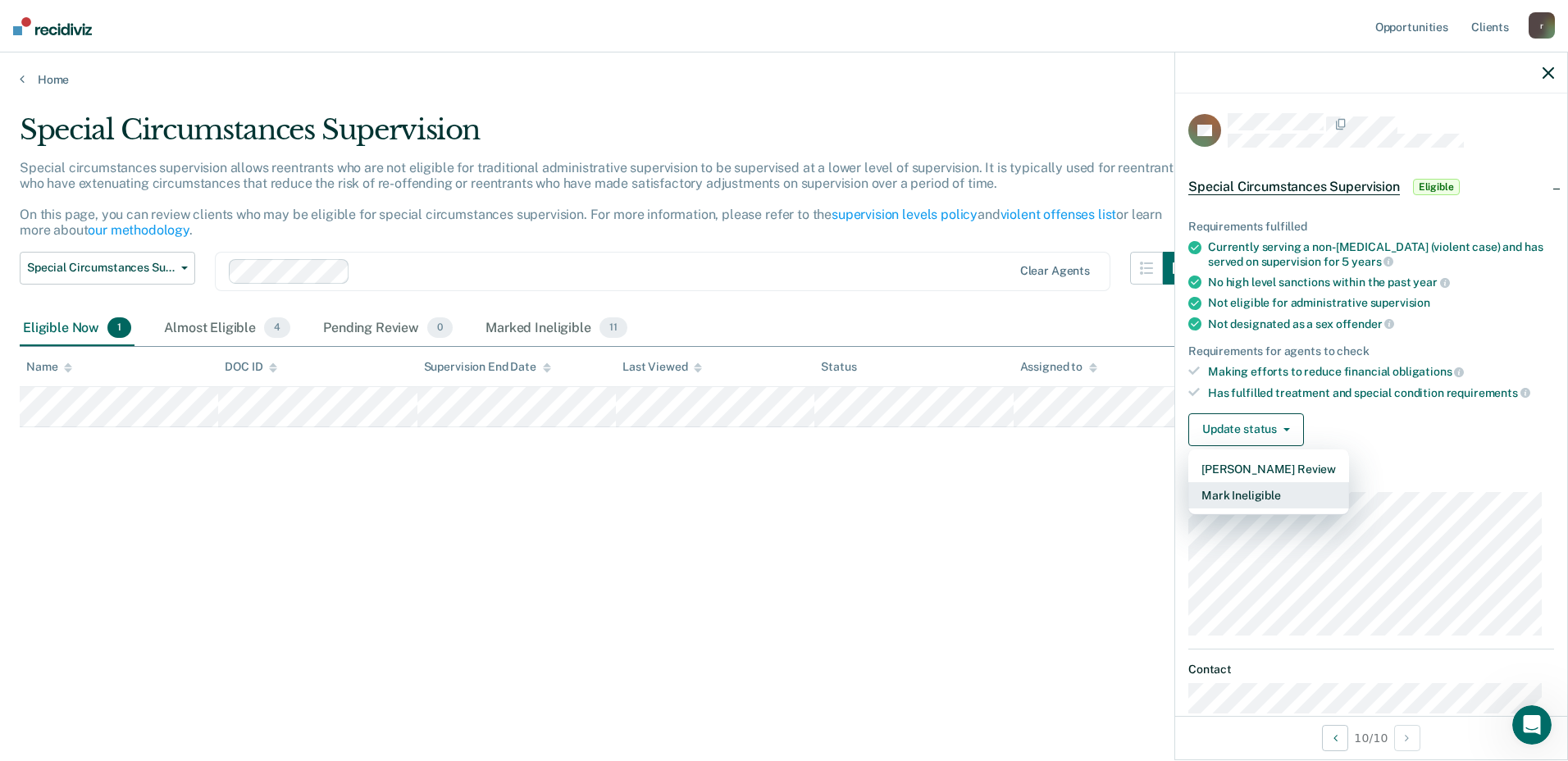
click at [1220, 491] on button "Mark Ineligible" at bounding box center [1269, 496] width 161 height 27
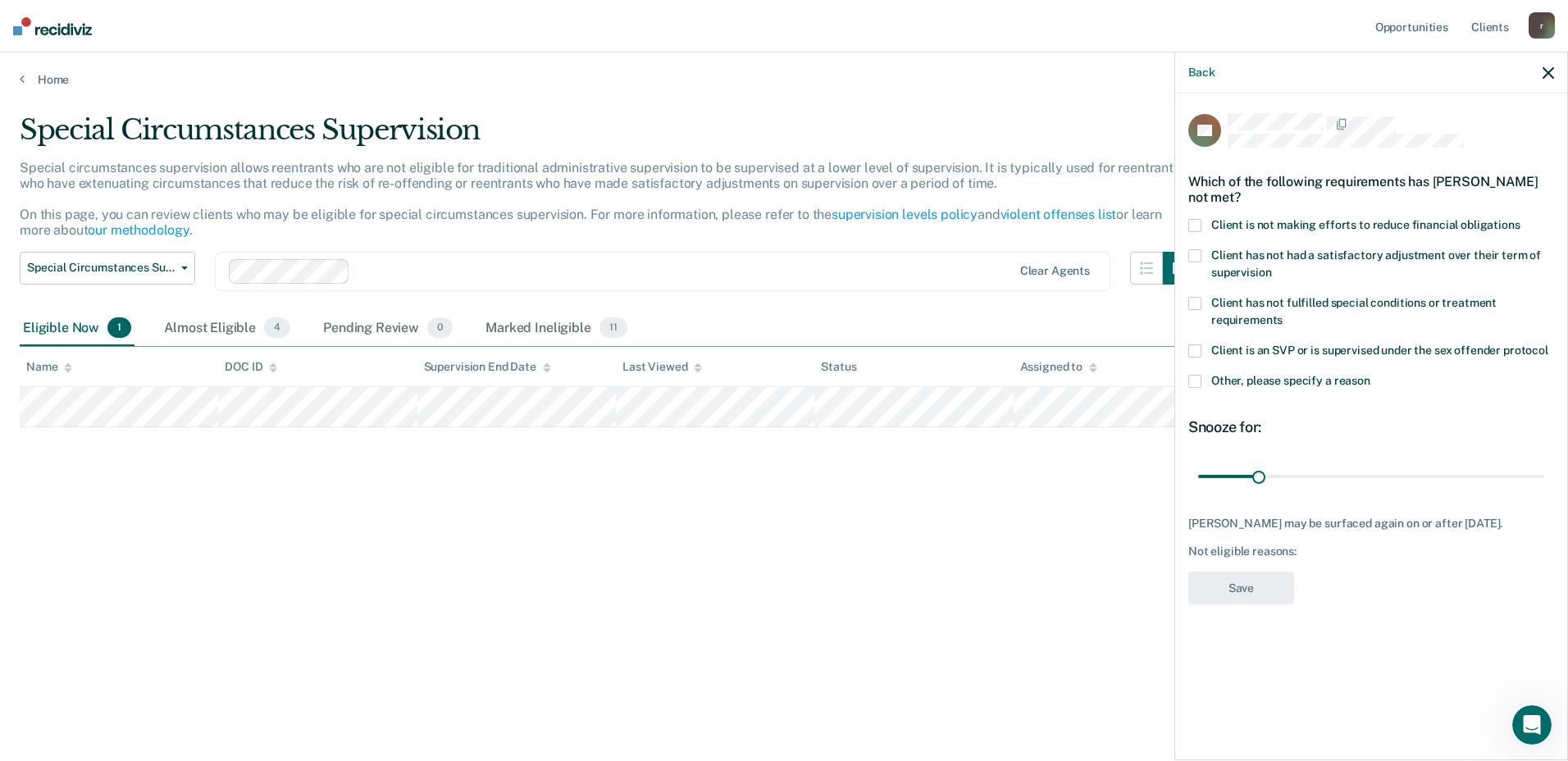
click at [1200, 216] on div "Which of the following requirements has [PERSON_NAME] not met?" at bounding box center [1371, 189] width 365 height 58
click at [1199, 225] on span at bounding box center [1195, 225] width 13 height 13
click at [1277, 600] on button "Save" at bounding box center [1241, 588] width 106 height 34
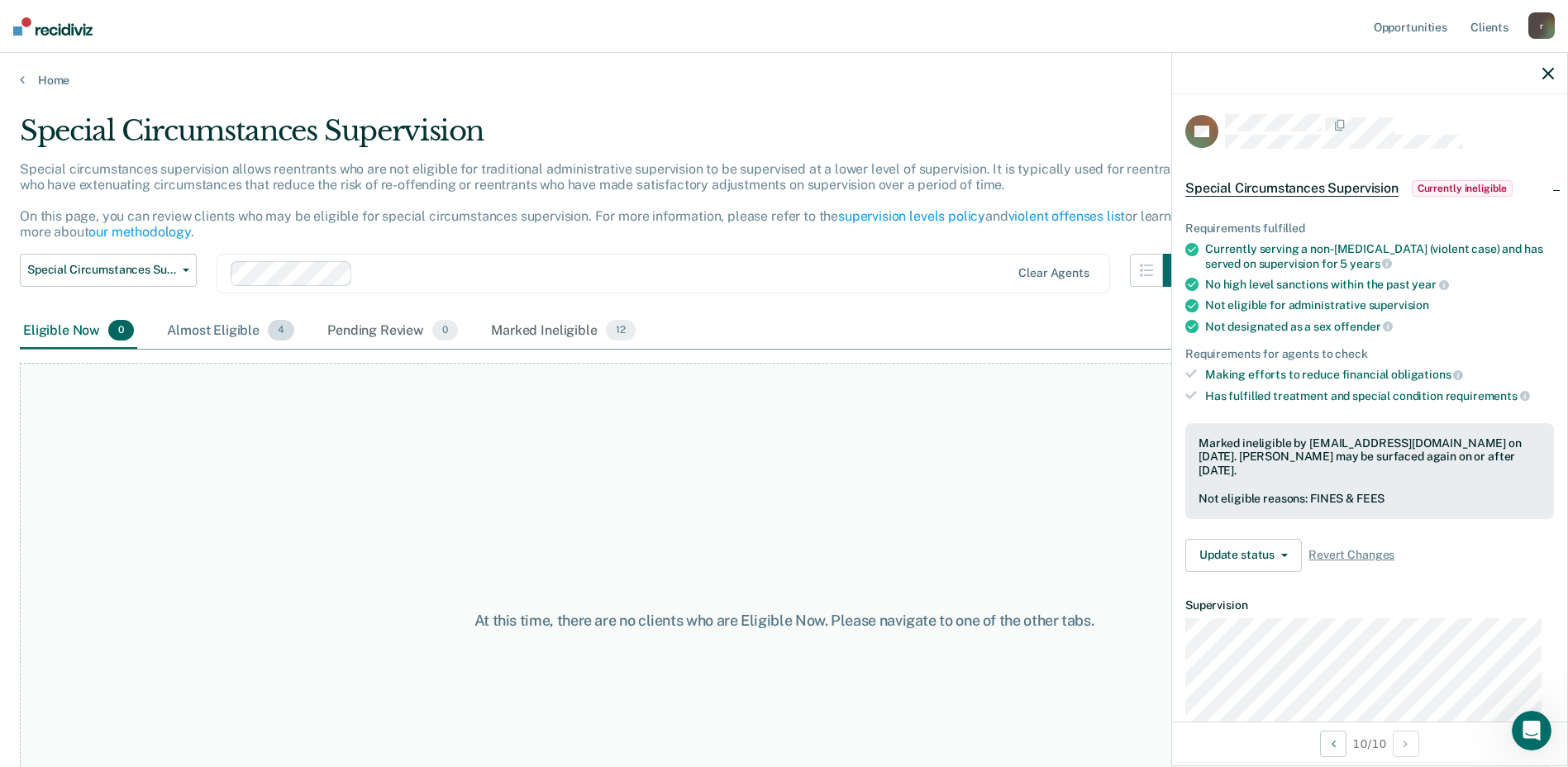
click at [203, 338] on div "Almost Eligible 4" at bounding box center [230, 331] width 134 height 37
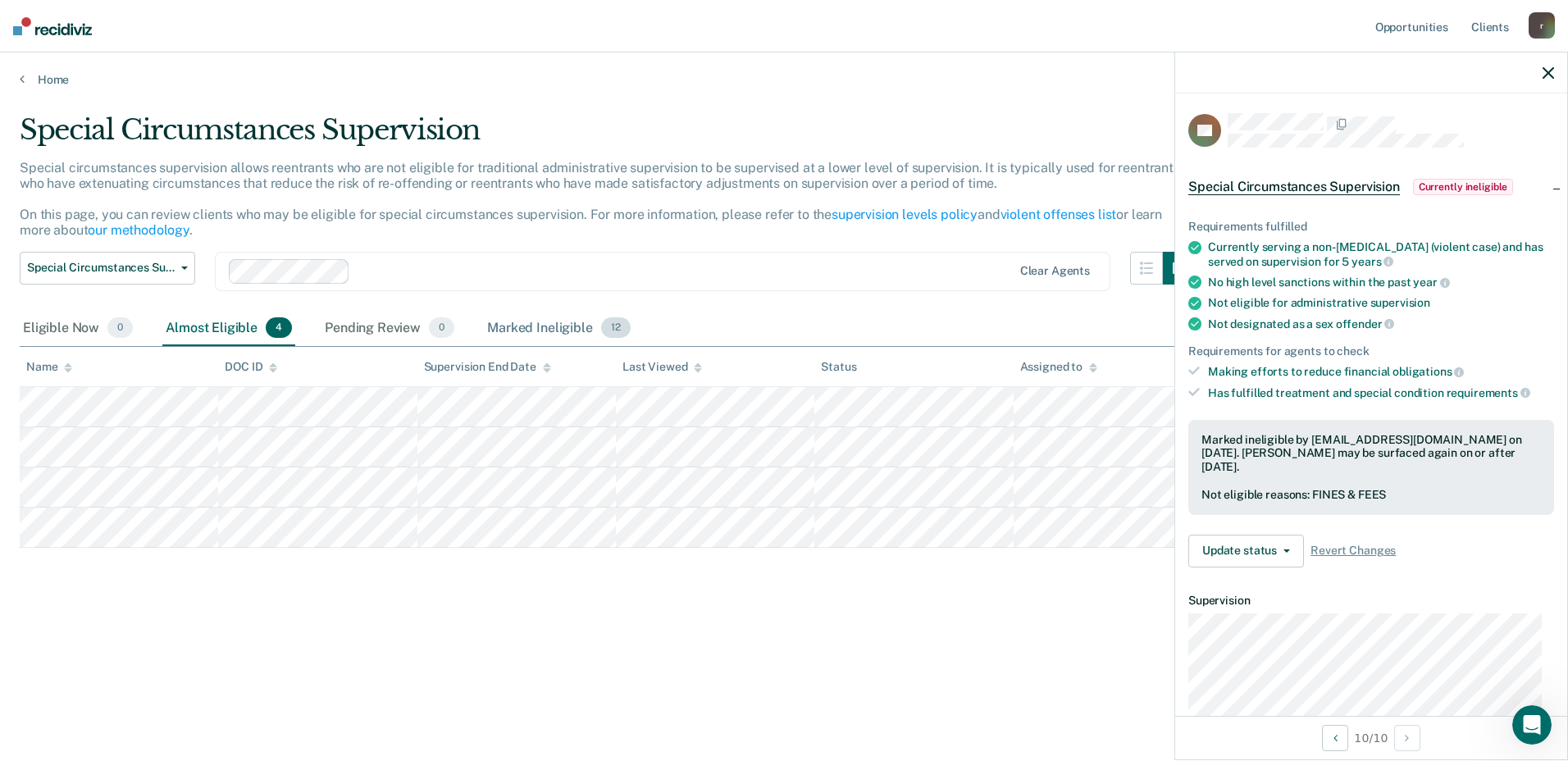
click at [542, 330] on div "Marked Ineligible 12" at bounding box center [558, 328] width 150 height 36
